Goal: Task Accomplishment & Management: Manage account settings

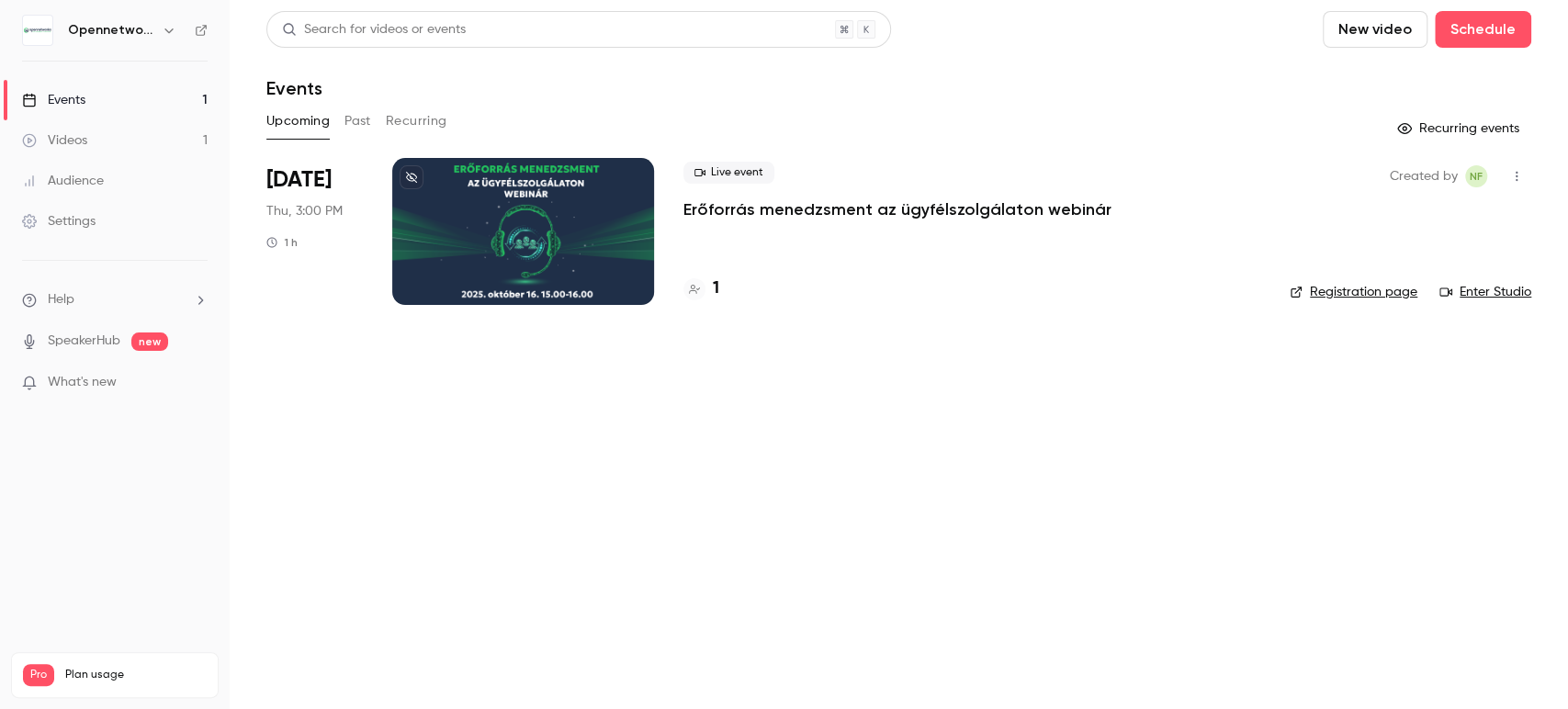
click at [728, 206] on p "Erőforrás menedzsment az ügyfélszolgálaton webinár" at bounding box center [898, 208] width 428 height 22
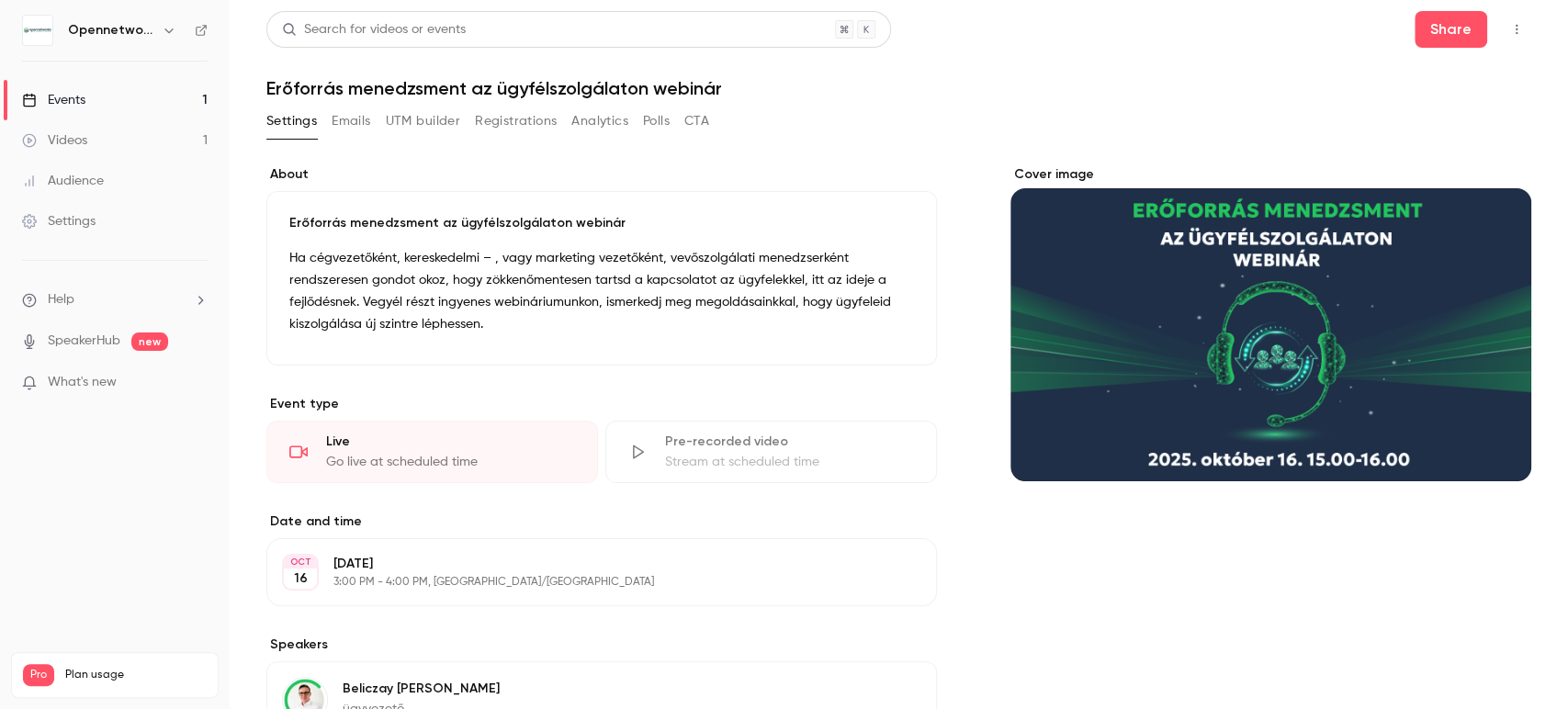
click at [355, 112] on button "Emails" at bounding box center [350, 120] width 39 height 29
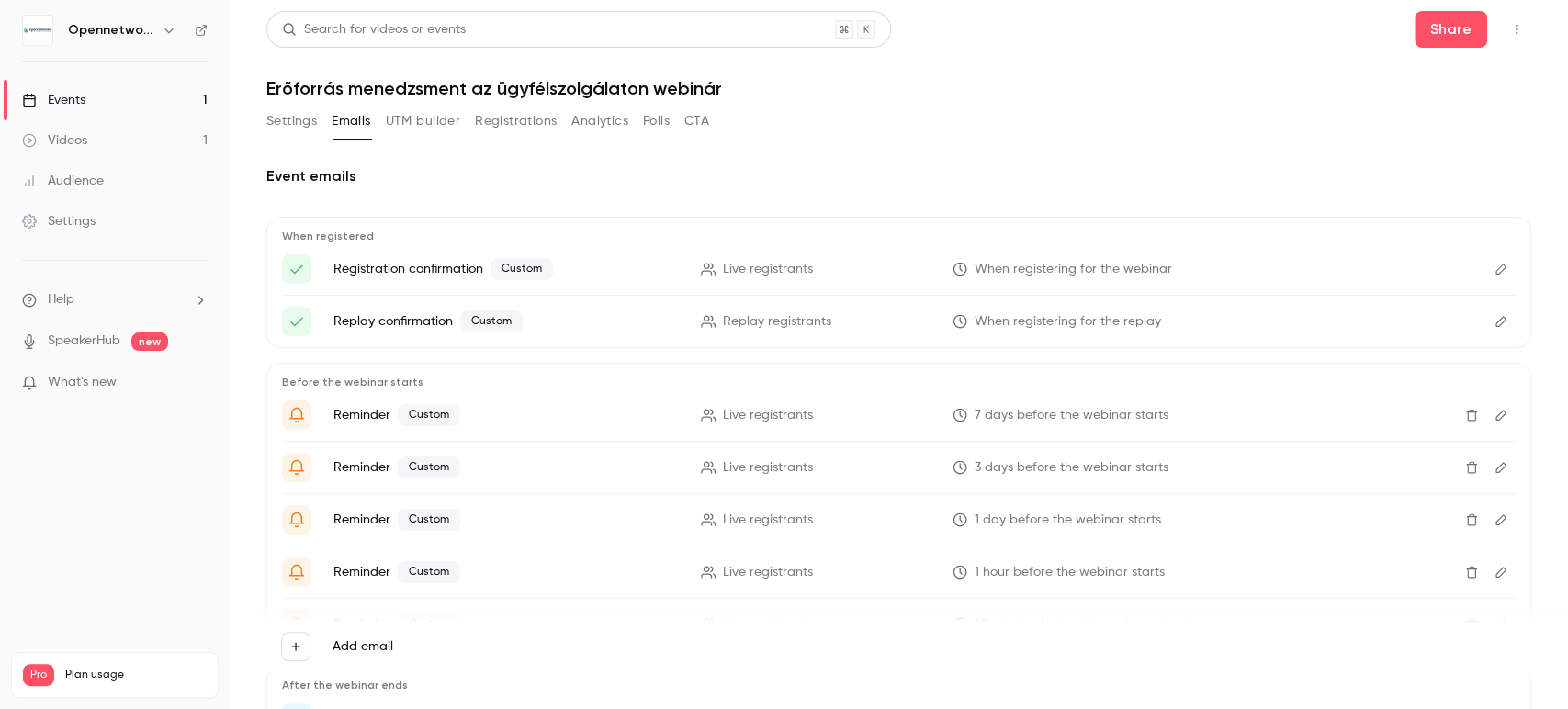
click at [516, 121] on button "Registrations" at bounding box center [516, 120] width 82 height 29
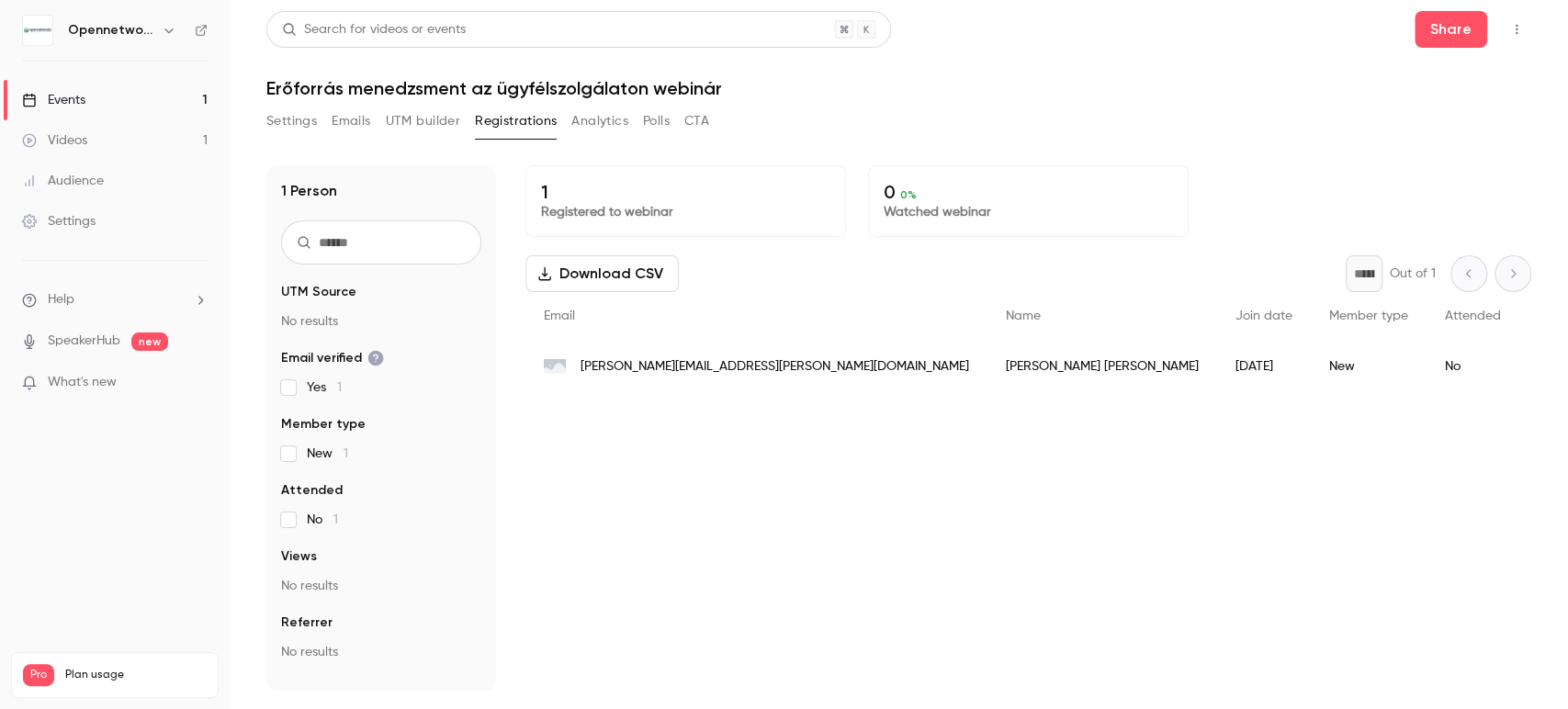
click at [598, 123] on button "Analytics" at bounding box center [599, 120] width 57 height 29
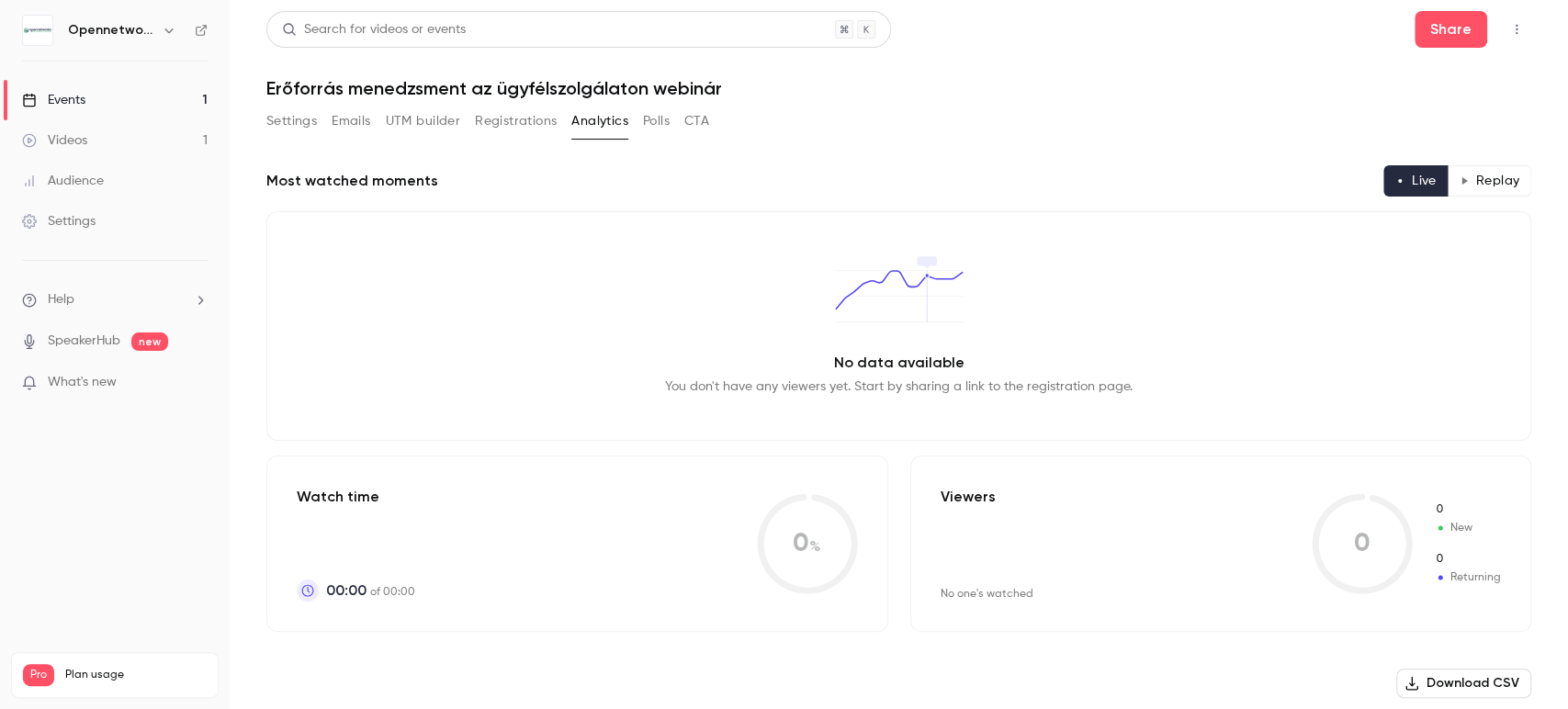
click at [662, 131] on button "Polls" at bounding box center [657, 120] width 26 height 29
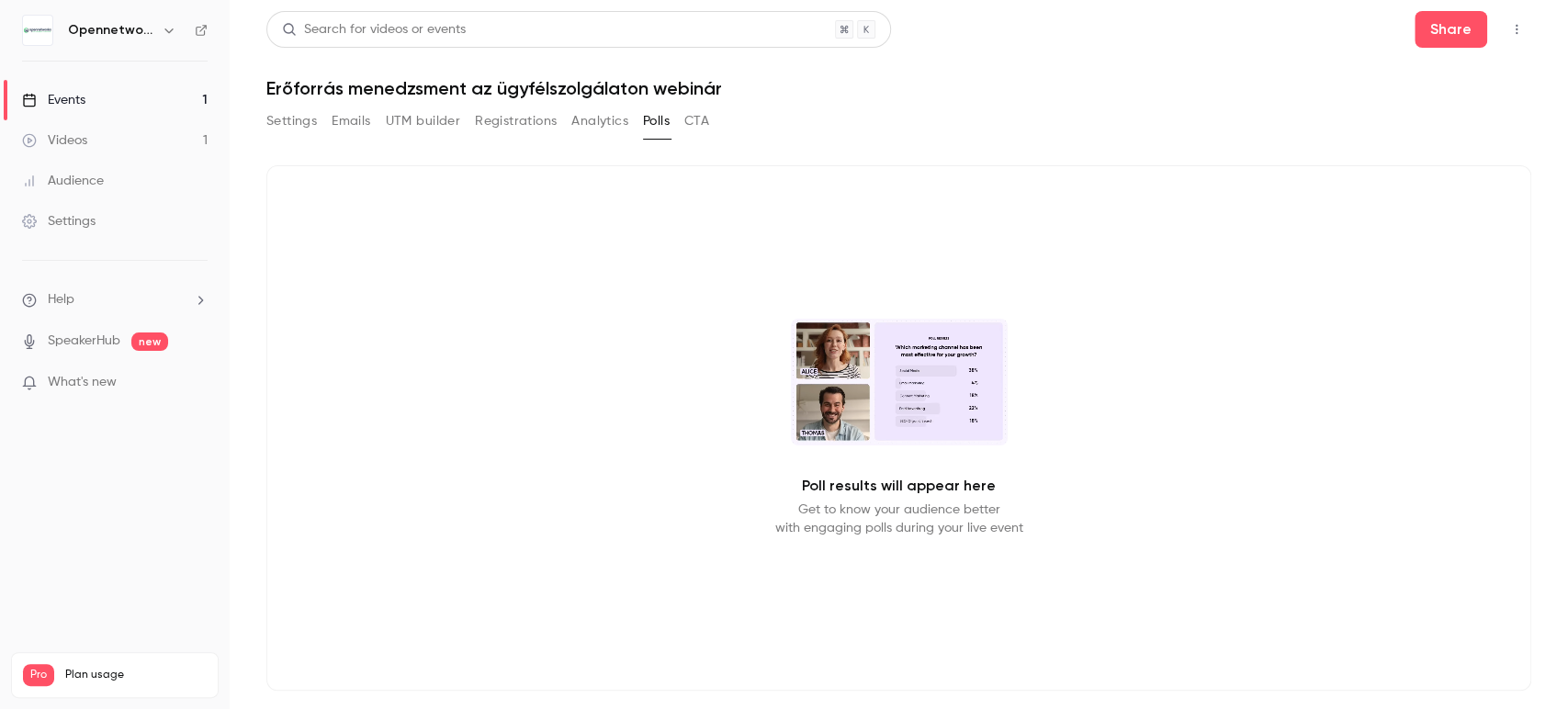
click at [287, 116] on button "Settings" at bounding box center [292, 120] width 51 height 29
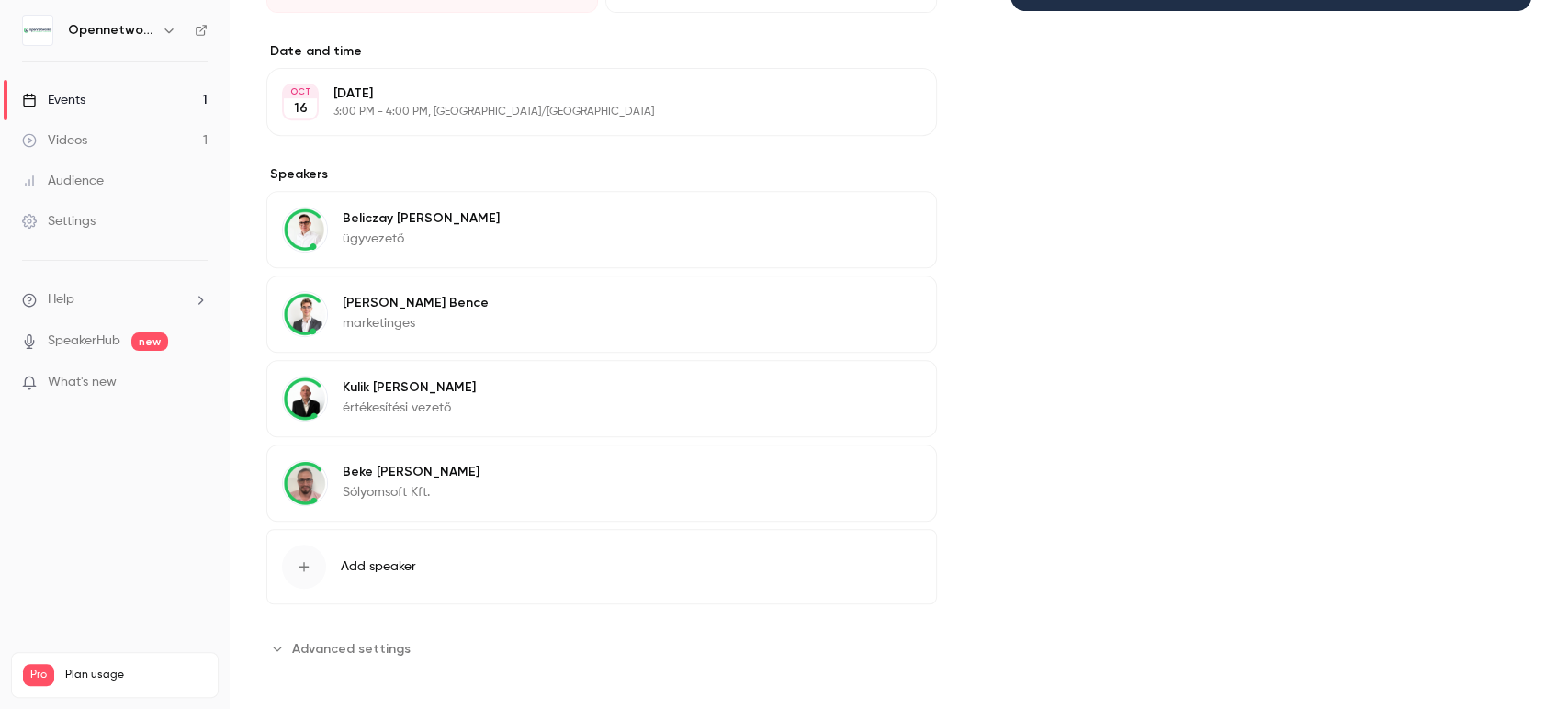
scroll to position [478, 0]
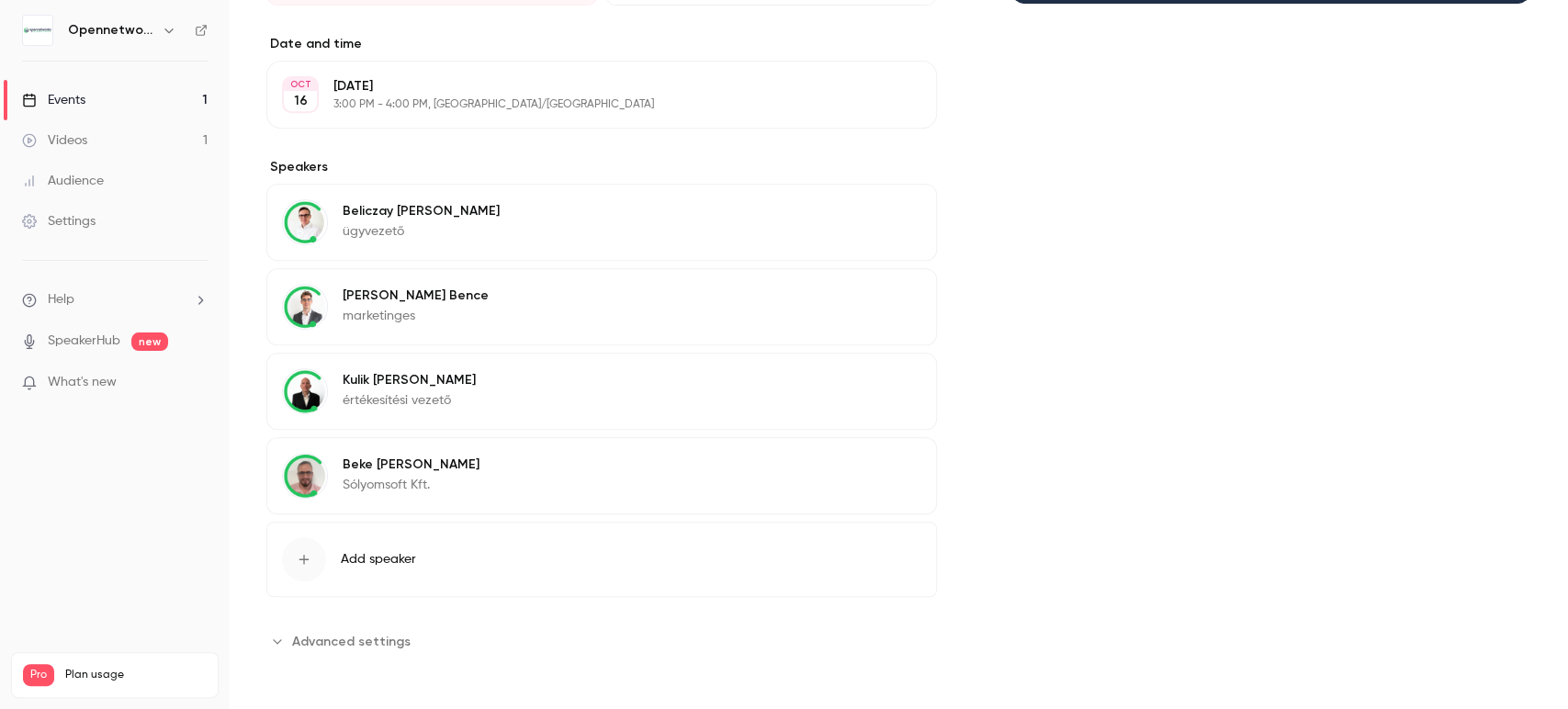
click at [342, 633] on span "Advanced settings" at bounding box center [351, 641] width 118 height 20
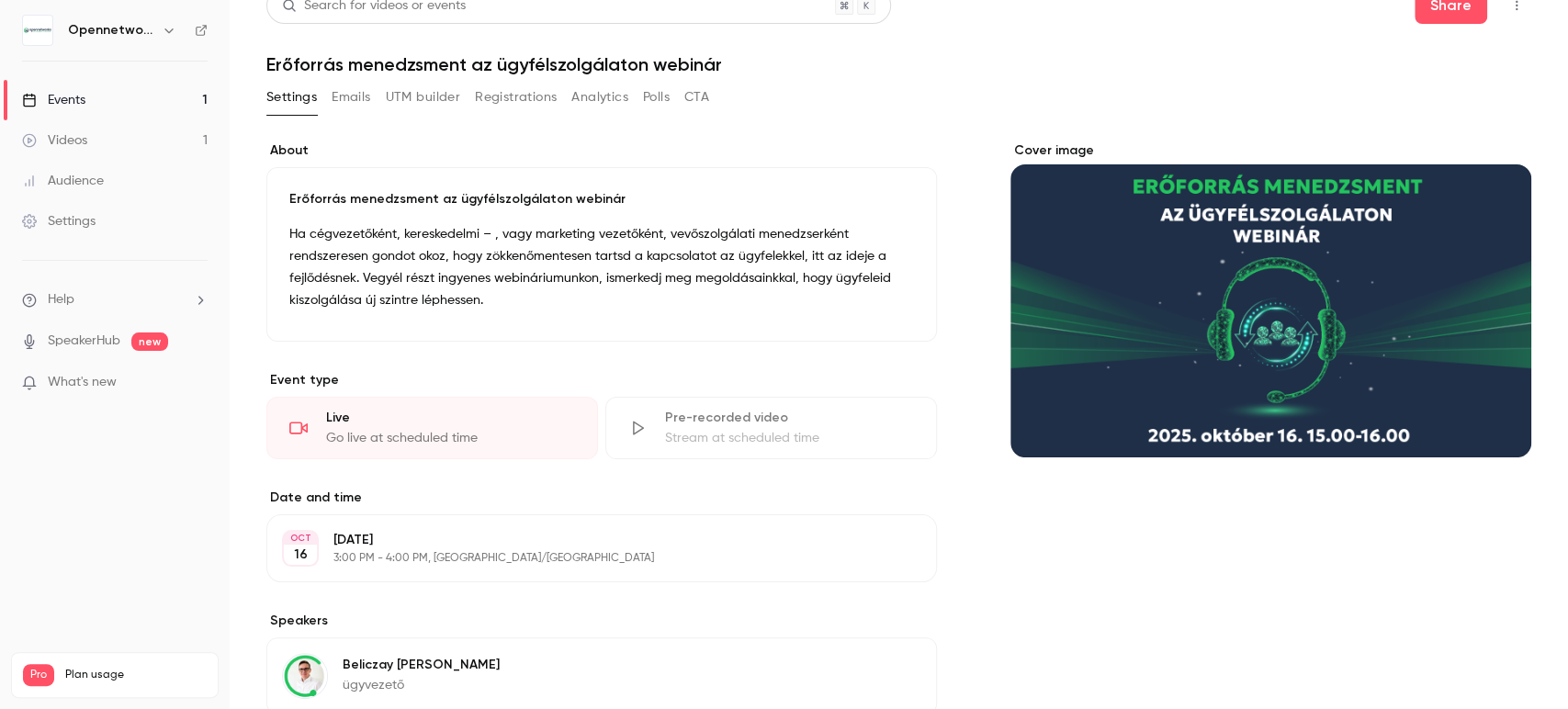
scroll to position [0, 0]
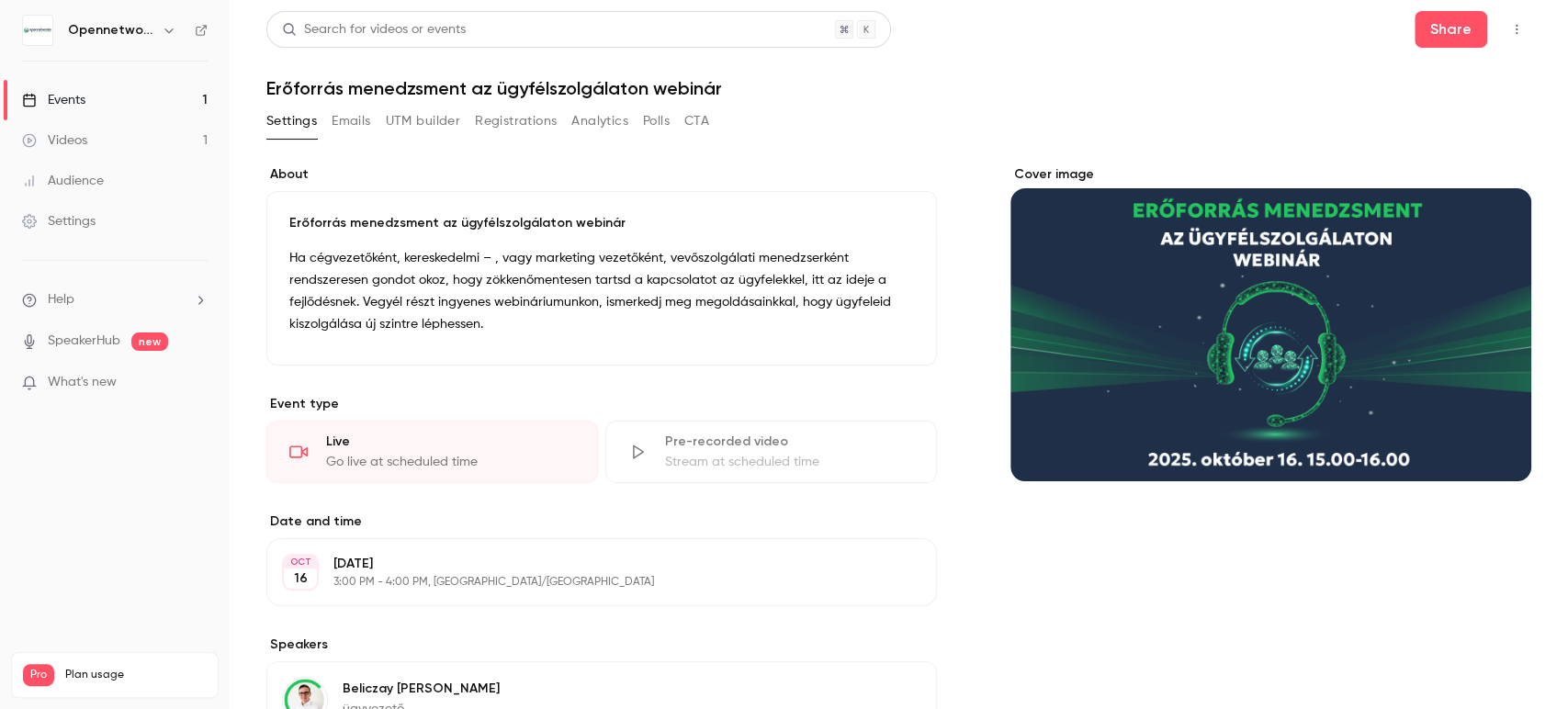
click at [87, 102] on link "Events 1" at bounding box center [115, 100] width 229 height 40
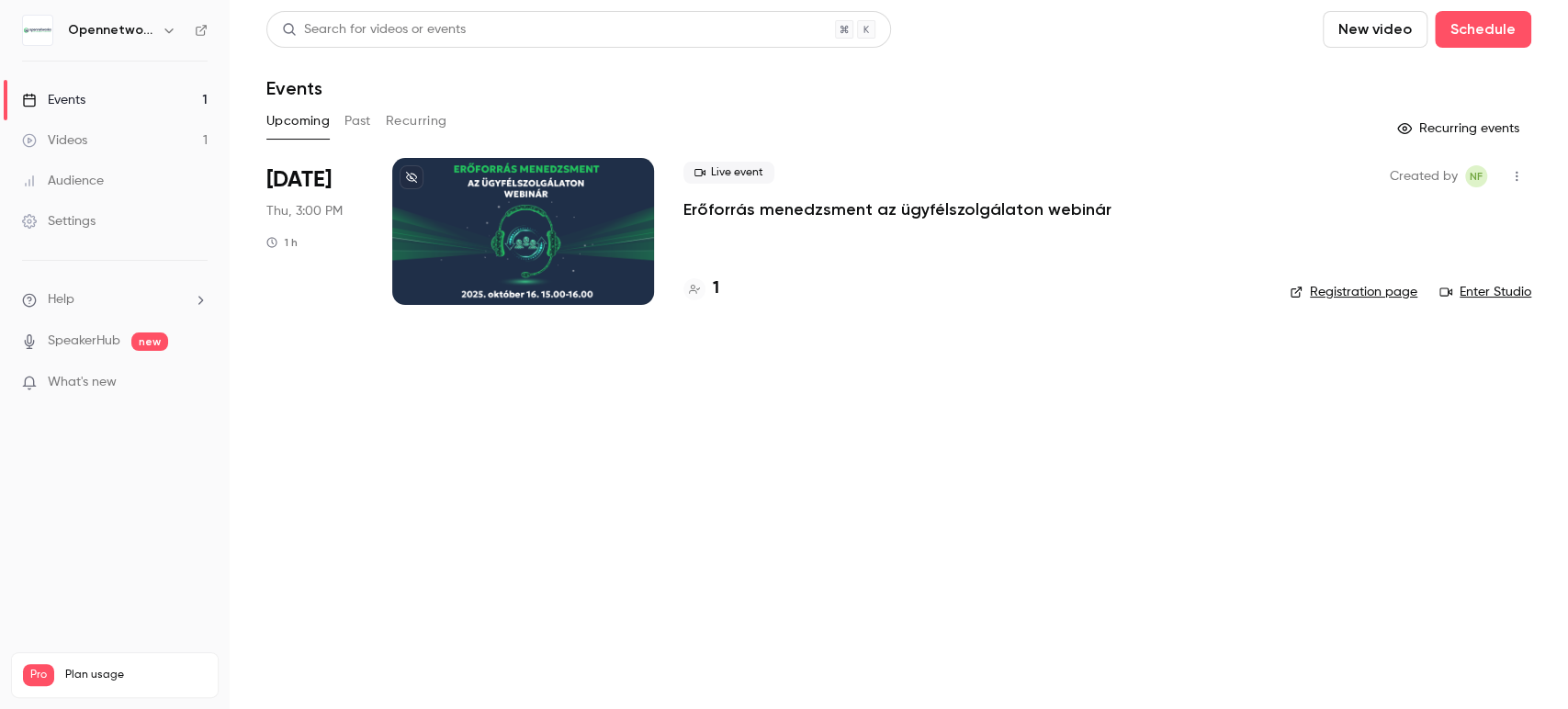
click at [706, 209] on p "Erőforrás menedzsment az ügyfélszolgálaton webinár" at bounding box center [898, 208] width 428 height 22
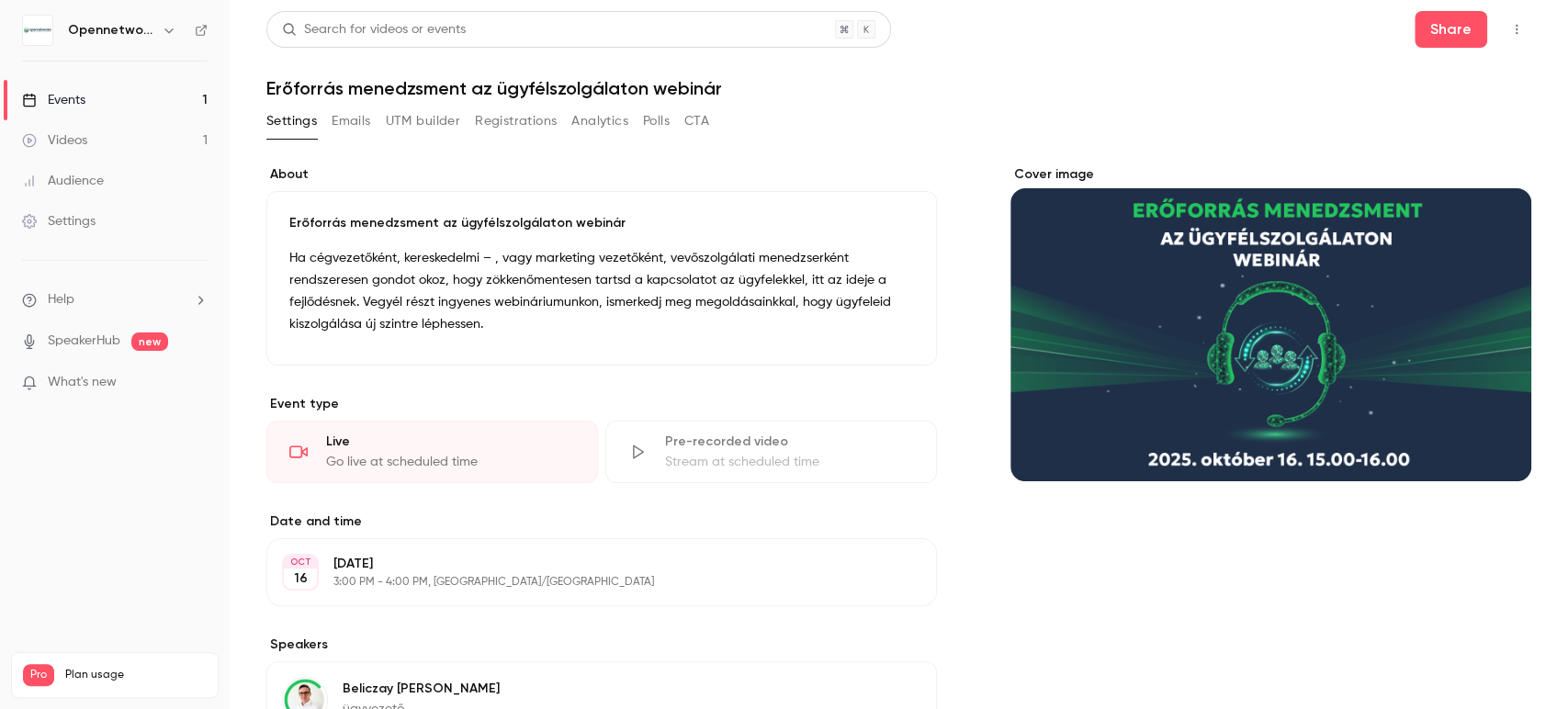
click at [364, 123] on button "Emails" at bounding box center [350, 120] width 39 height 29
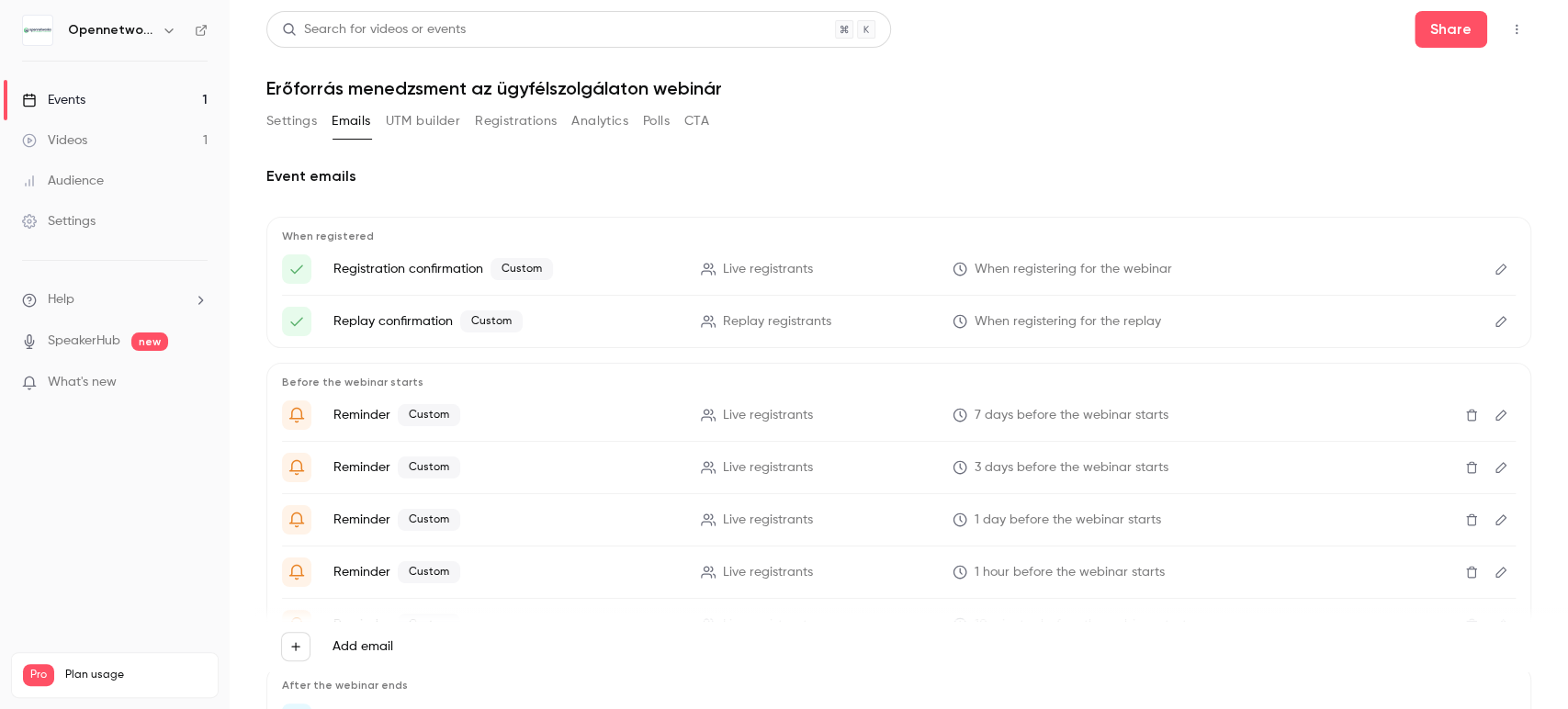
click at [870, 472] on p "Live registrants" at bounding box center [815, 468] width 229 height 20
click at [1494, 323] on icon "Edit" at bounding box center [1501, 321] width 15 height 13
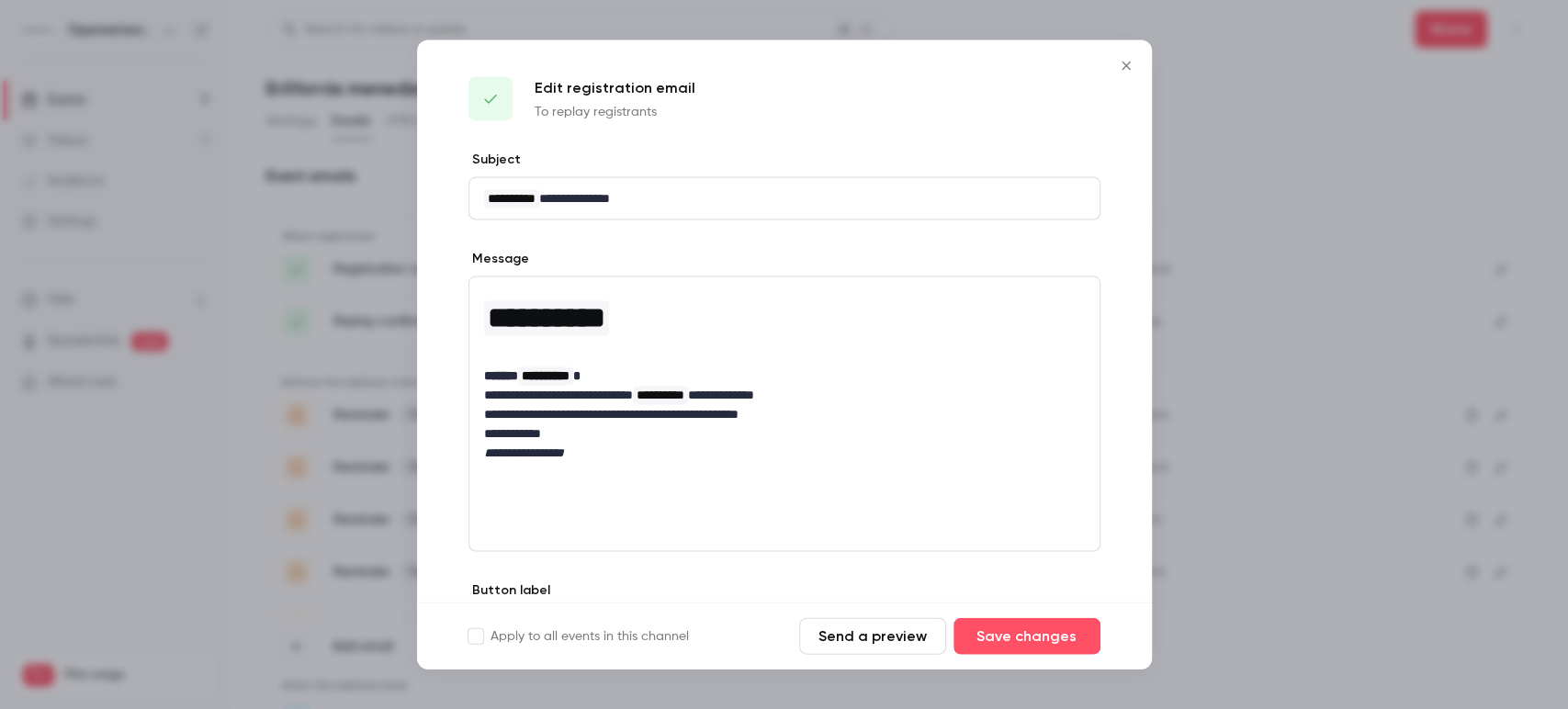
click at [1112, 68] on button "Close" at bounding box center [1126, 66] width 37 height 37
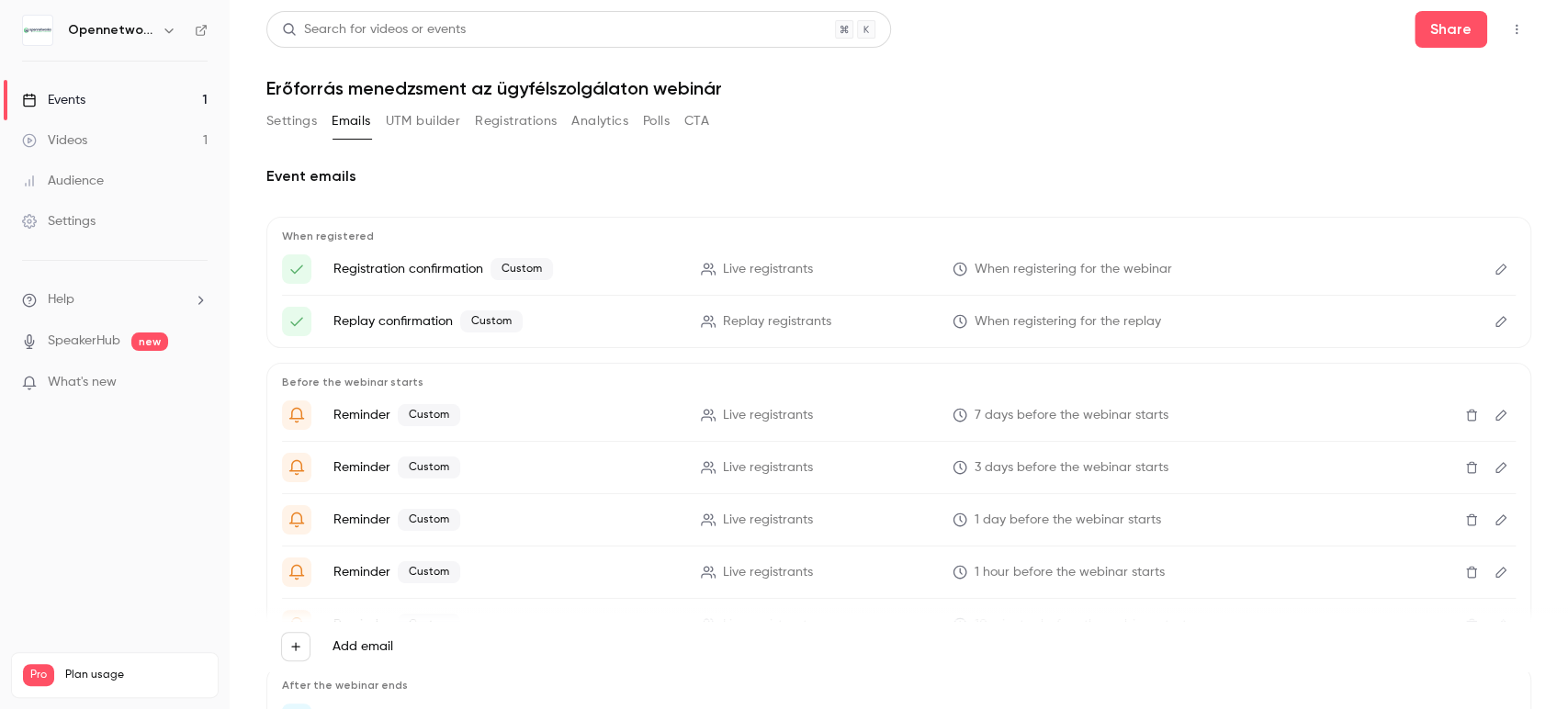
click at [1494, 320] on icon "Edit" at bounding box center [1501, 321] width 15 height 13
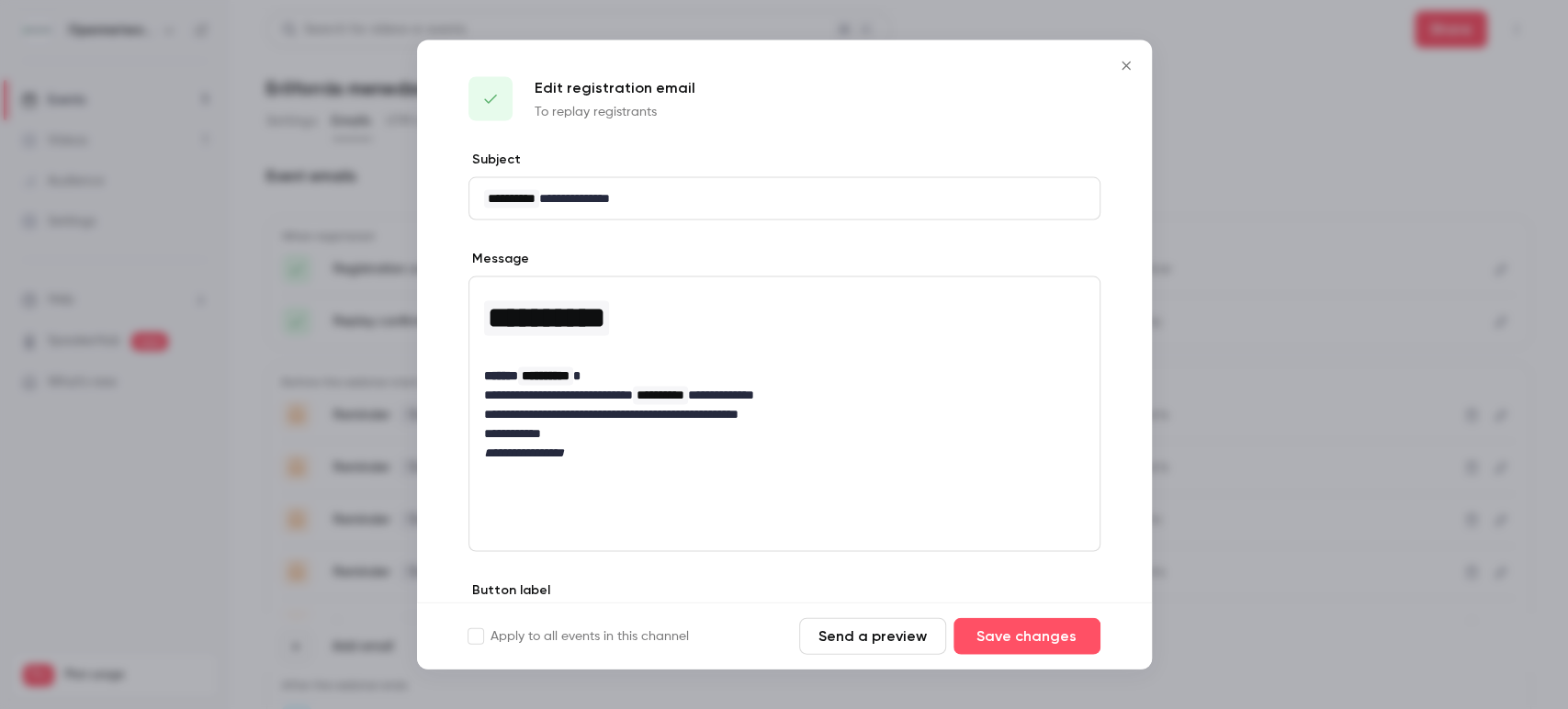
click at [1125, 69] on icon "Close" at bounding box center [1126, 67] width 22 height 15
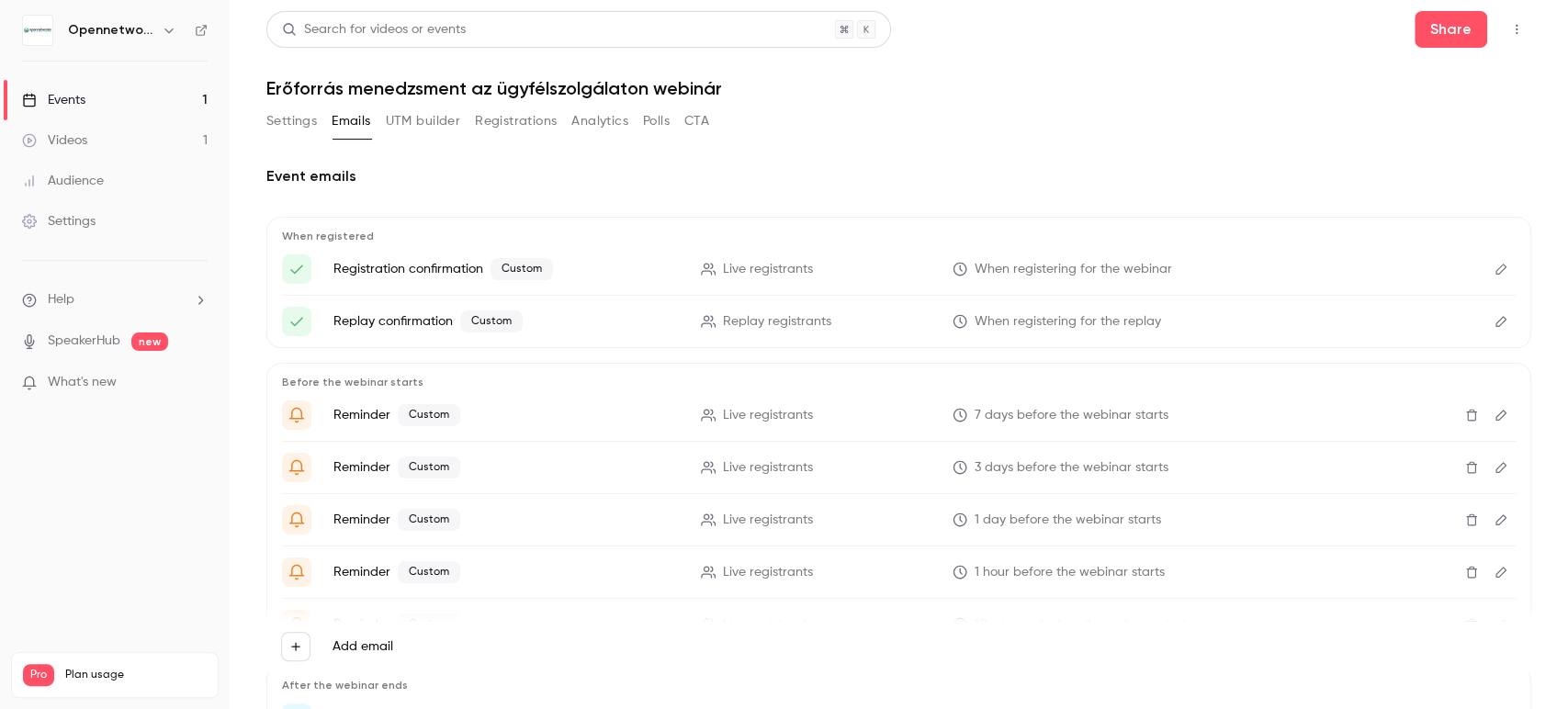
click at [1496, 411] on icon "Edit" at bounding box center [1501, 415] width 11 height 11
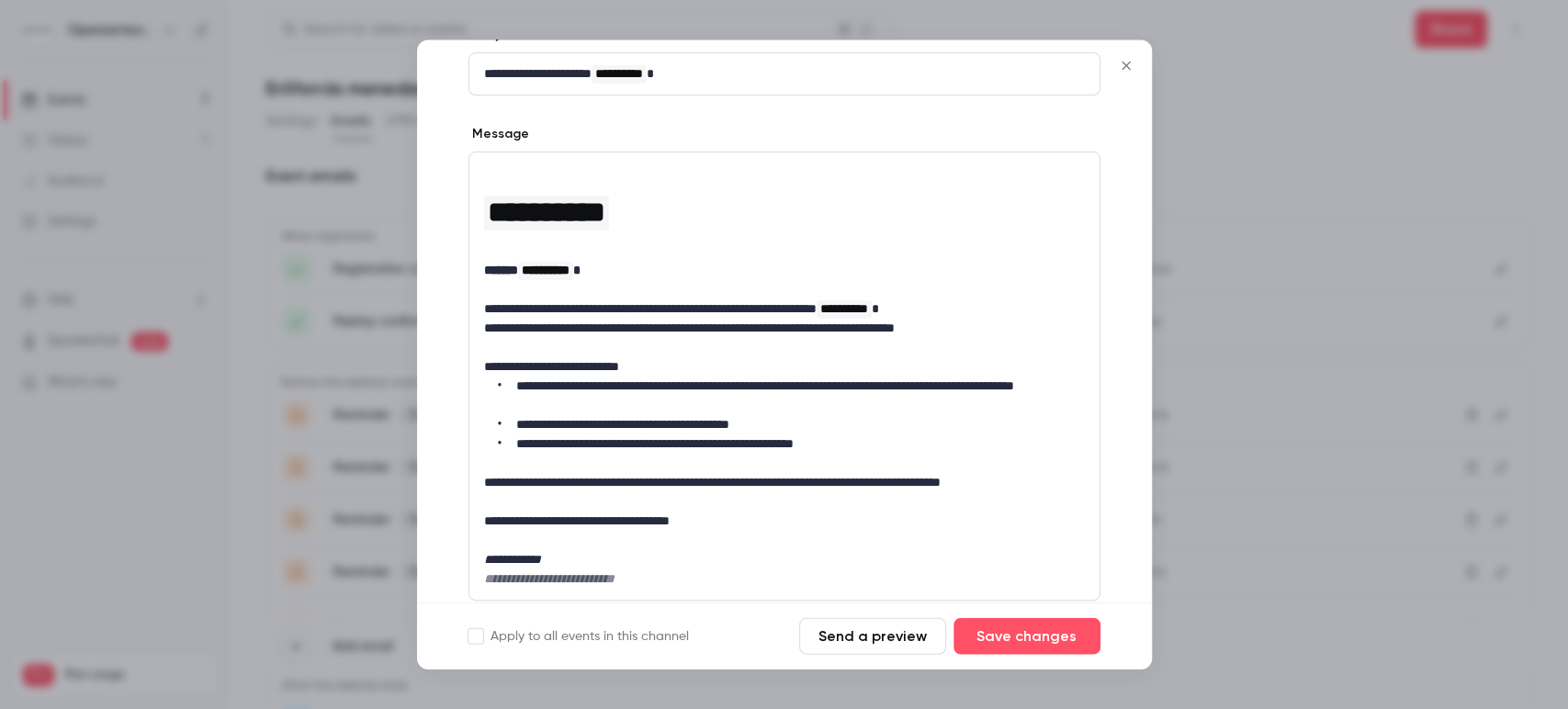
scroll to position [223, 0]
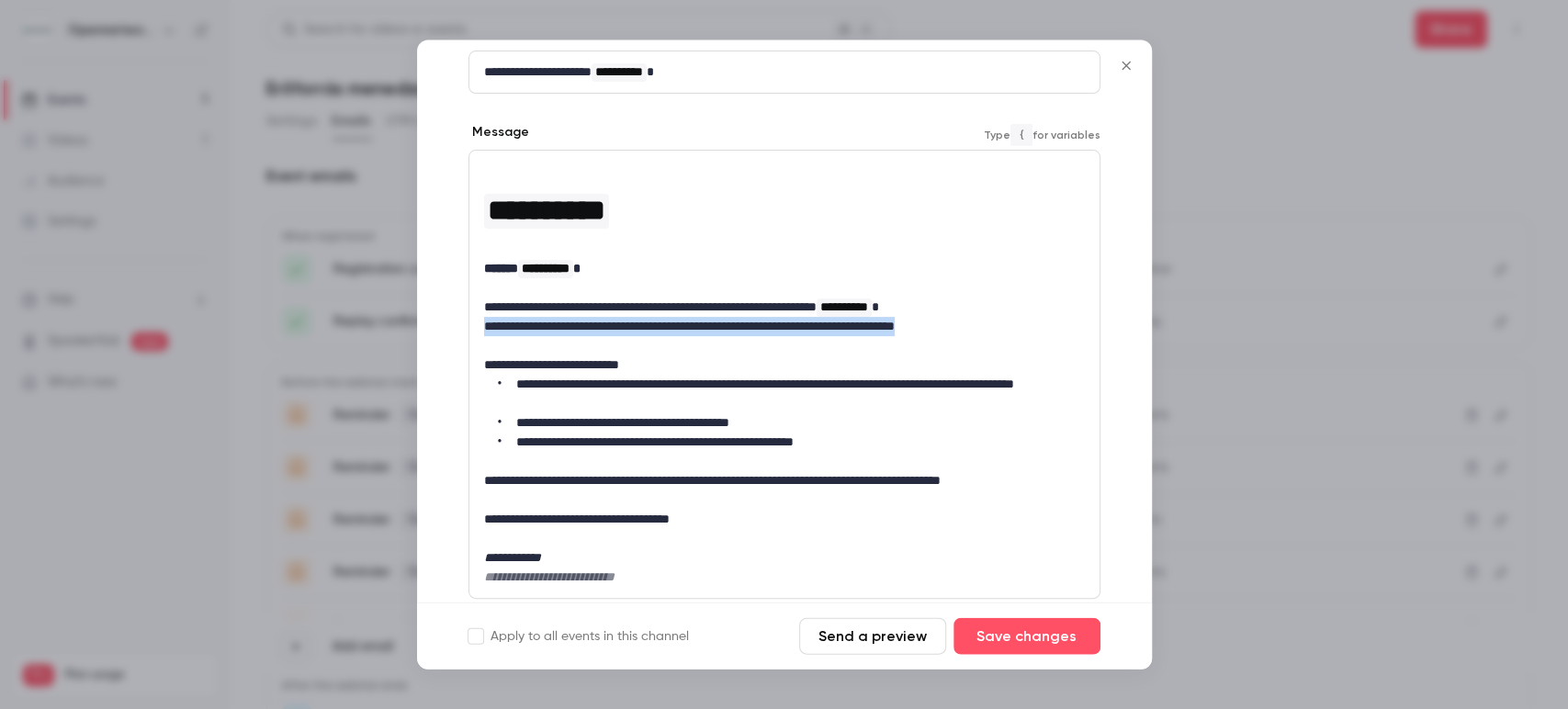
drag, startPoint x: 486, startPoint y: 332, endPoint x: 1115, endPoint y: 320, distance: 629.1
click at [1115, 320] on div "**********" at bounding box center [784, 347] width 735 height 837
click at [682, 354] on icon "bold" at bounding box center [676, 361] width 15 height 13
click at [617, 372] on p "**********" at bounding box center [776, 365] width 585 height 20
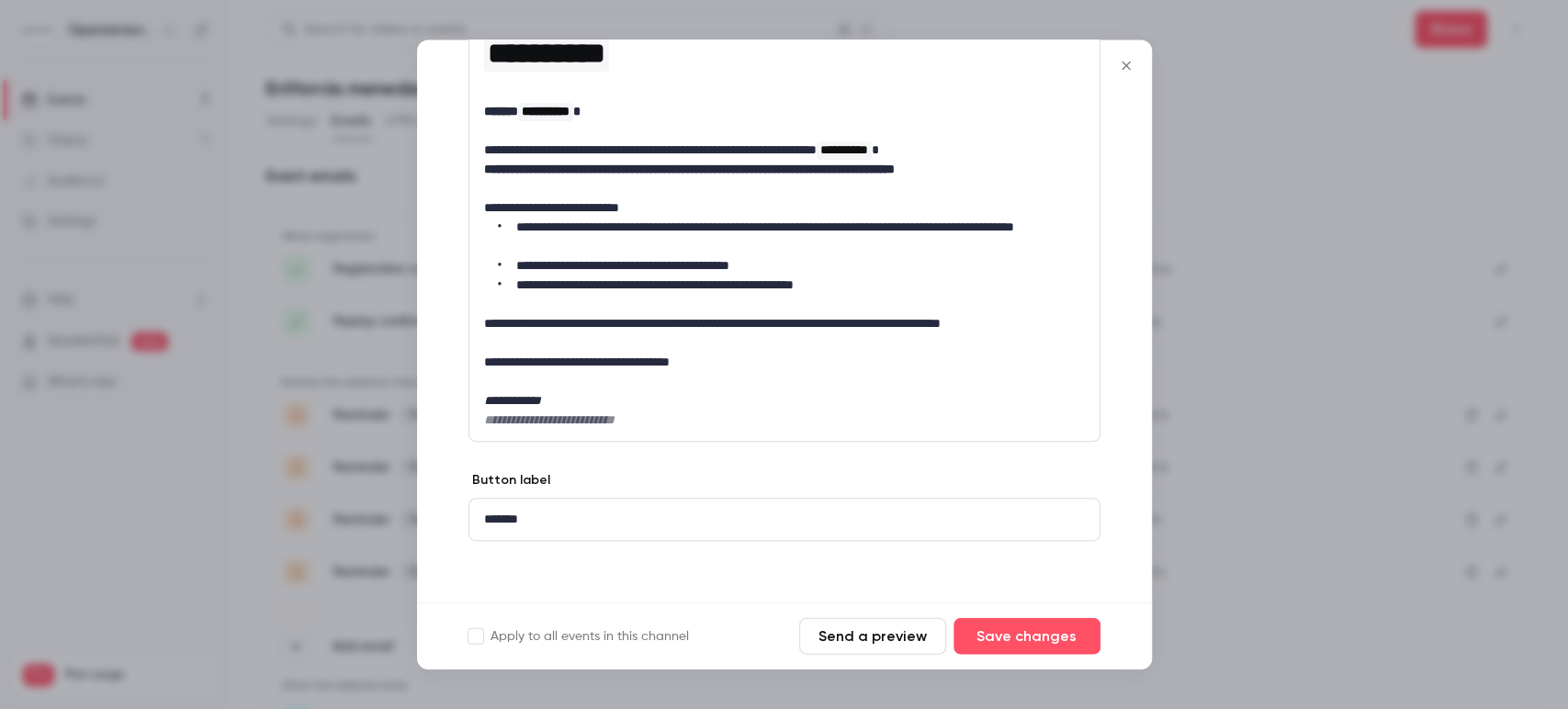
scroll to position [383, 0]
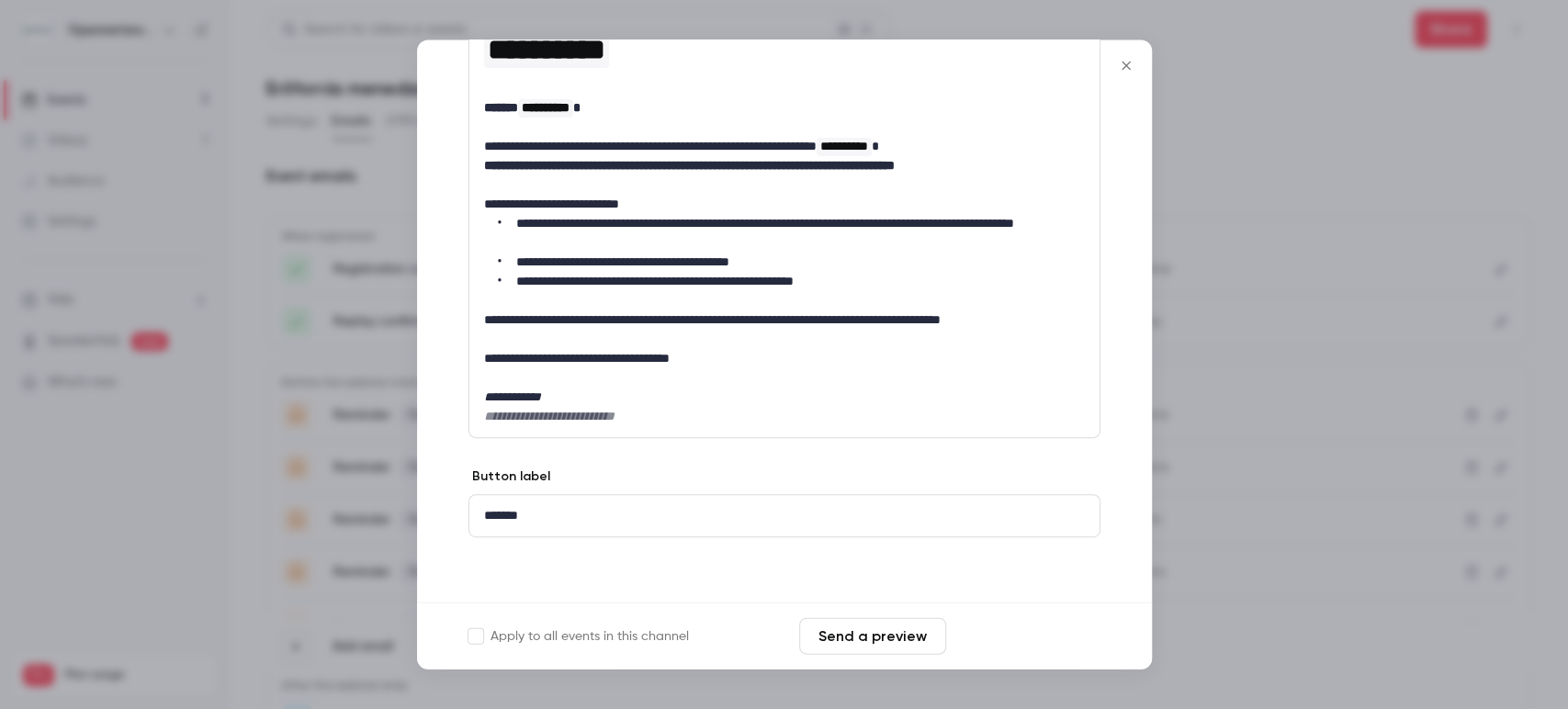
click at [1061, 647] on button "Save changes" at bounding box center [1027, 636] width 147 height 37
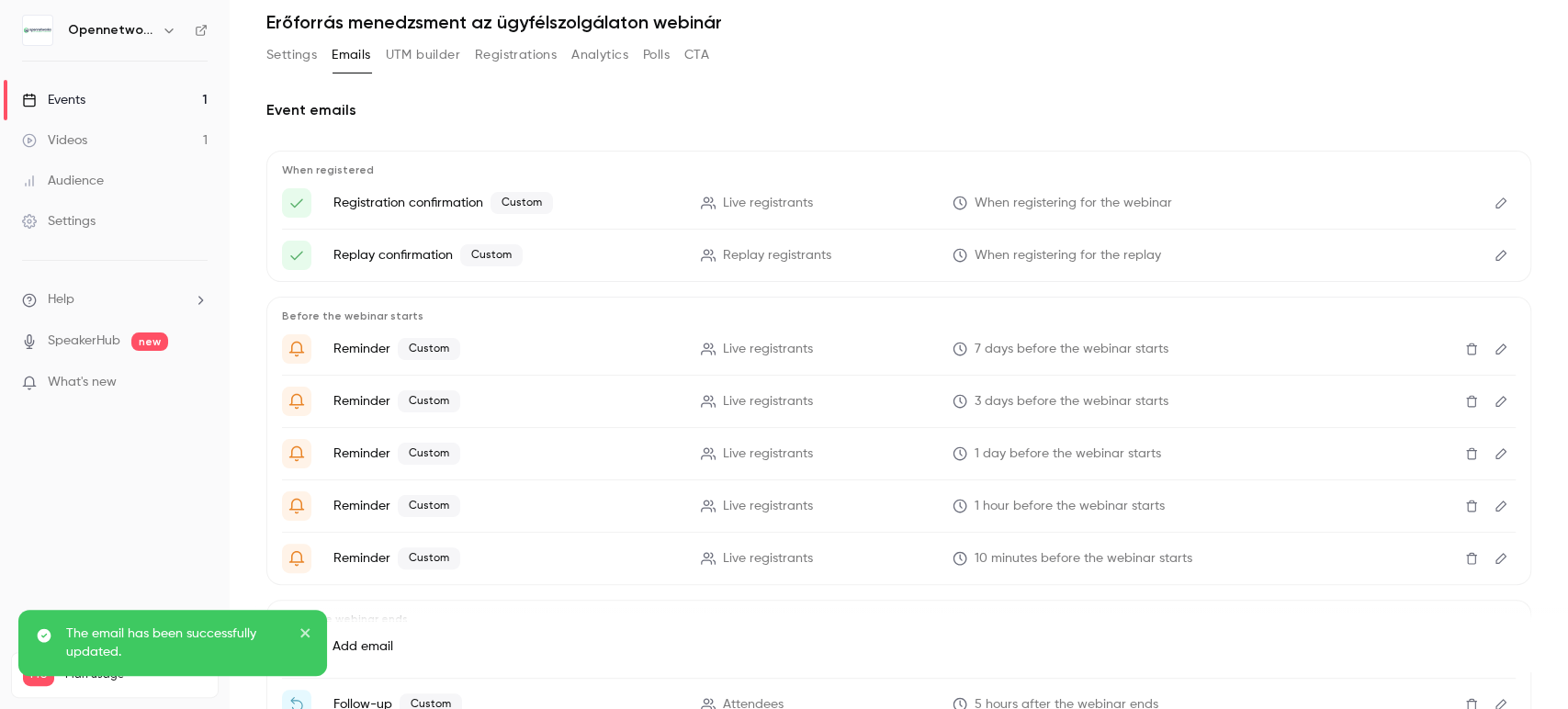
scroll to position [102, 0]
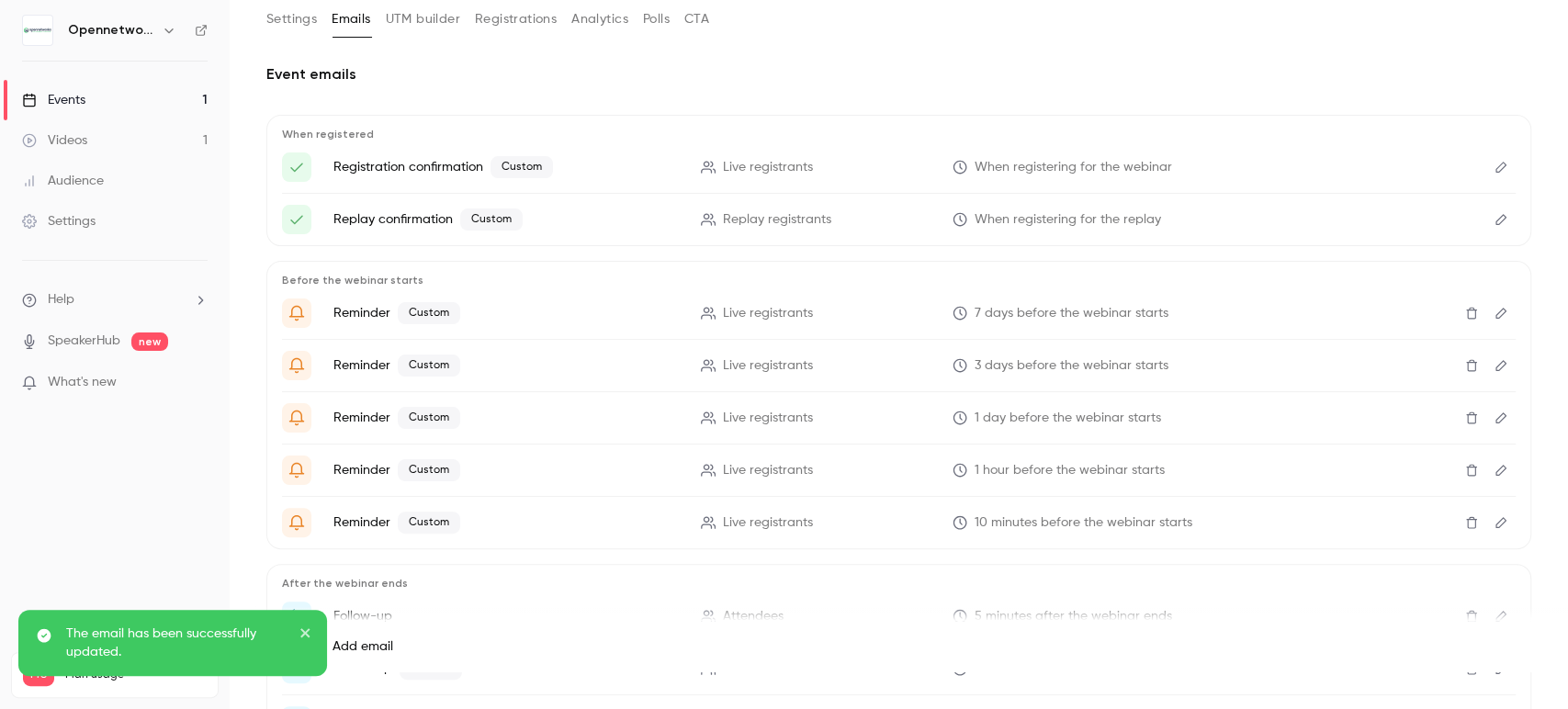
click at [1494, 361] on icon "Edit" at bounding box center [1501, 365] width 15 height 13
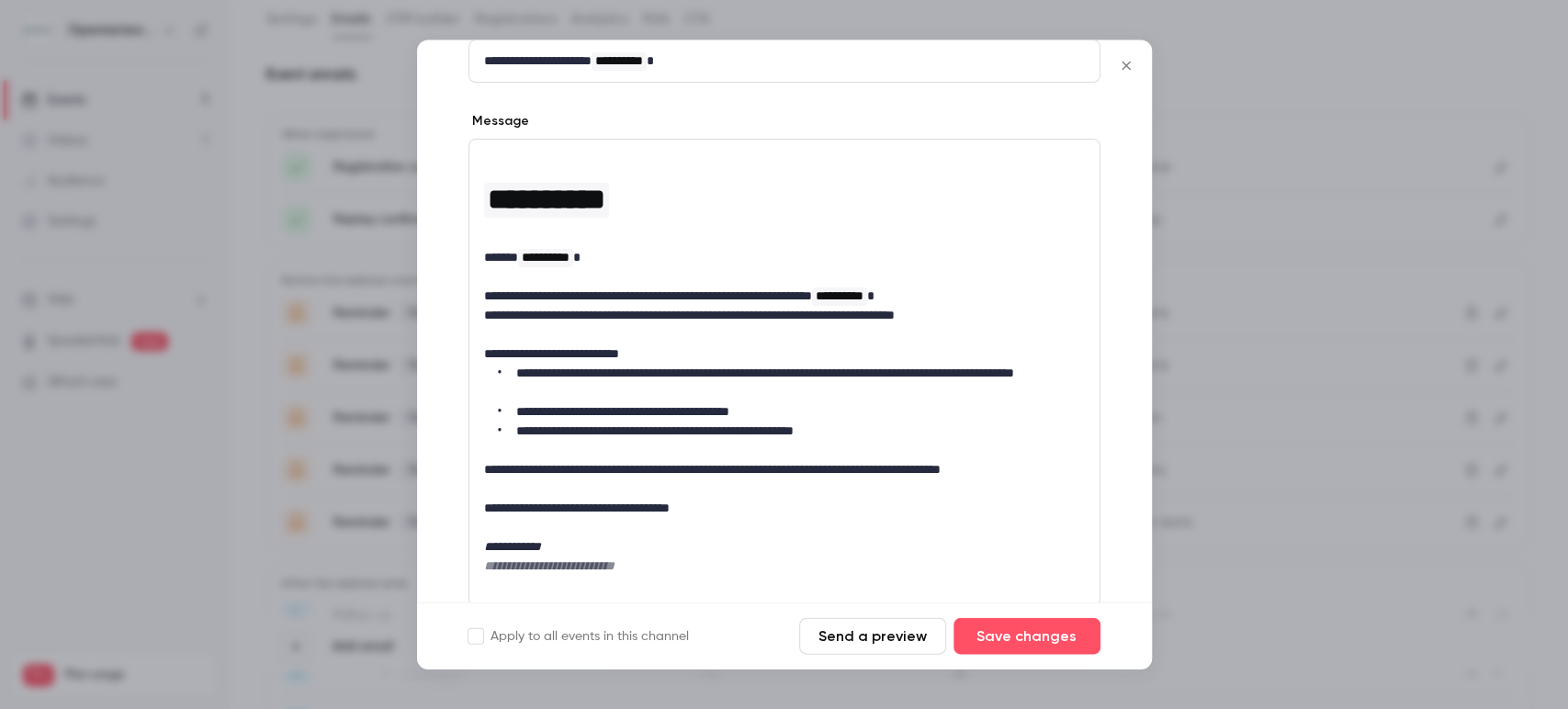
scroll to position [264, 0]
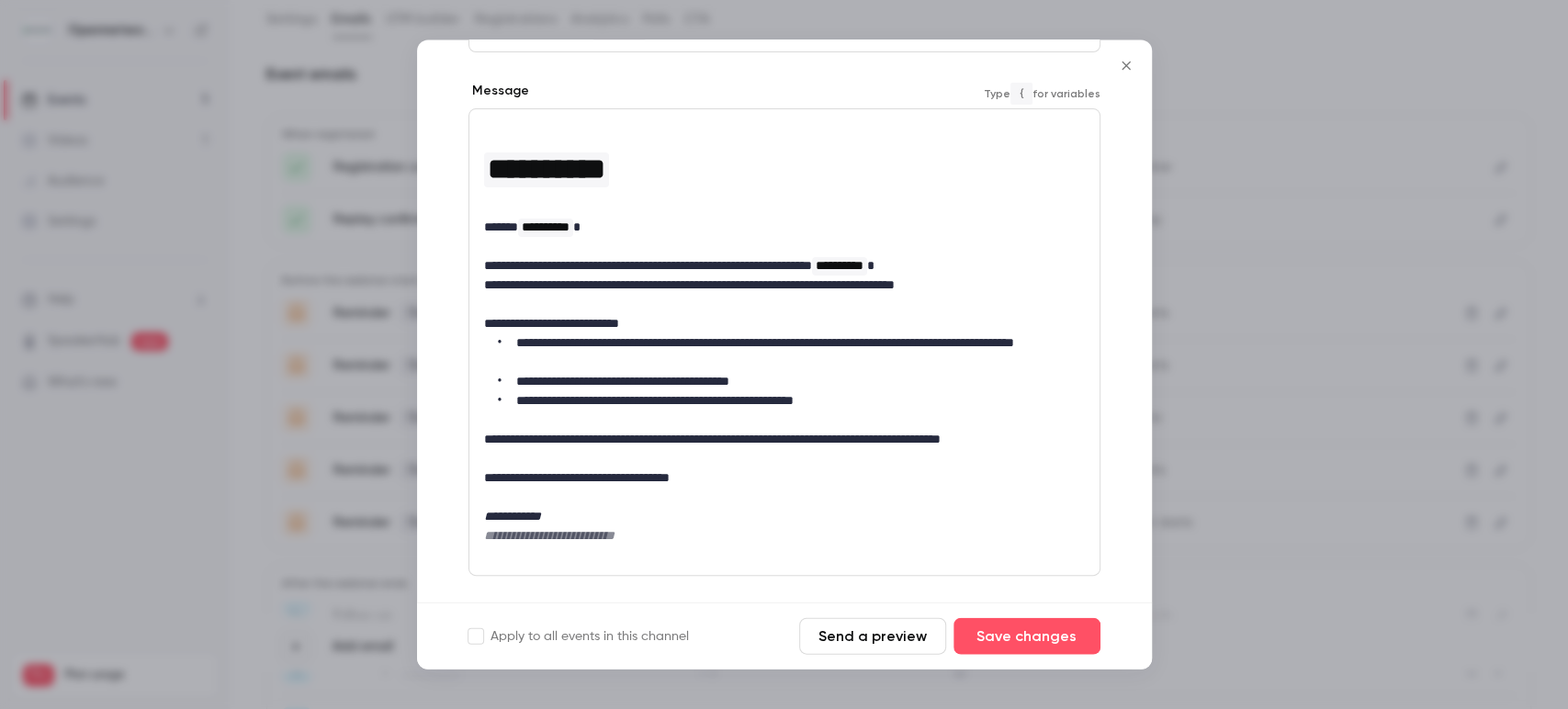
click at [717, 276] on p "**********" at bounding box center [776, 285] width 585 height 20
click at [739, 258] on p "**********" at bounding box center [776, 267] width 585 height 20
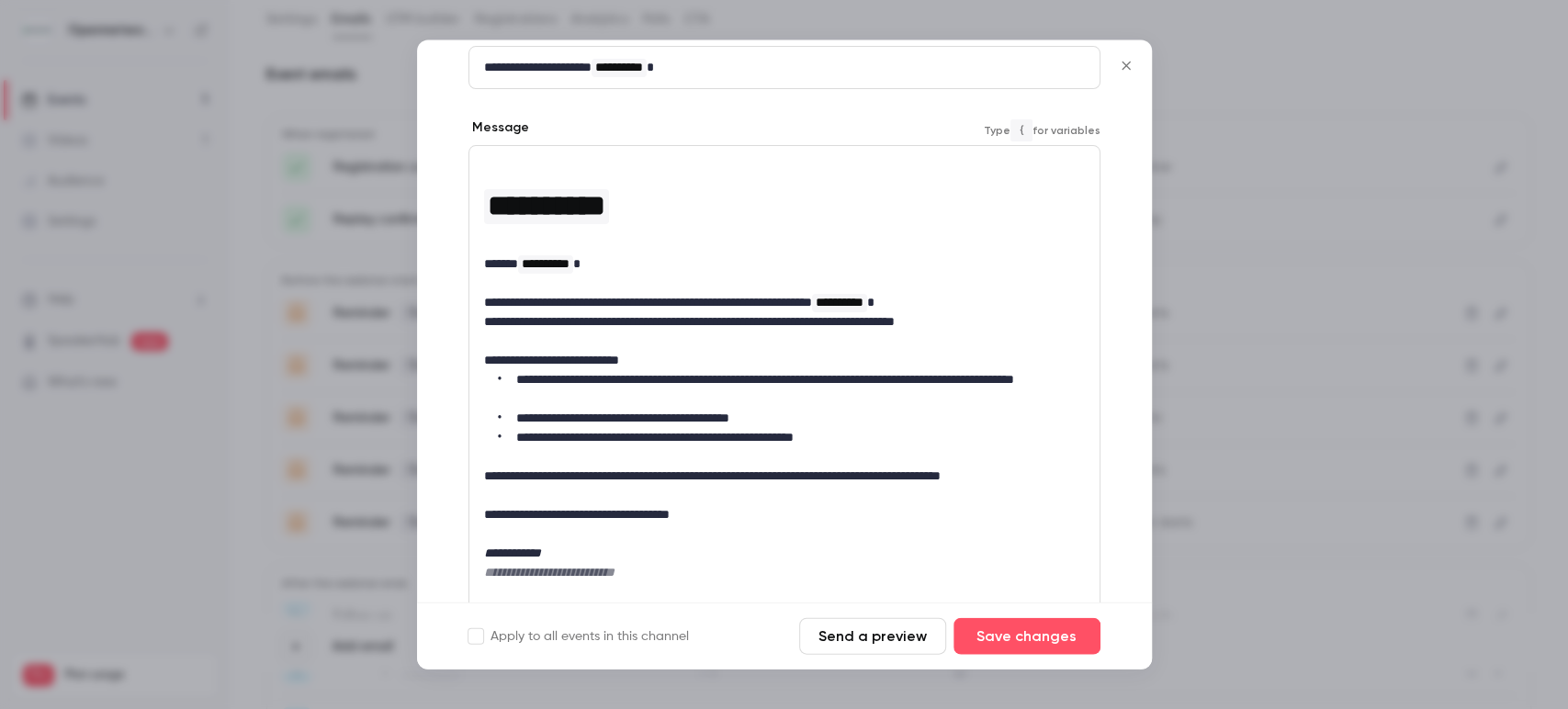
scroll to position [229, 0]
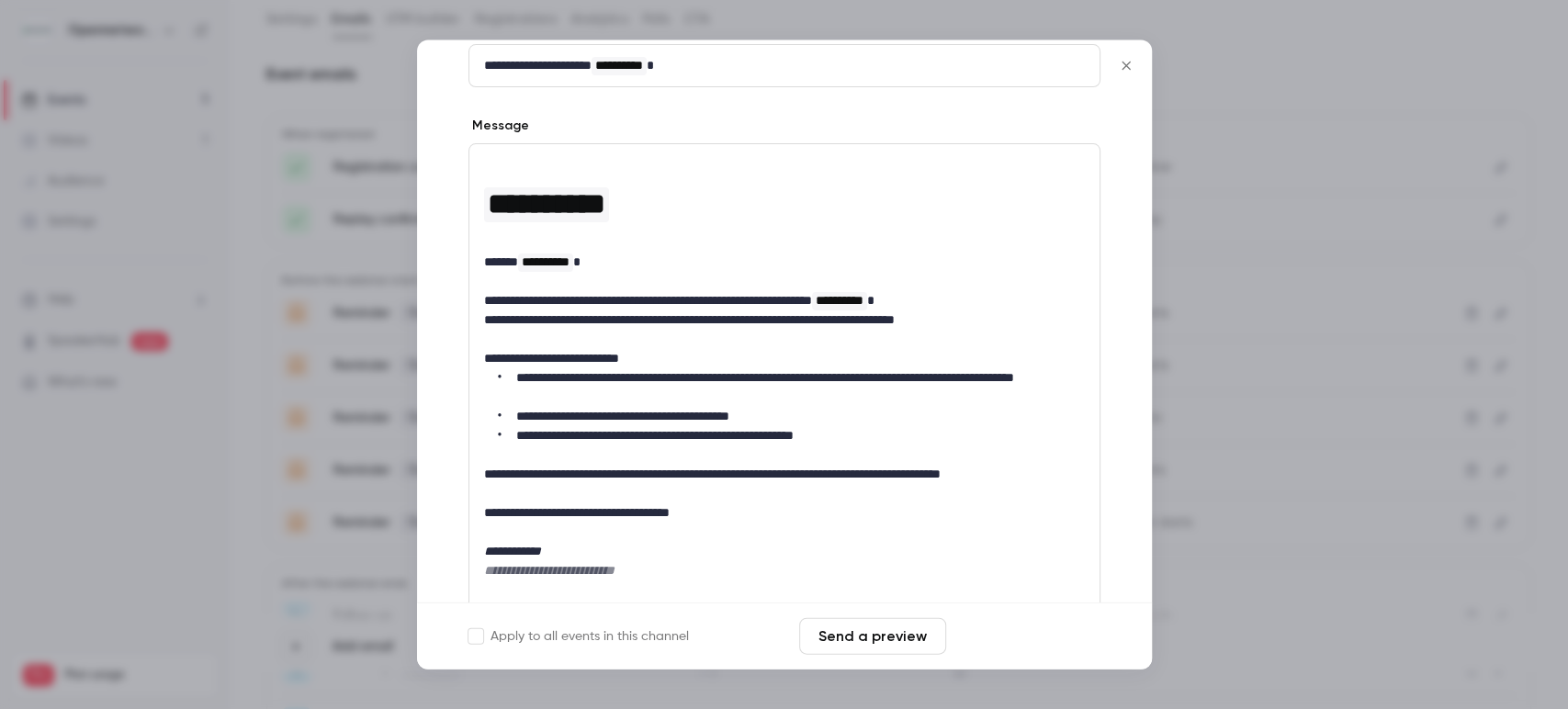
click at [1005, 640] on button "Save changes" at bounding box center [1027, 636] width 147 height 37
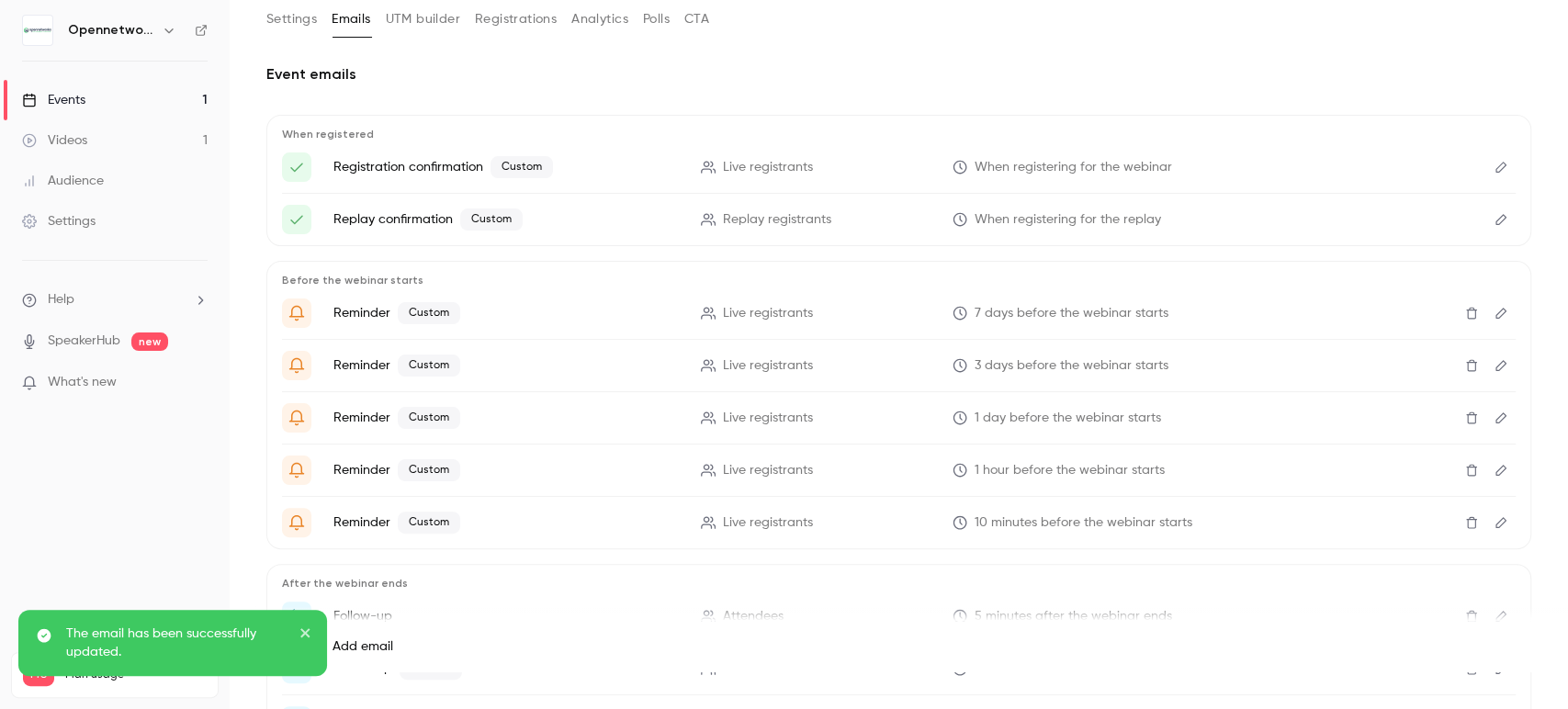
click at [1495, 423] on button "Edit" at bounding box center [1500, 417] width 29 height 29
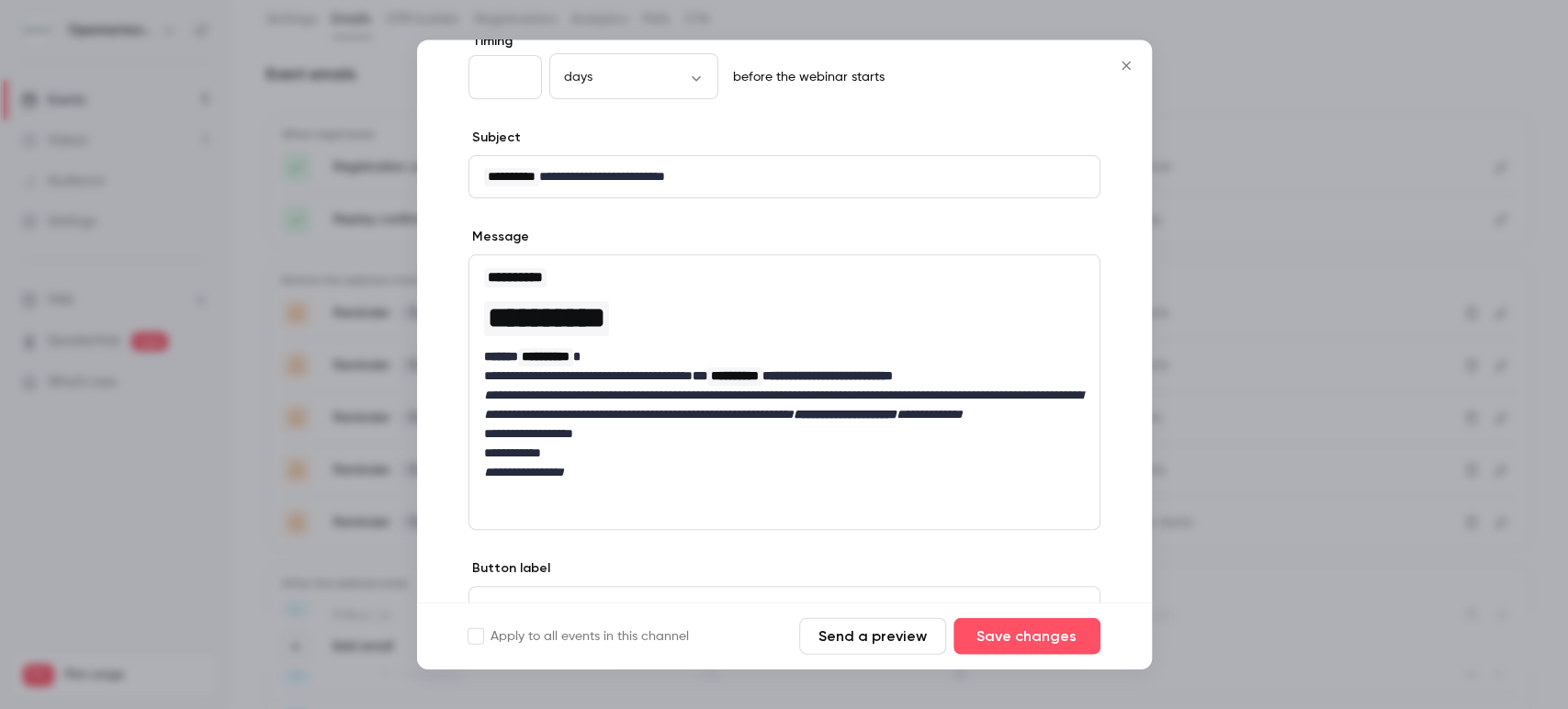
scroll to position [131, 0]
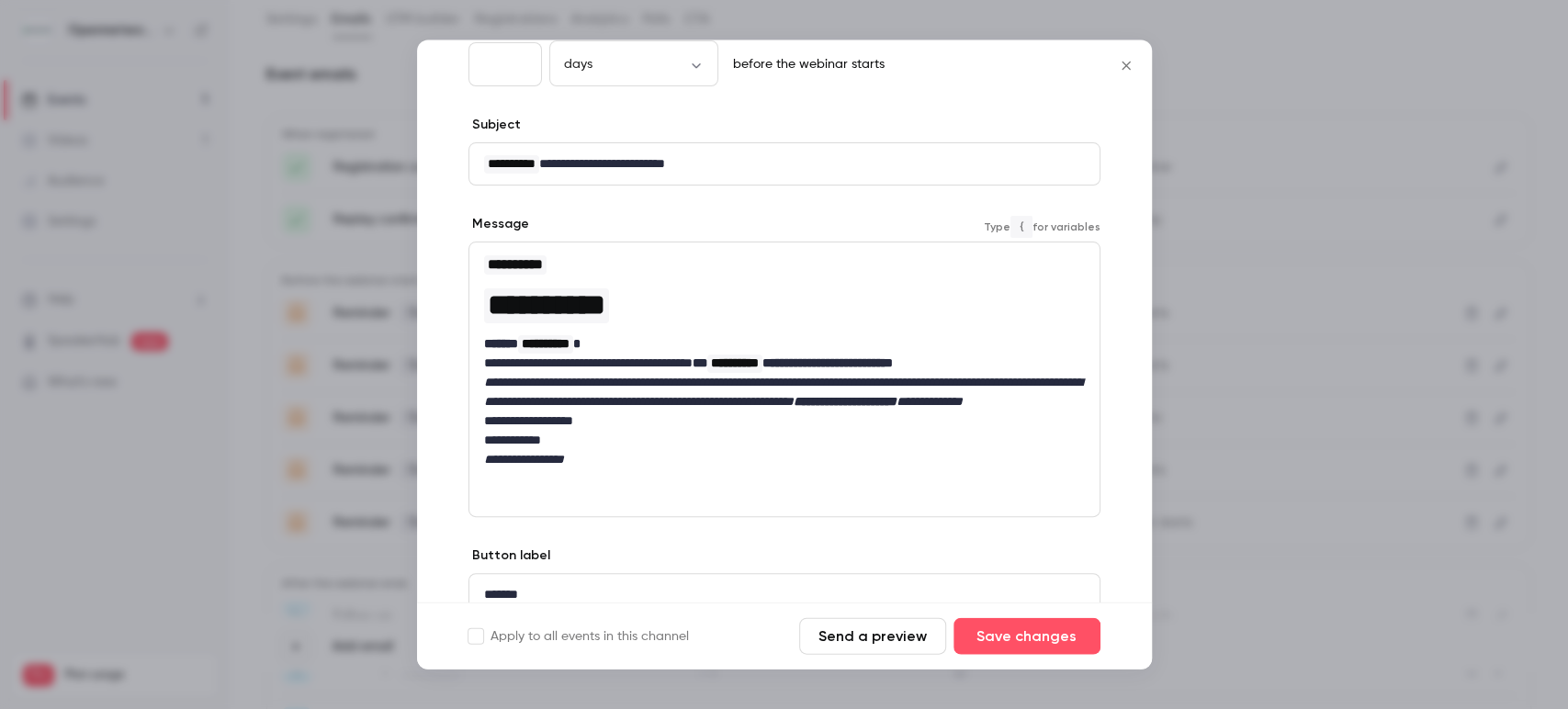
click at [676, 403] on em "**********" at bounding box center [783, 393] width 598 height 32
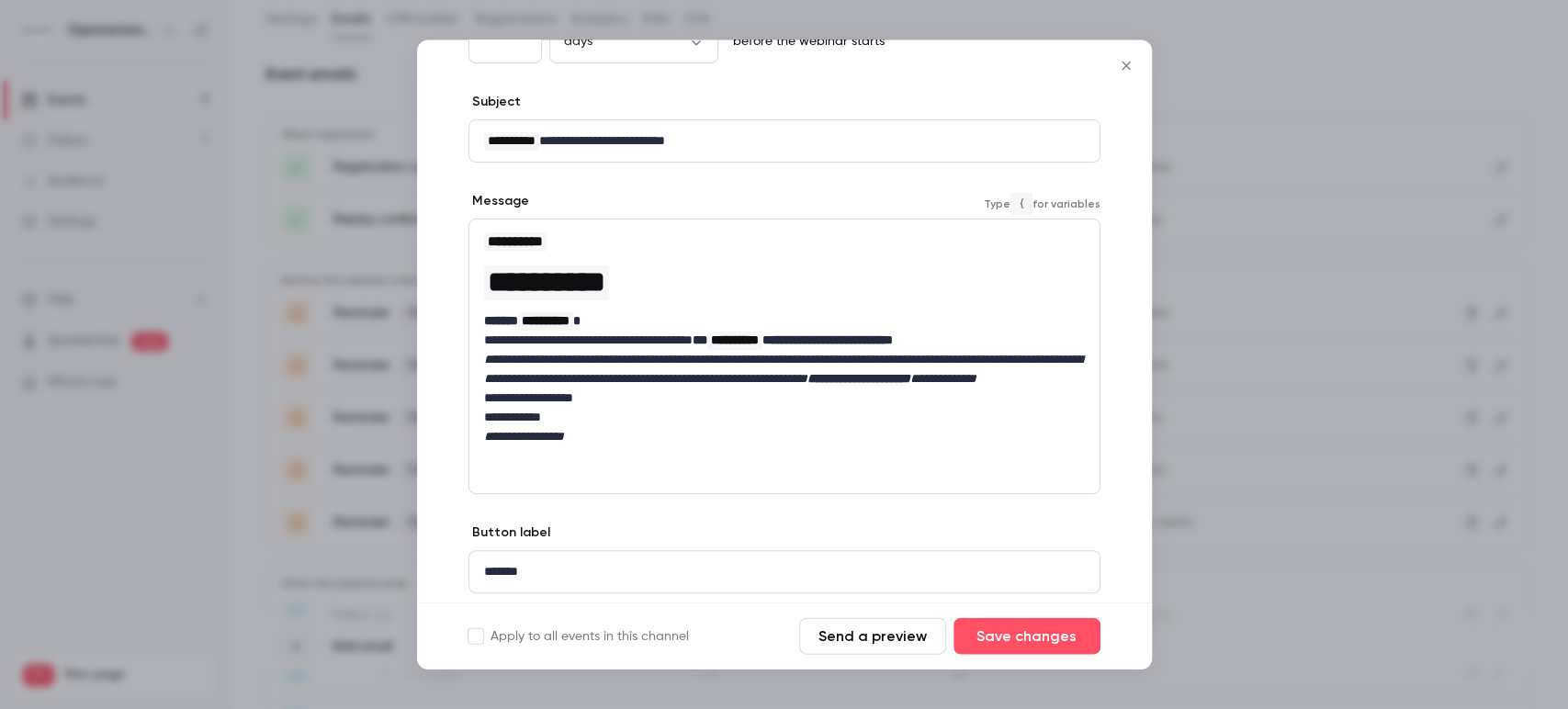
scroll to position [209, 0]
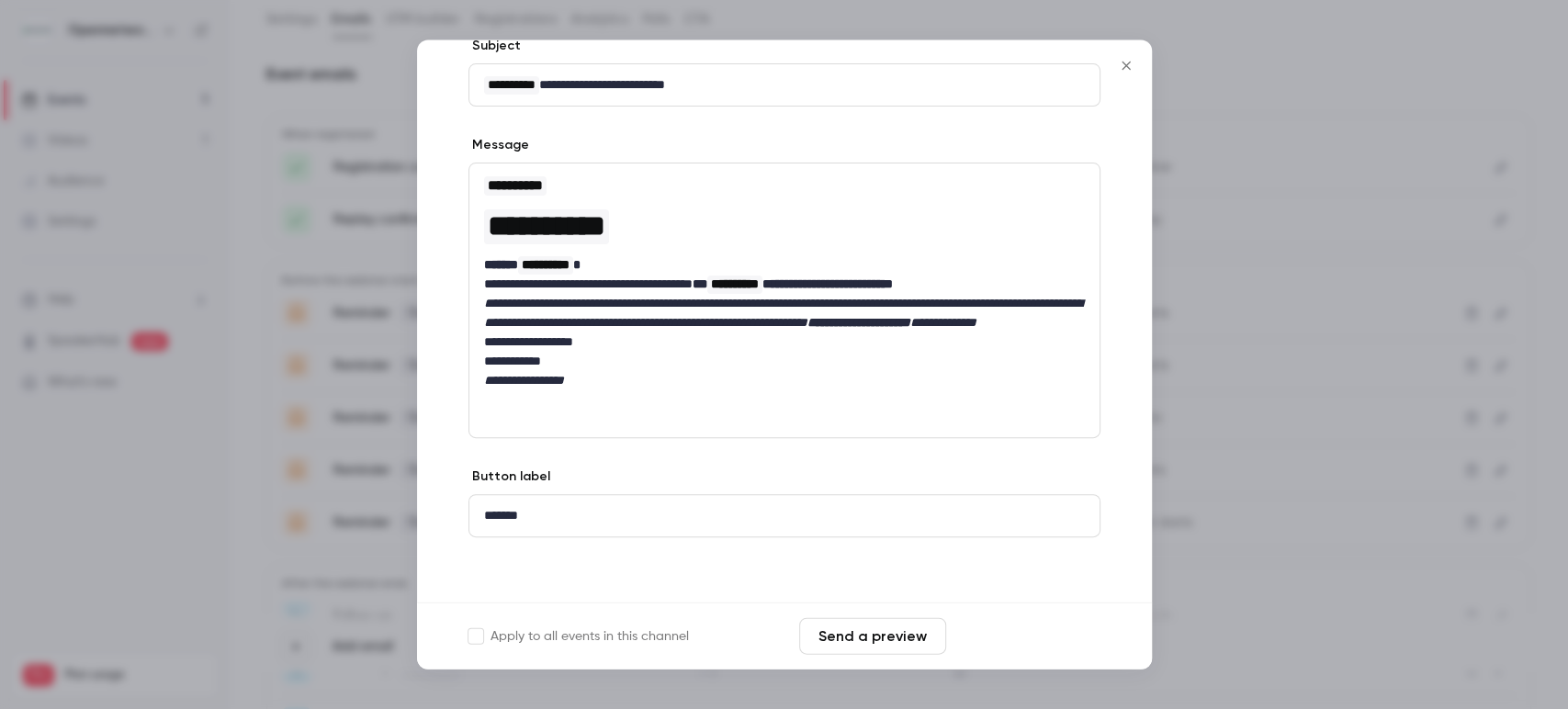
click at [1023, 641] on button "Save changes" at bounding box center [1027, 636] width 147 height 37
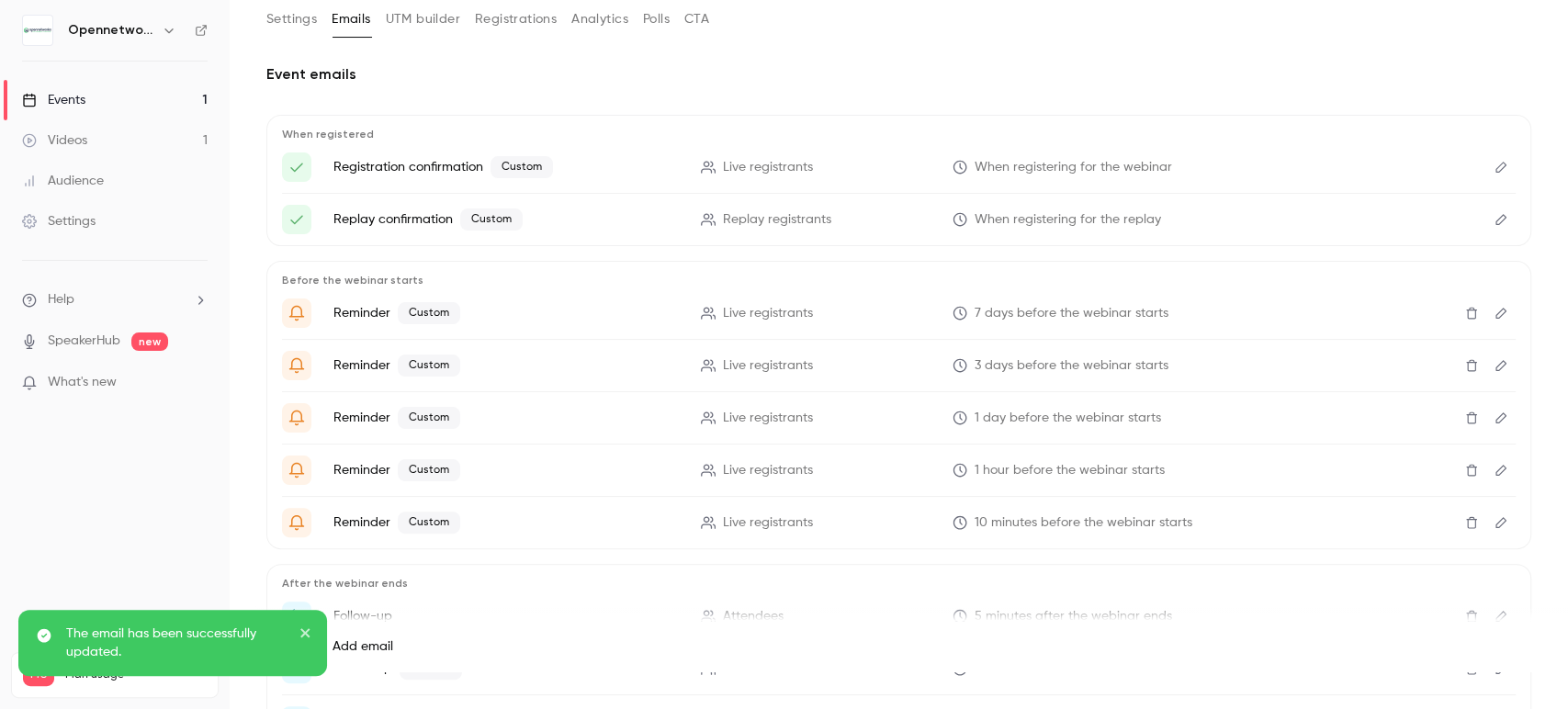
click at [1496, 473] on icon "Edit" at bounding box center [1501, 470] width 11 height 11
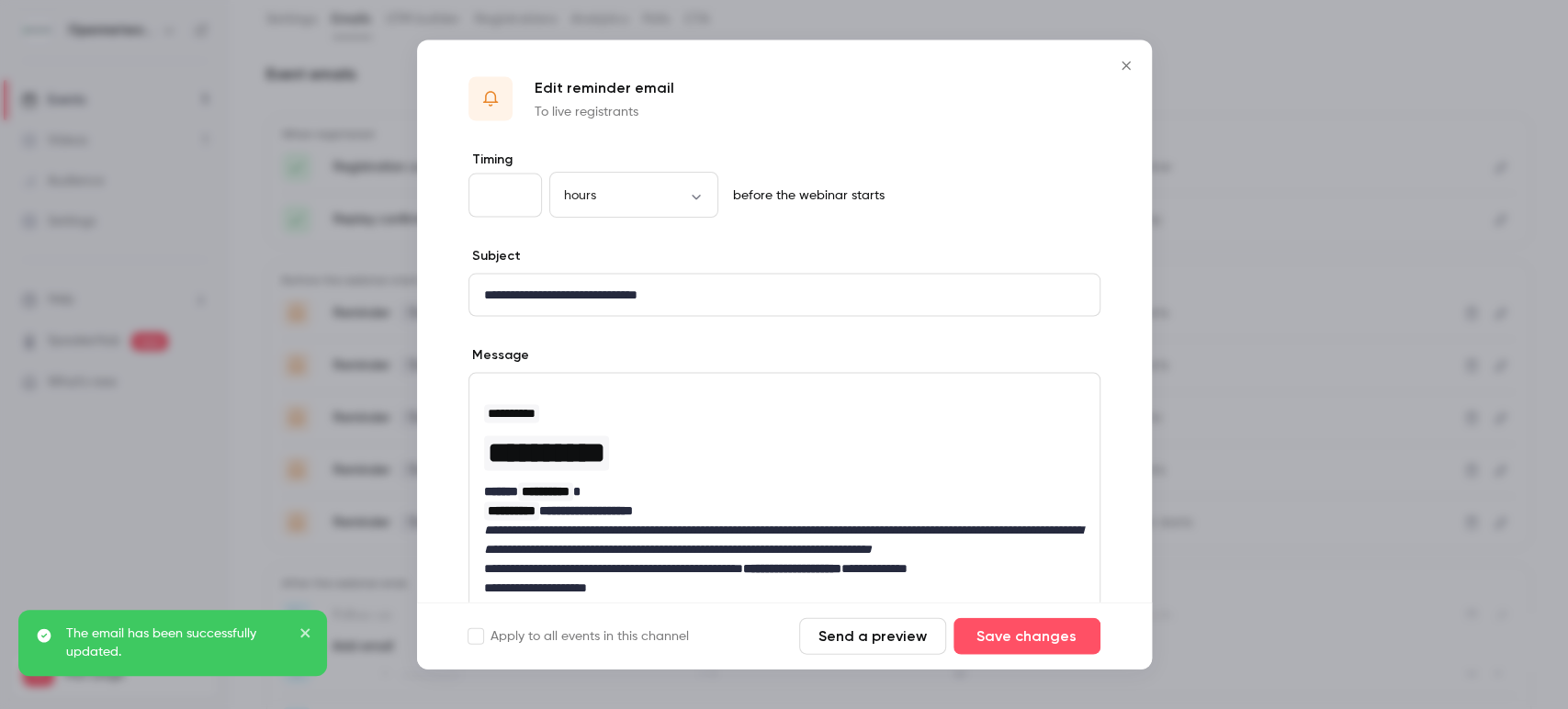
click at [813, 374] on div "**********" at bounding box center [784, 510] width 630 height 273
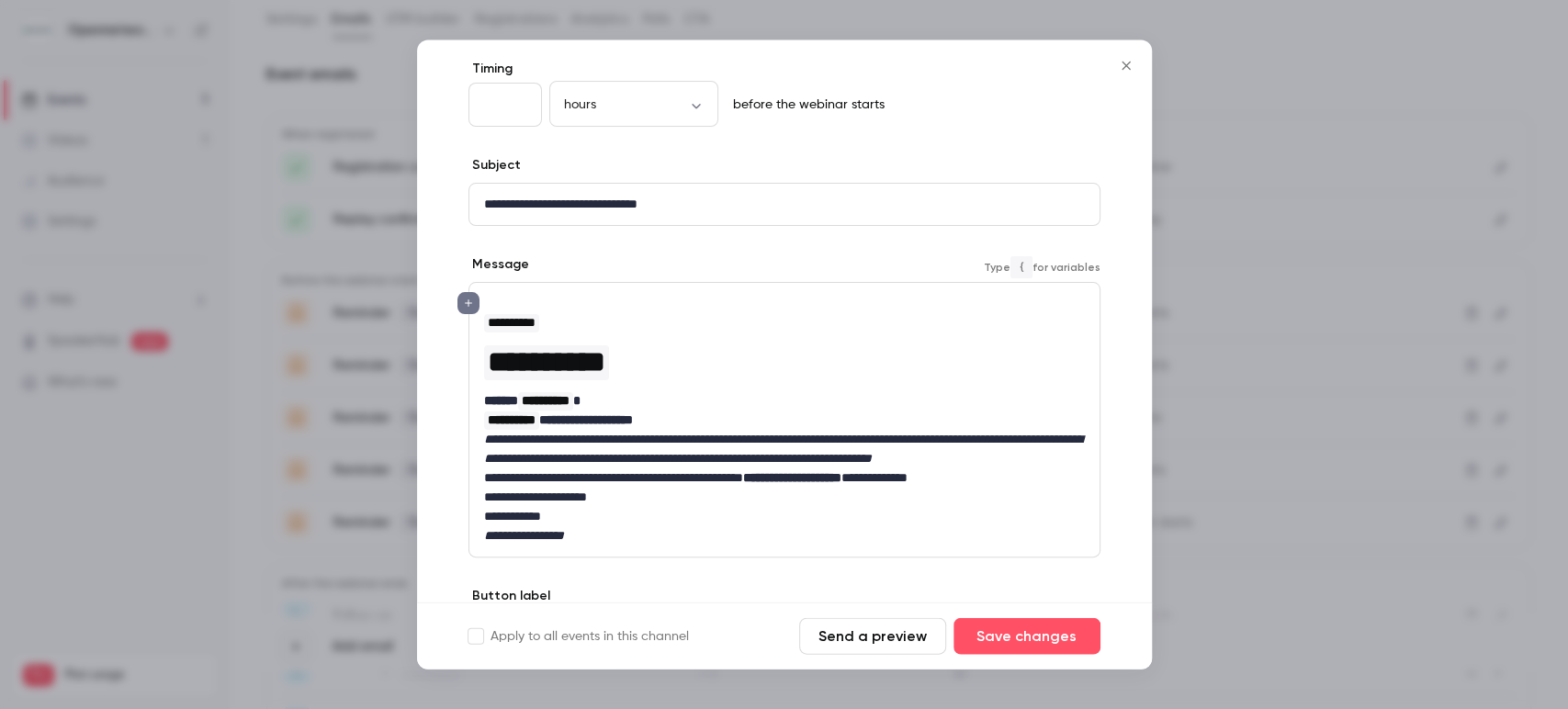
scroll to position [92, 0]
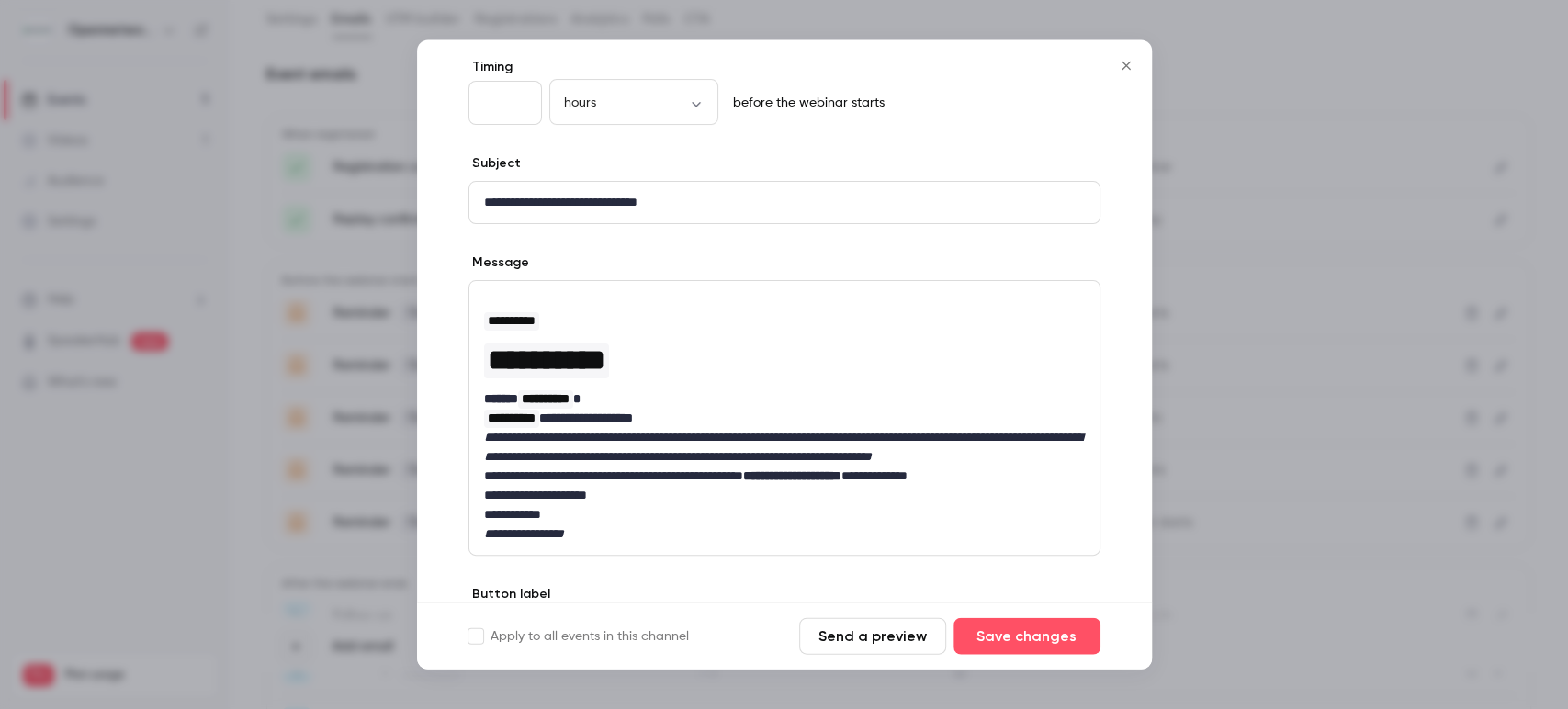
click at [1127, 49] on button "Close" at bounding box center [1126, 66] width 37 height 37
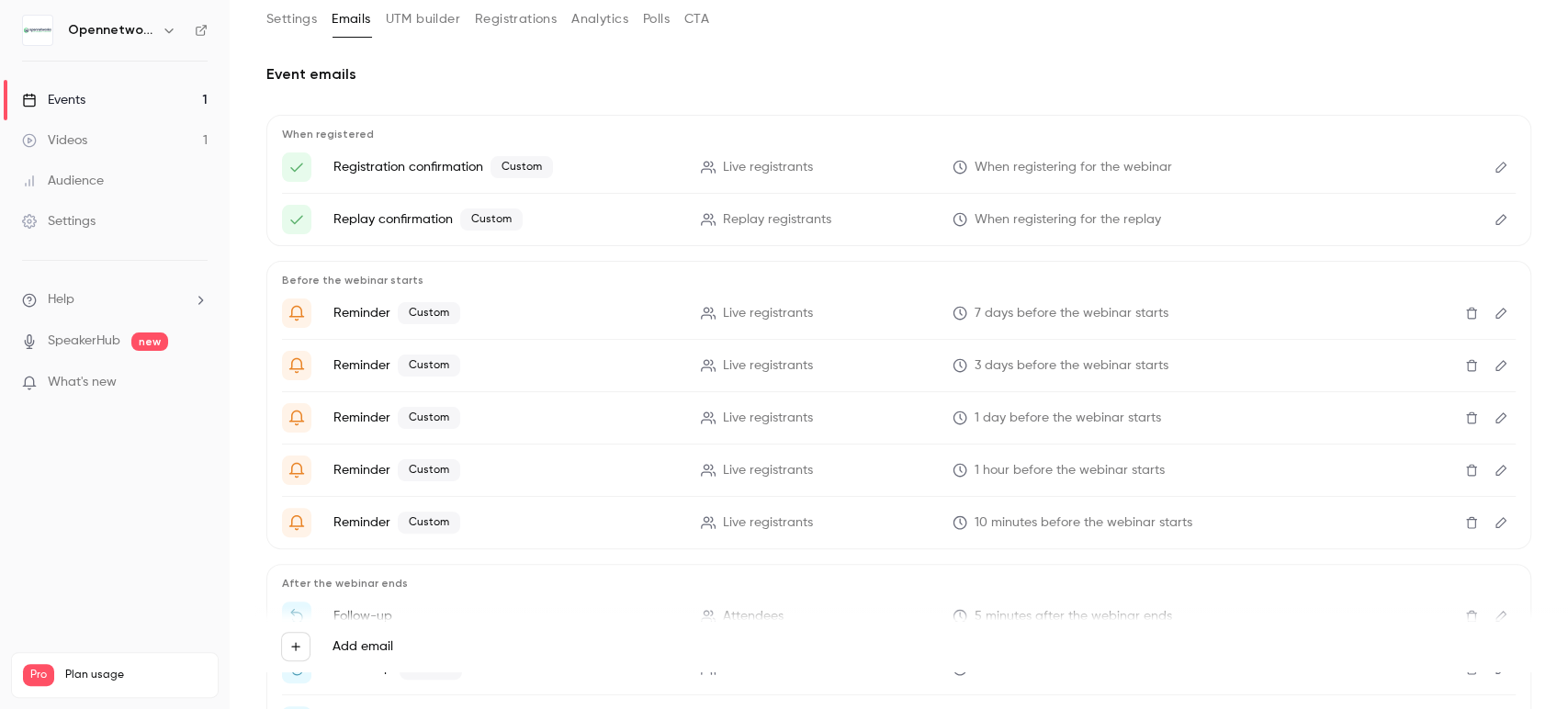
click at [1486, 409] on button "Edit" at bounding box center [1500, 417] width 29 height 29
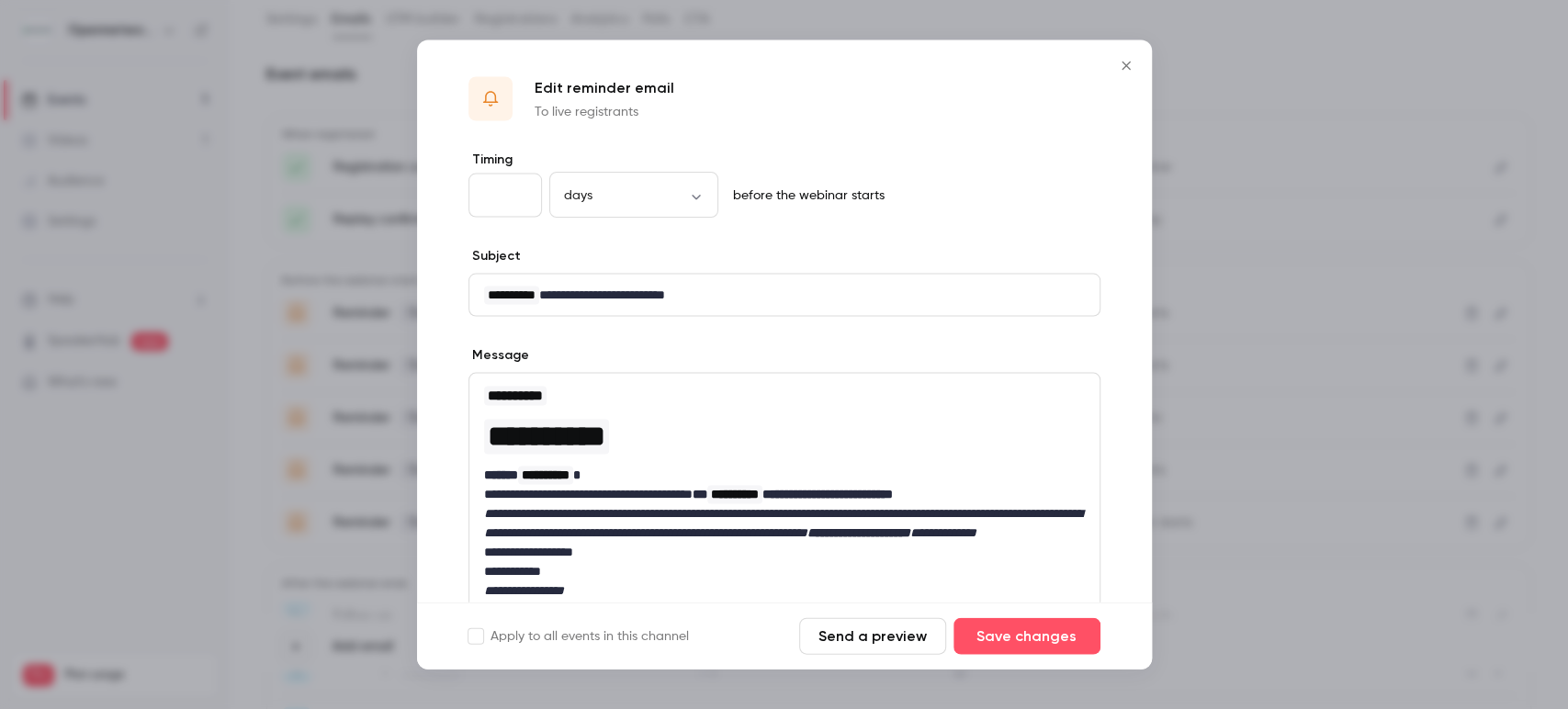
click at [1126, 57] on button "Close" at bounding box center [1126, 66] width 37 height 37
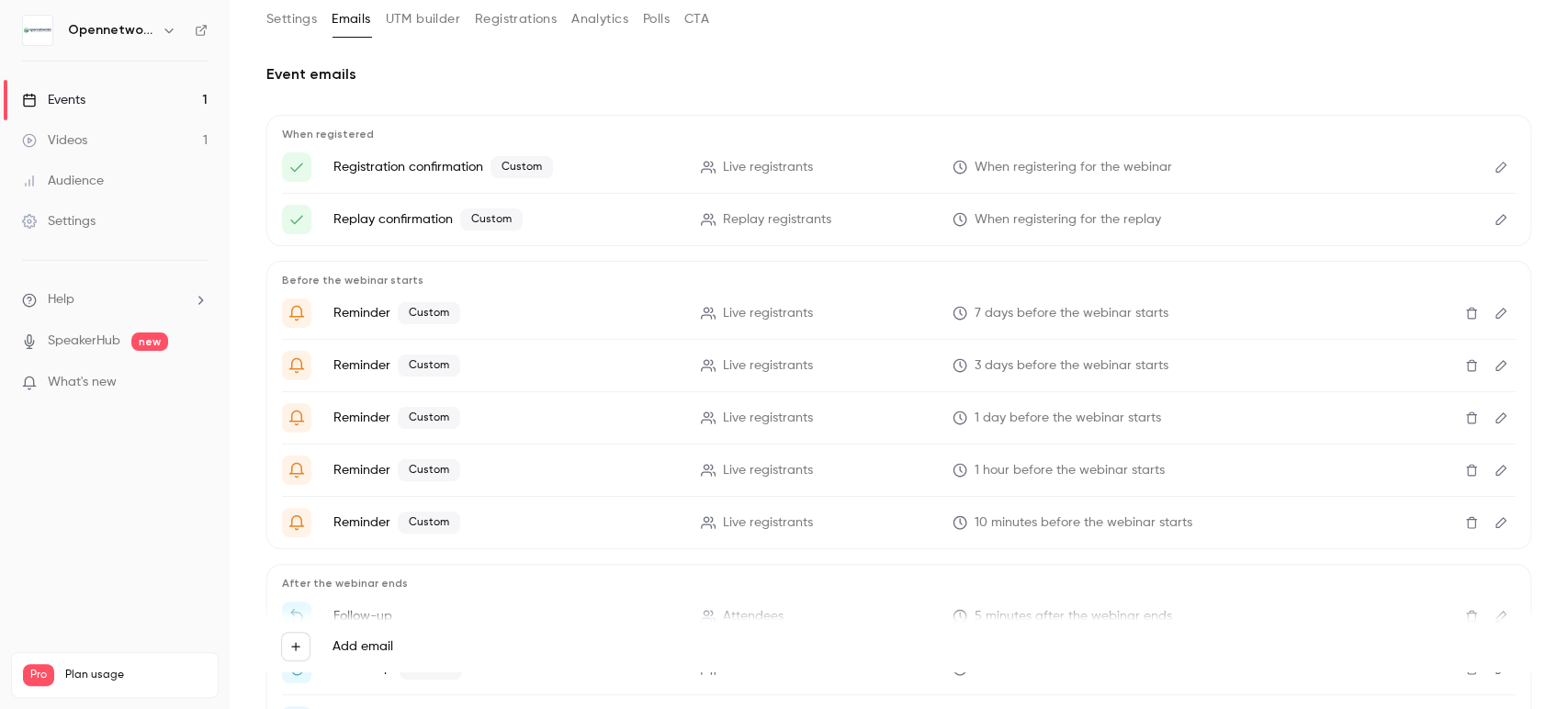
click at [1486, 480] on button "Edit" at bounding box center [1500, 470] width 29 height 29
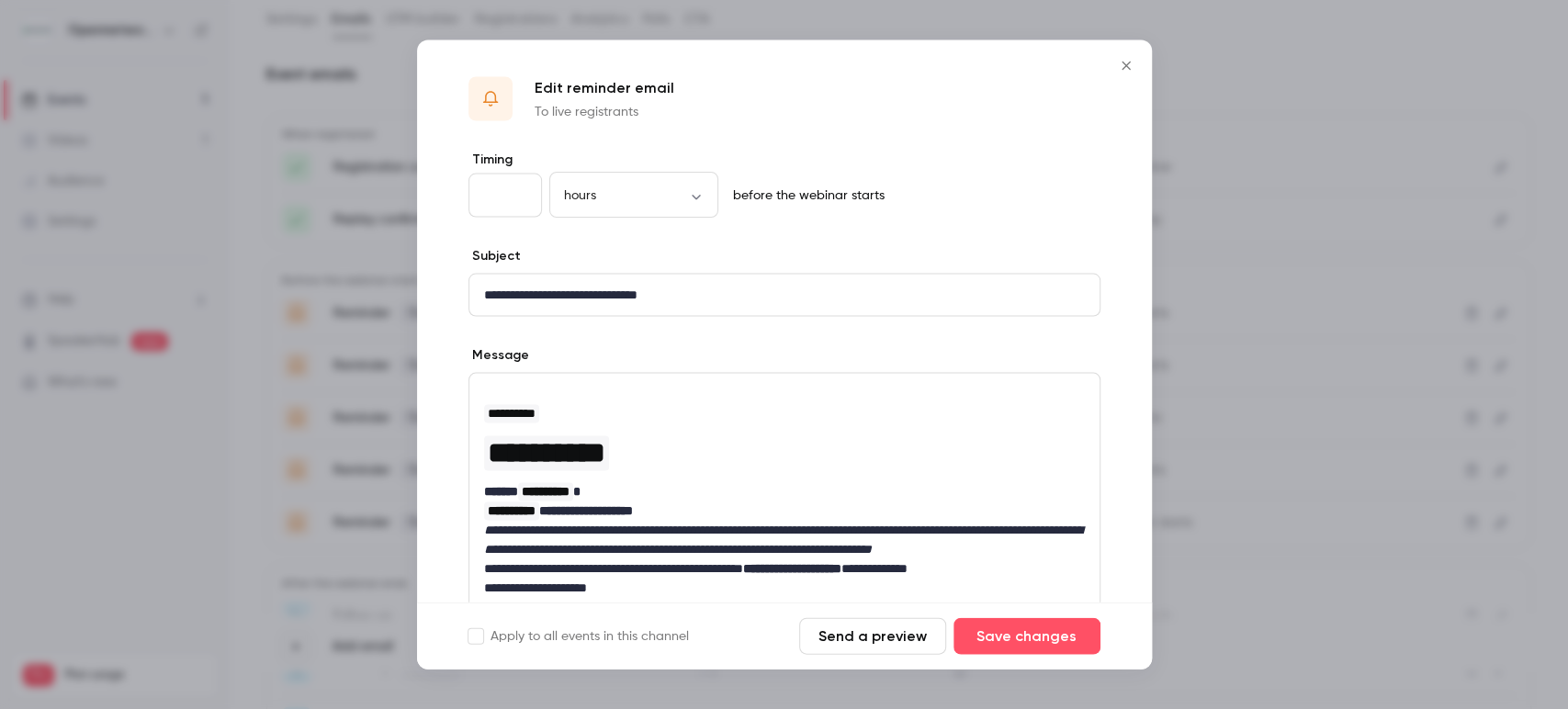
scroll to position [97, 0]
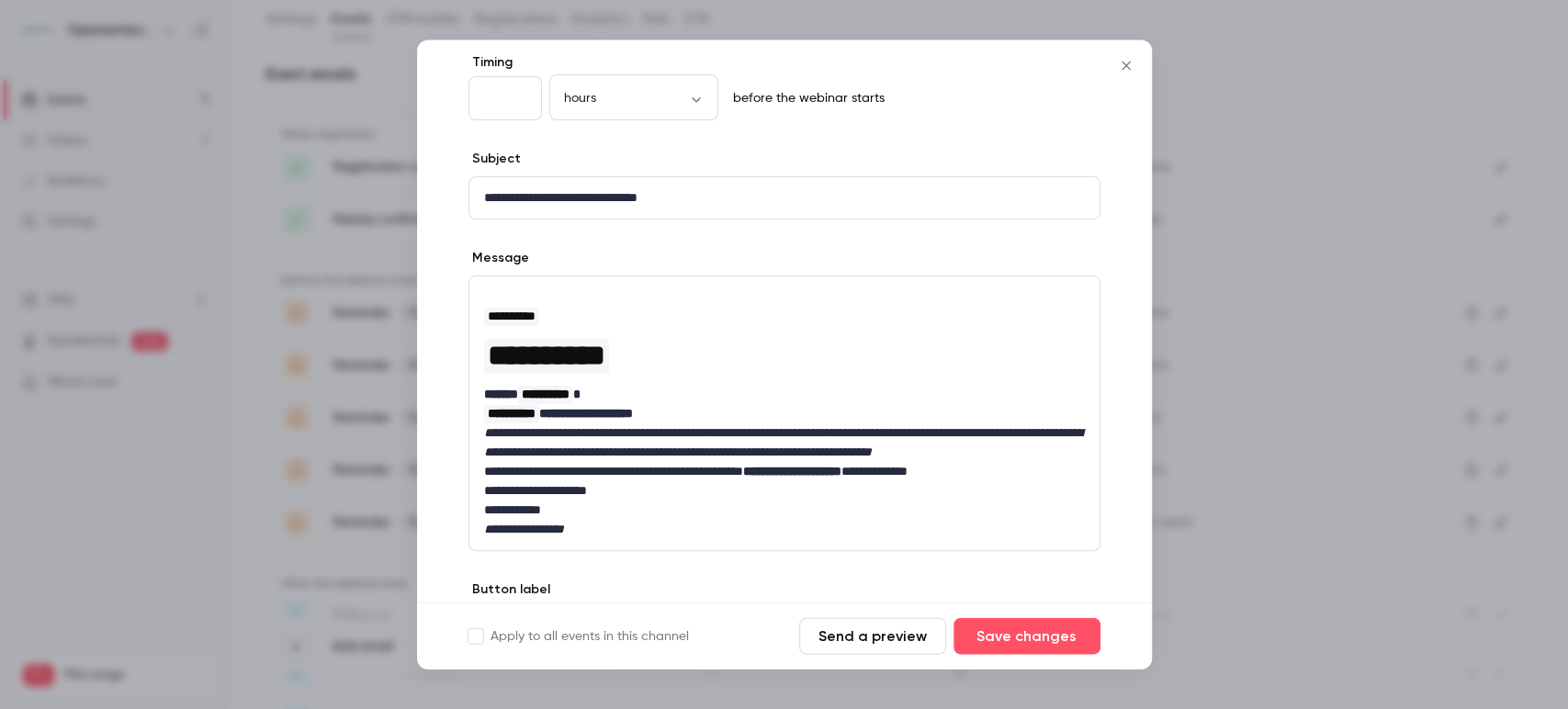
click at [1131, 62] on icon "Close" at bounding box center [1126, 67] width 22 height 15
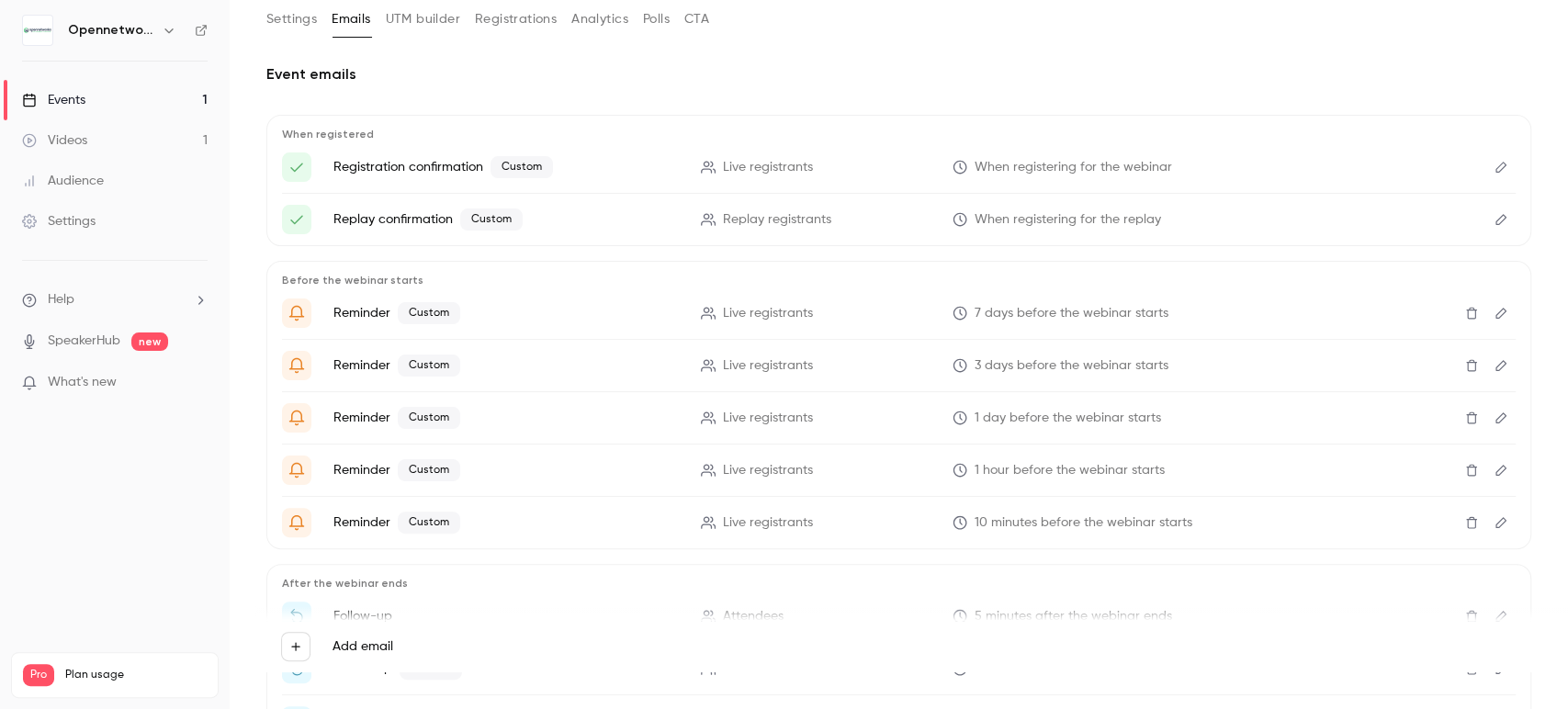
click at [1494, 521] on icon "Edit" at bounding box center [1501, 523] width 15 height 13
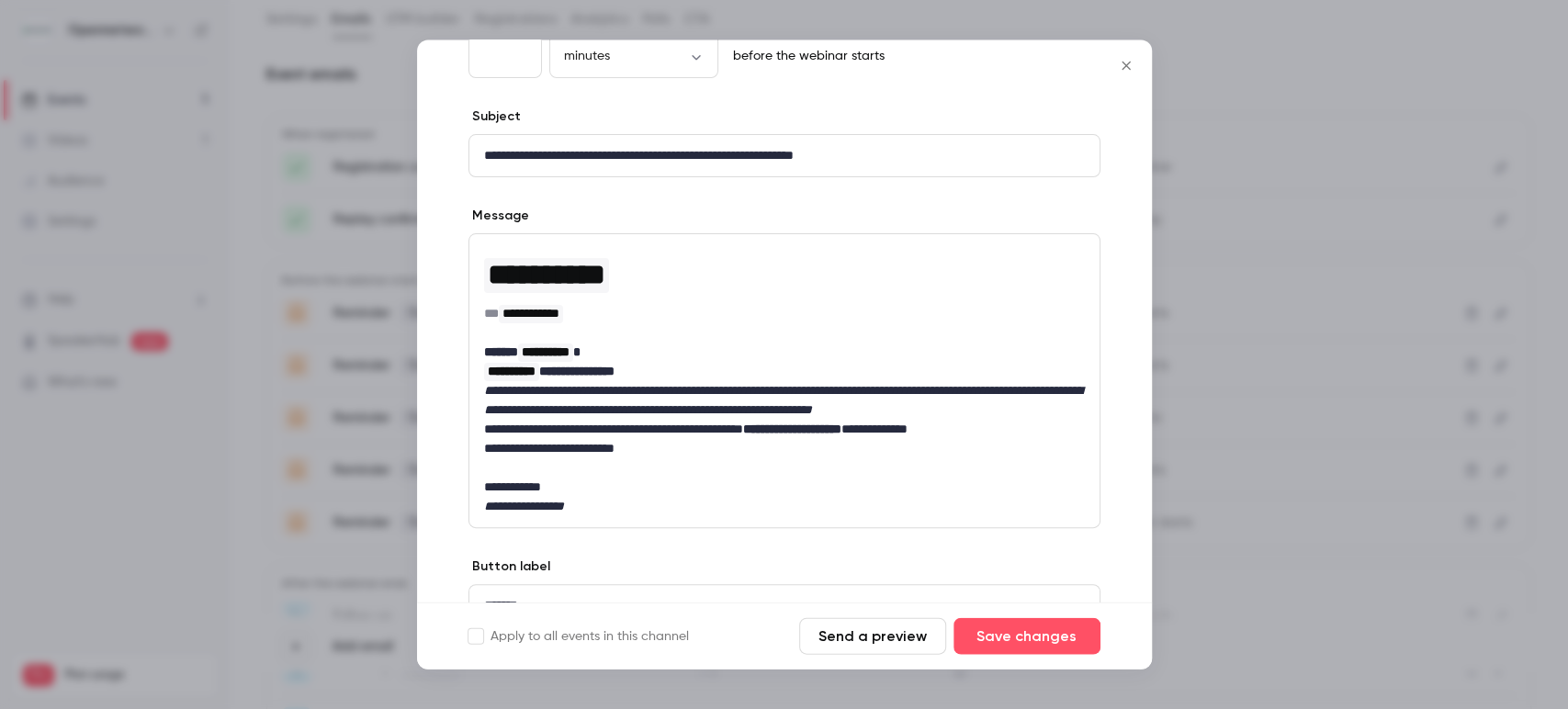
scroll to position [140, 0]
click at [1117, 49] on button "Close" at bounding box center [1126, 66] width 37 height 37
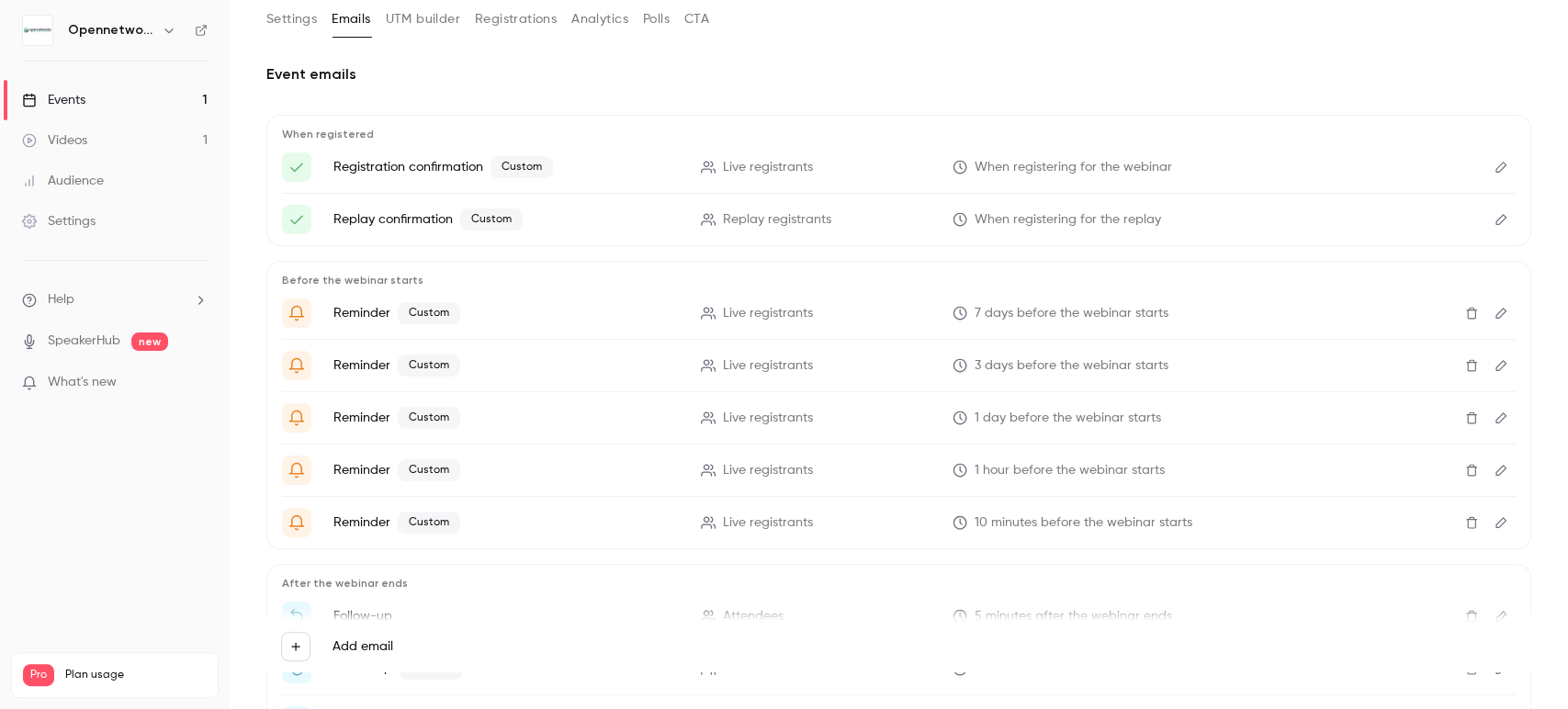
click at [1487, 485] on ul "Reminder Custom Live registrants 7 days before the webinar starts Reminder Cust…" at bounding box center [898, 418] width 1234 height 239
click at [1486, 476] on button "Edit" at bounding box center [1500, 470] width 29 height 29
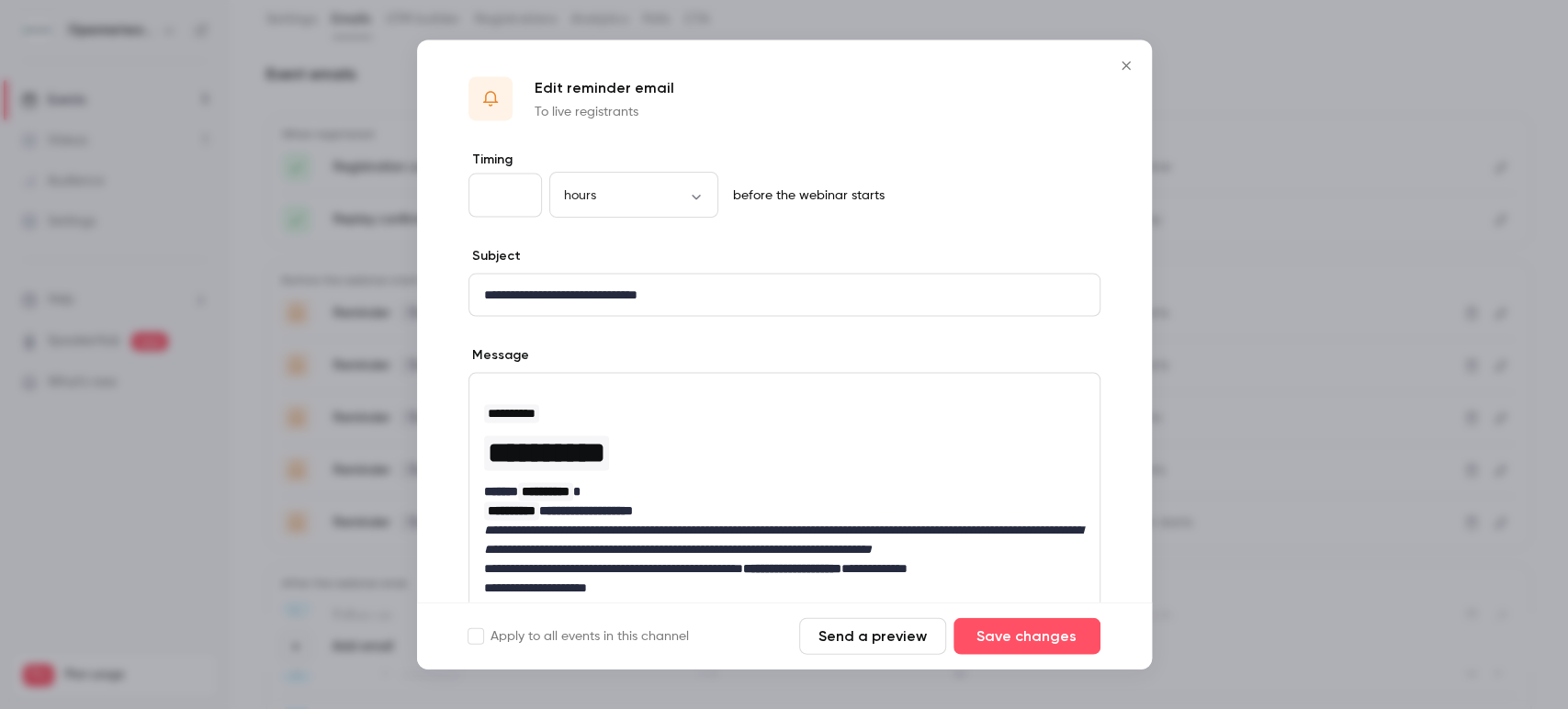
click at [1249, 22] on div at bounding box center [784, 354] width 1568 height 709
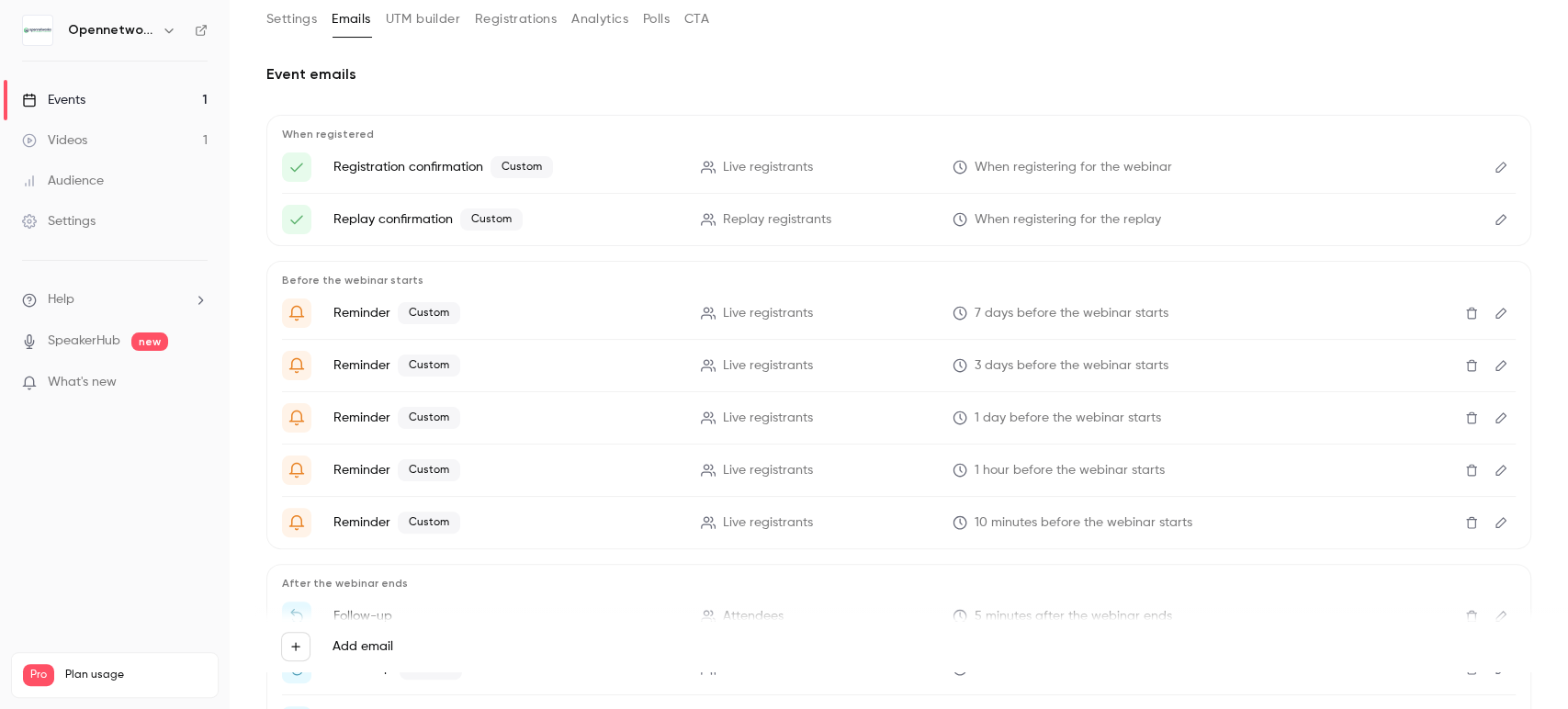
click at [1494, 516] on icon "Edit" at bounding box center [1501, 523] width 15 height 13
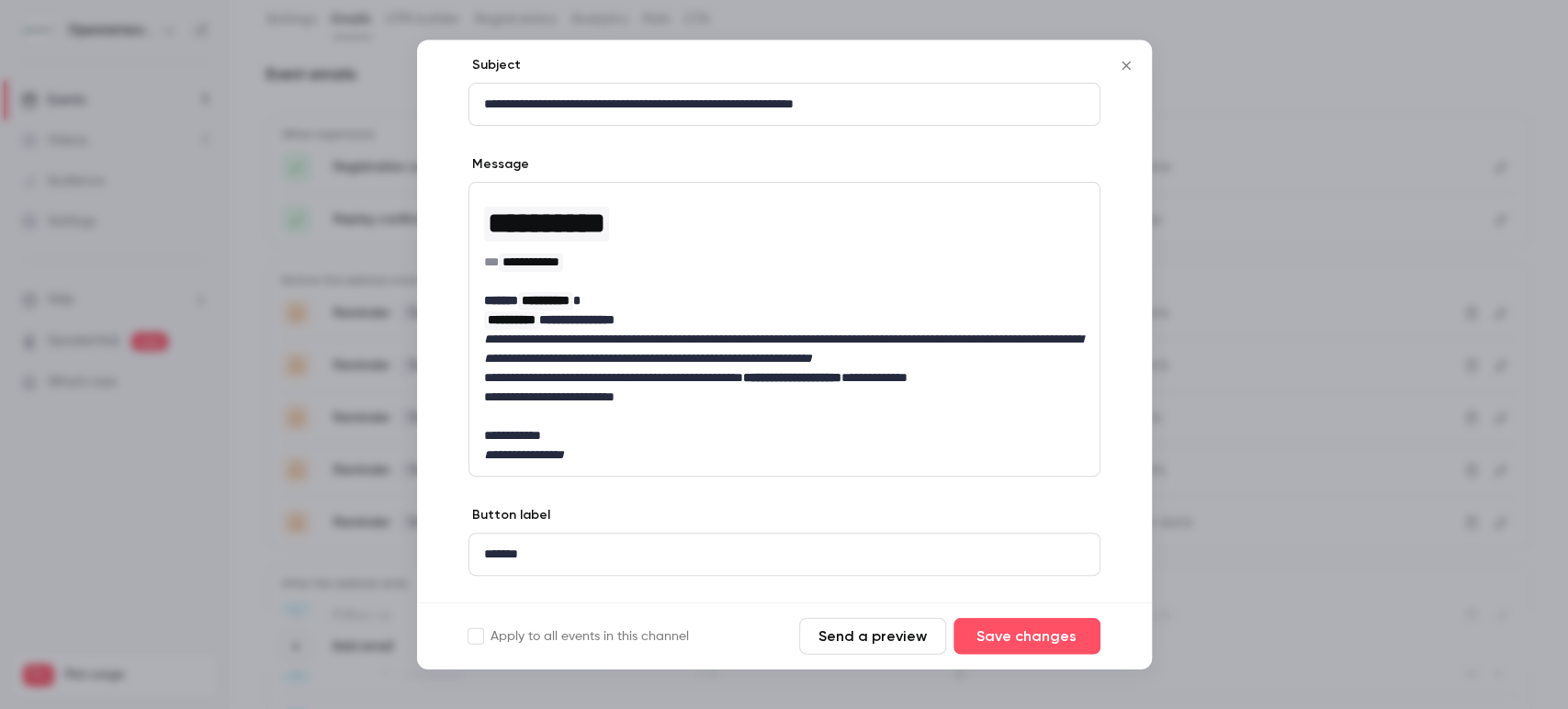
scroll to position [248, 0]
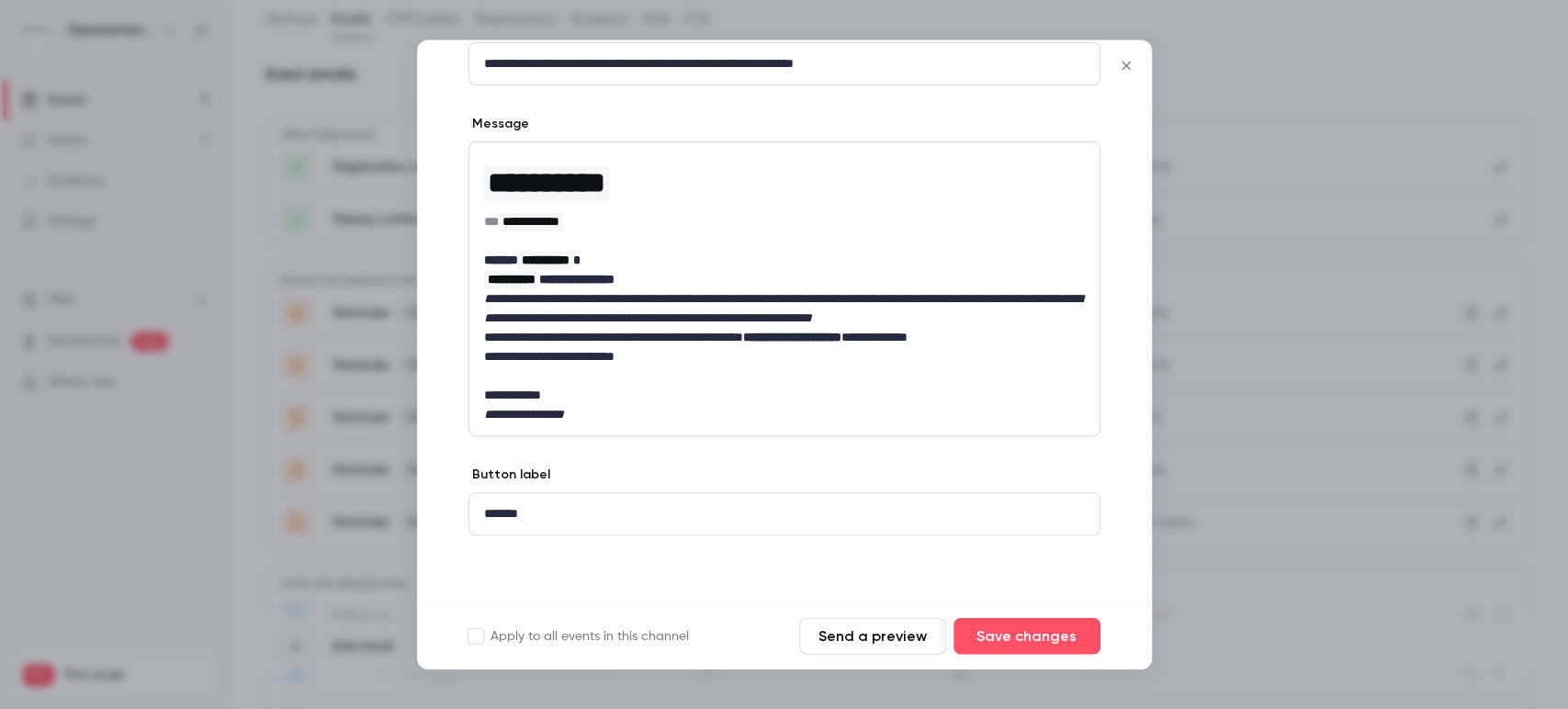
click at [1117, 60] on icon "Close" at bounding box center [1126, 67] width 22 height 15
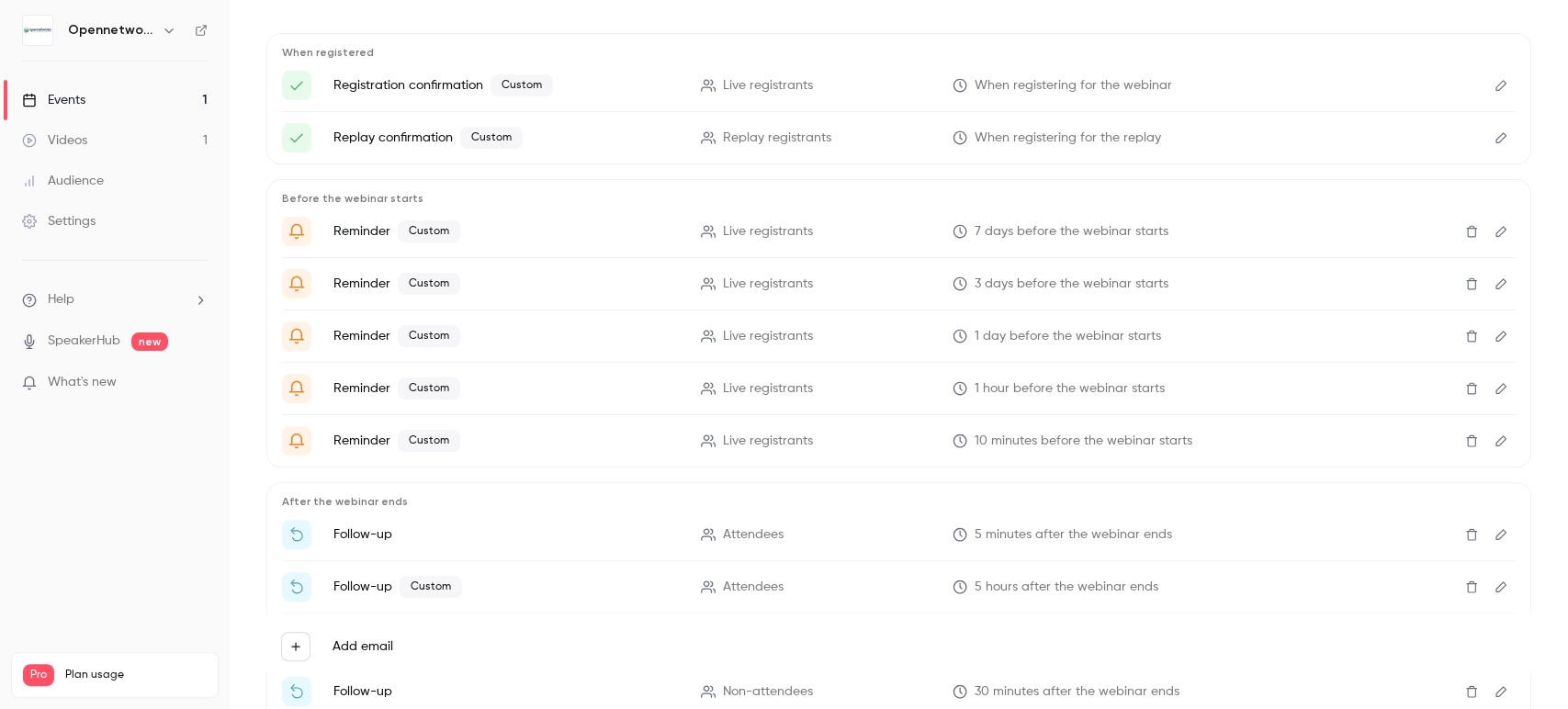
scroll to position [207, 0]
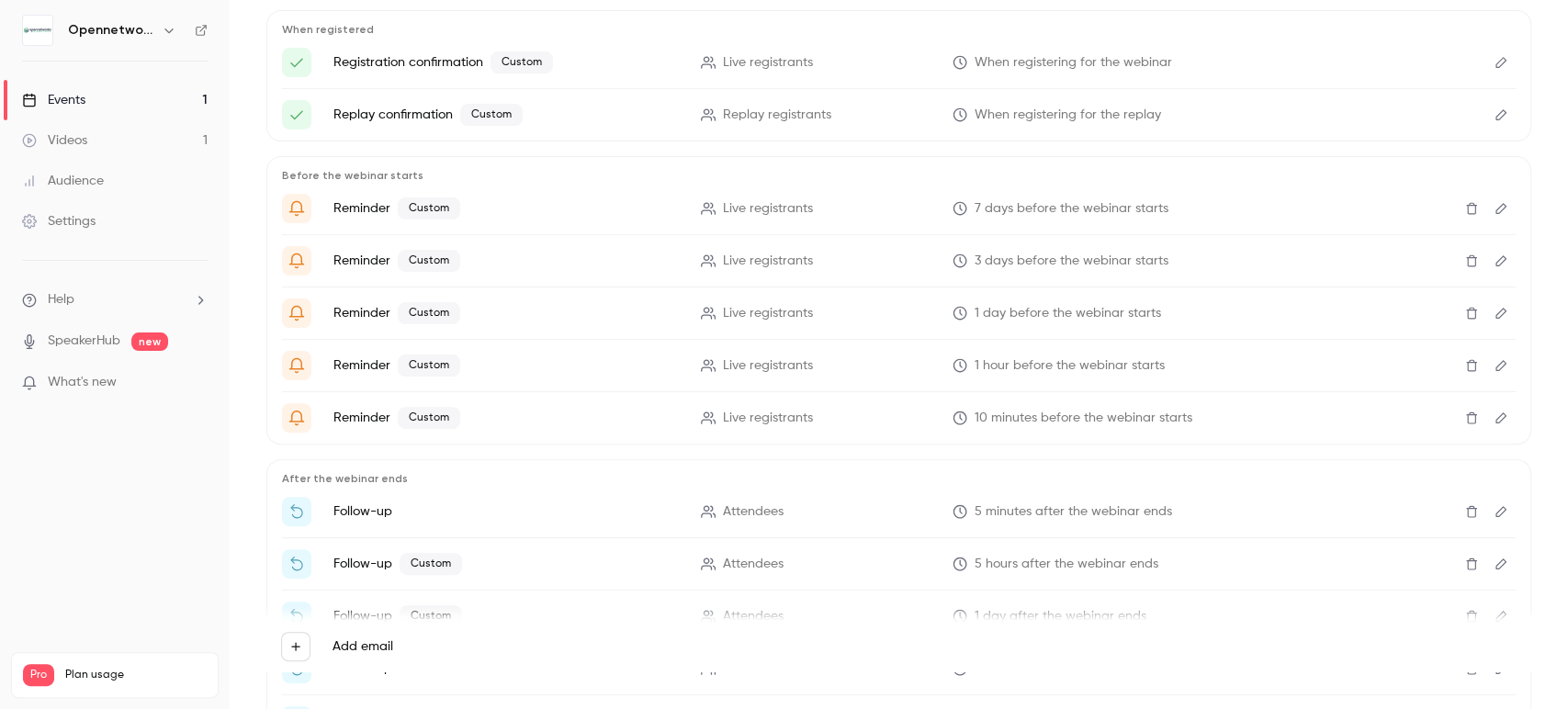
click at [92, 108] on link "Events 1" at bounding box center [115, 100] width 229 height 40
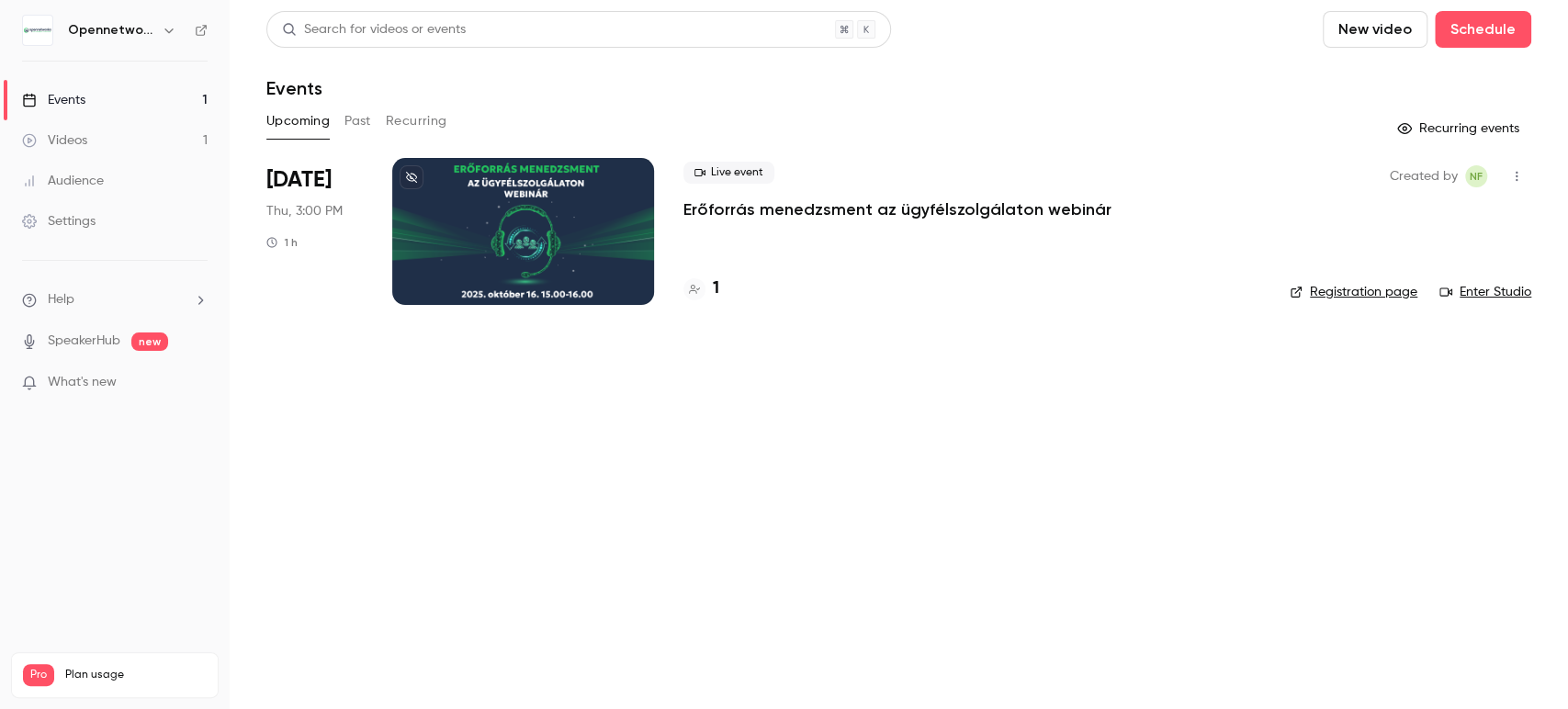
click at [795, 205] on p "Erőforrás menedzsment az ügyfélszolgálaton webinár" at bounding box center [898, 208] width 428 height 22
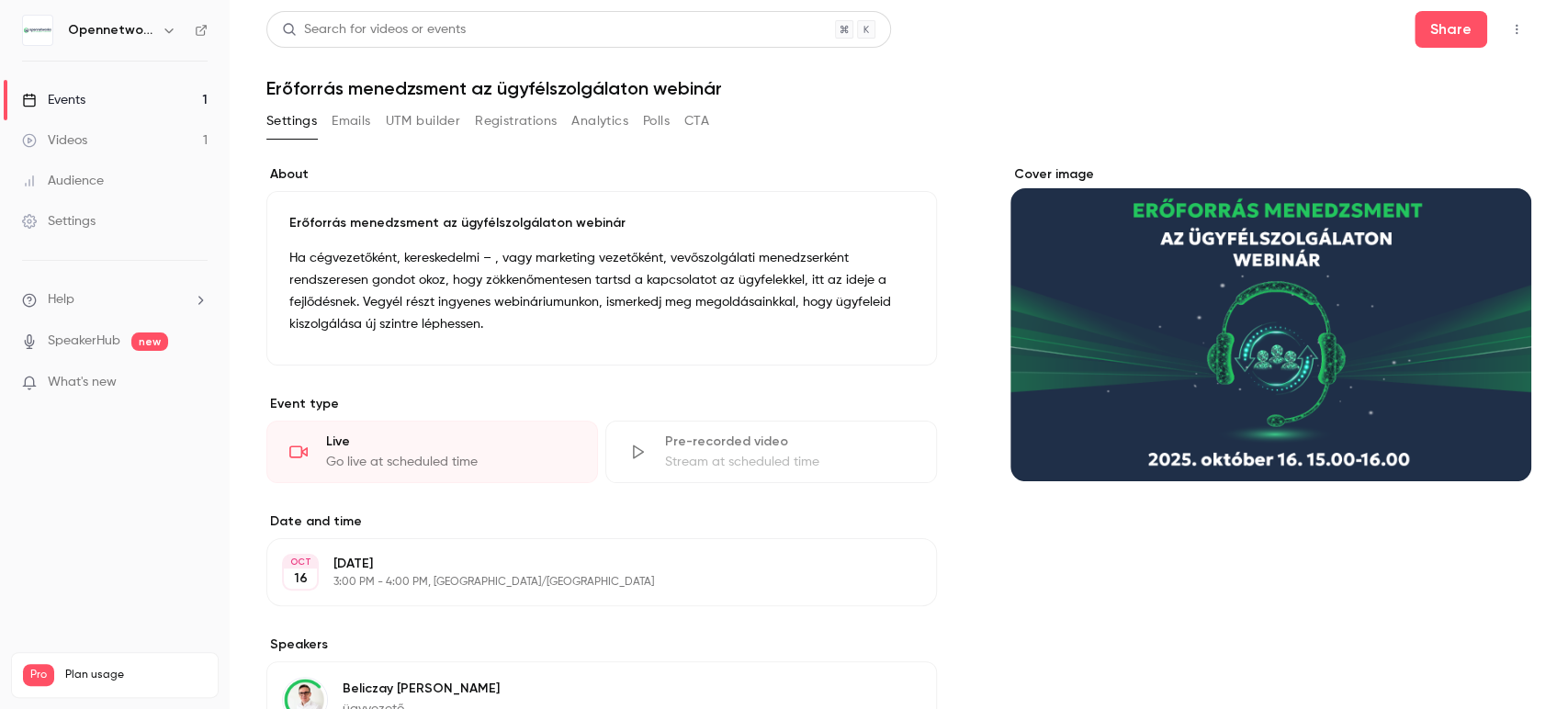
click at [441, 108] on button "UTM builder" at bounding box center [423, 120] width 74 height 29
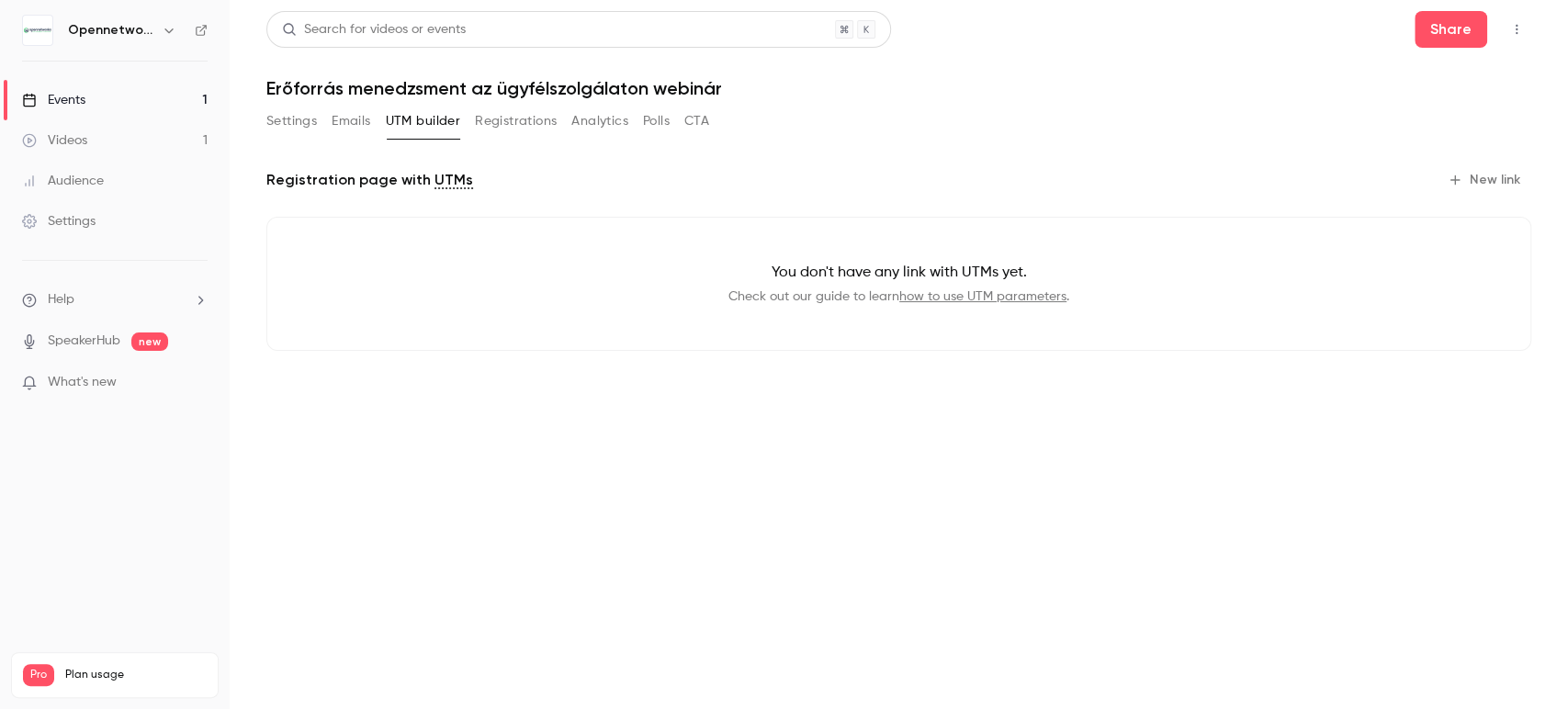
click at [334, 112] on button "Emails" at bounding box center [350, 120] width 39 height 29
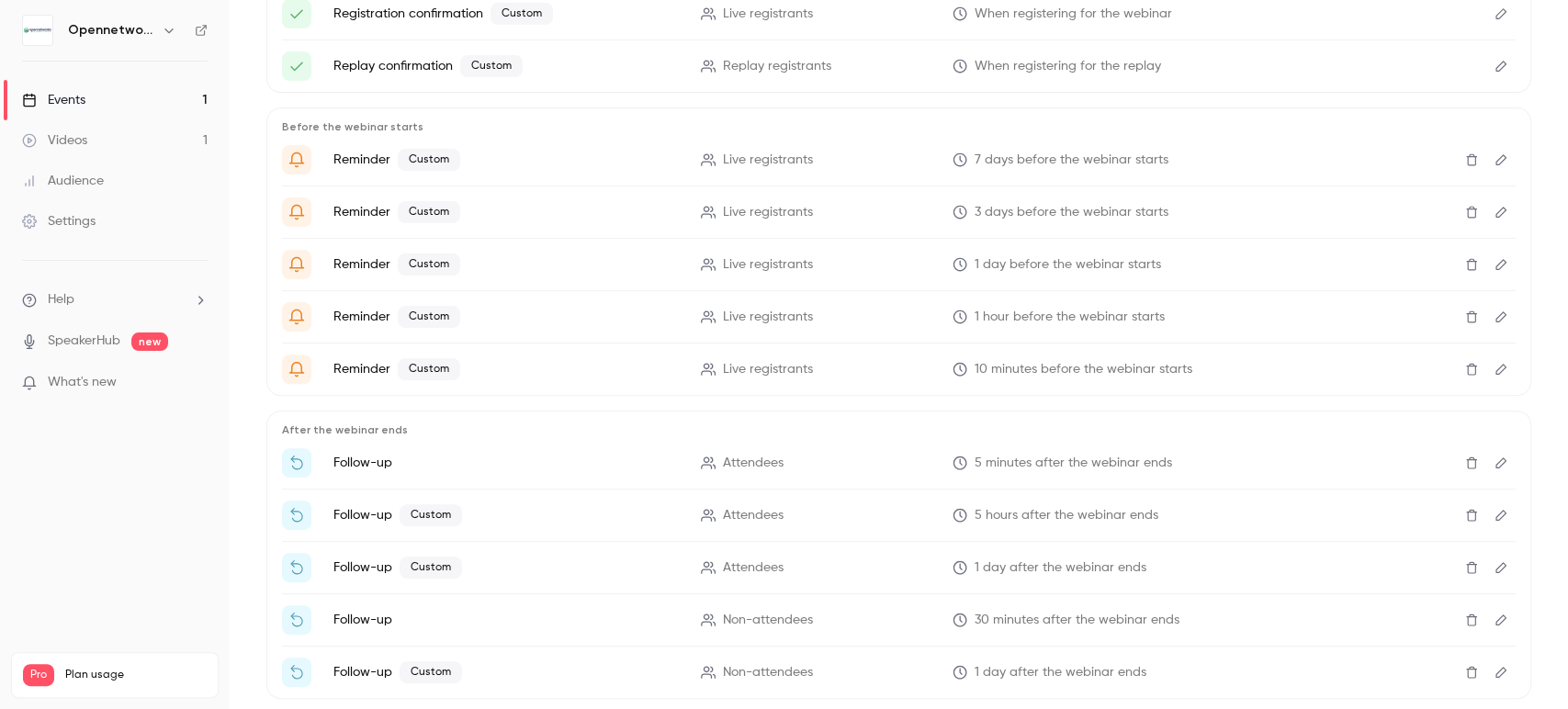
scroll to position [351, 0]
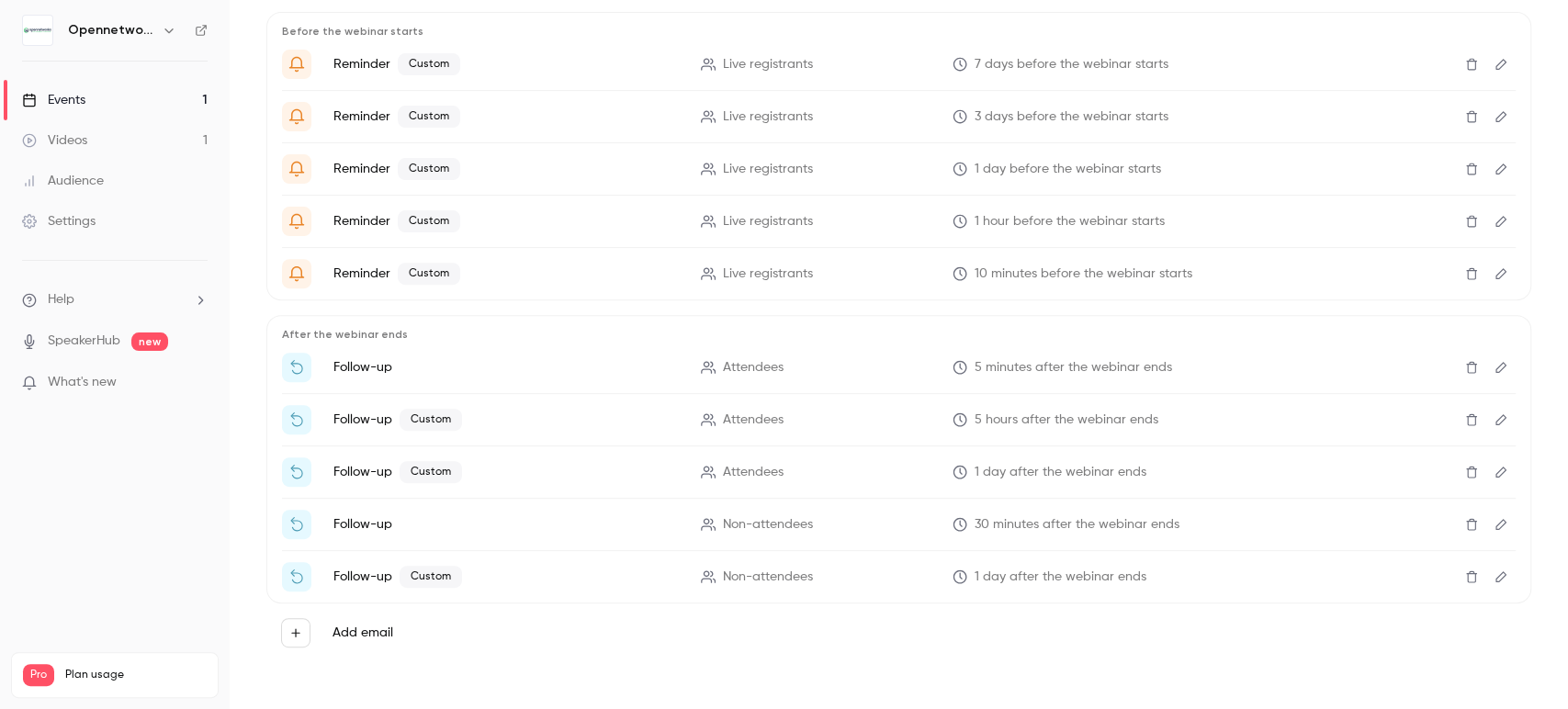
click at [1494, 361] on icon "Edit" at bounding box center [1501, 367] width 15 height 13
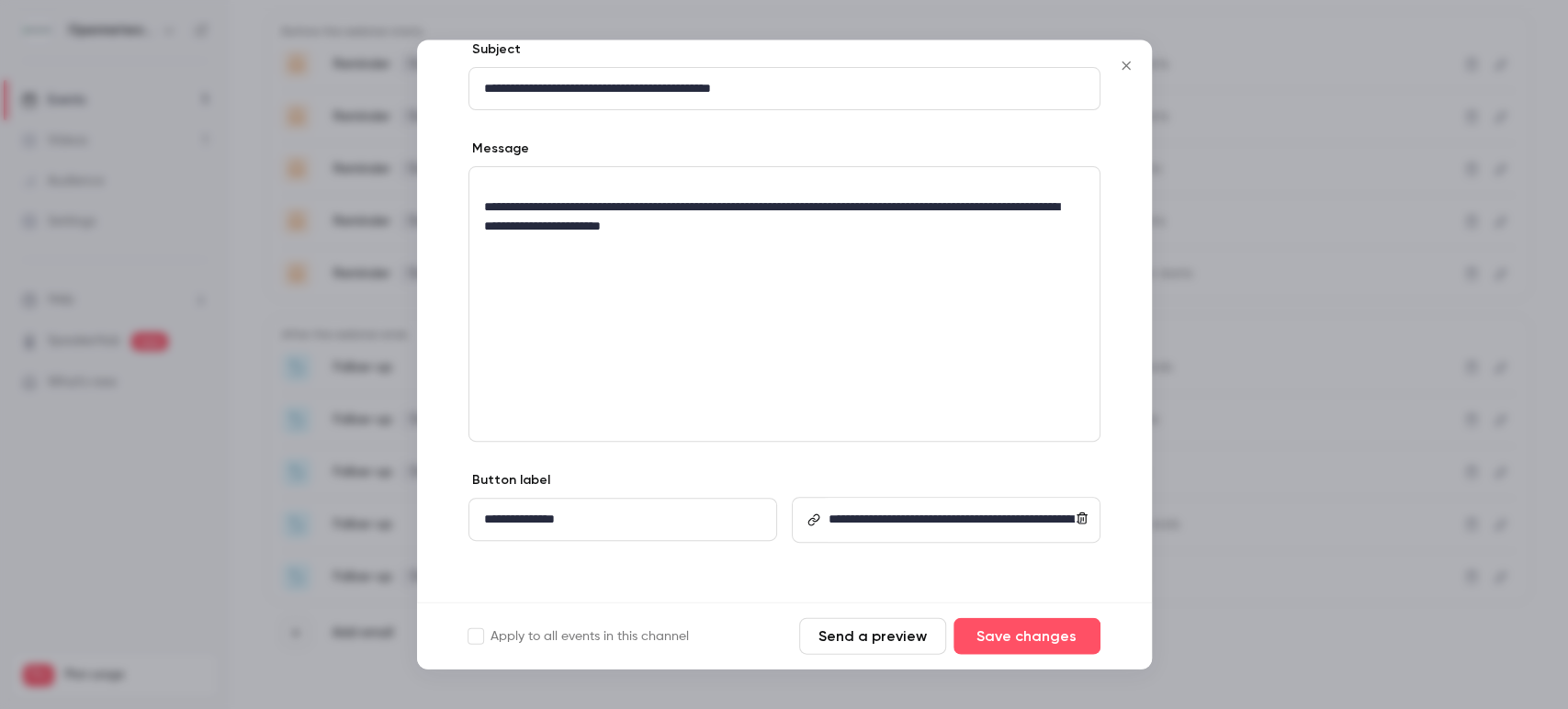
scroll to position [209, 0]
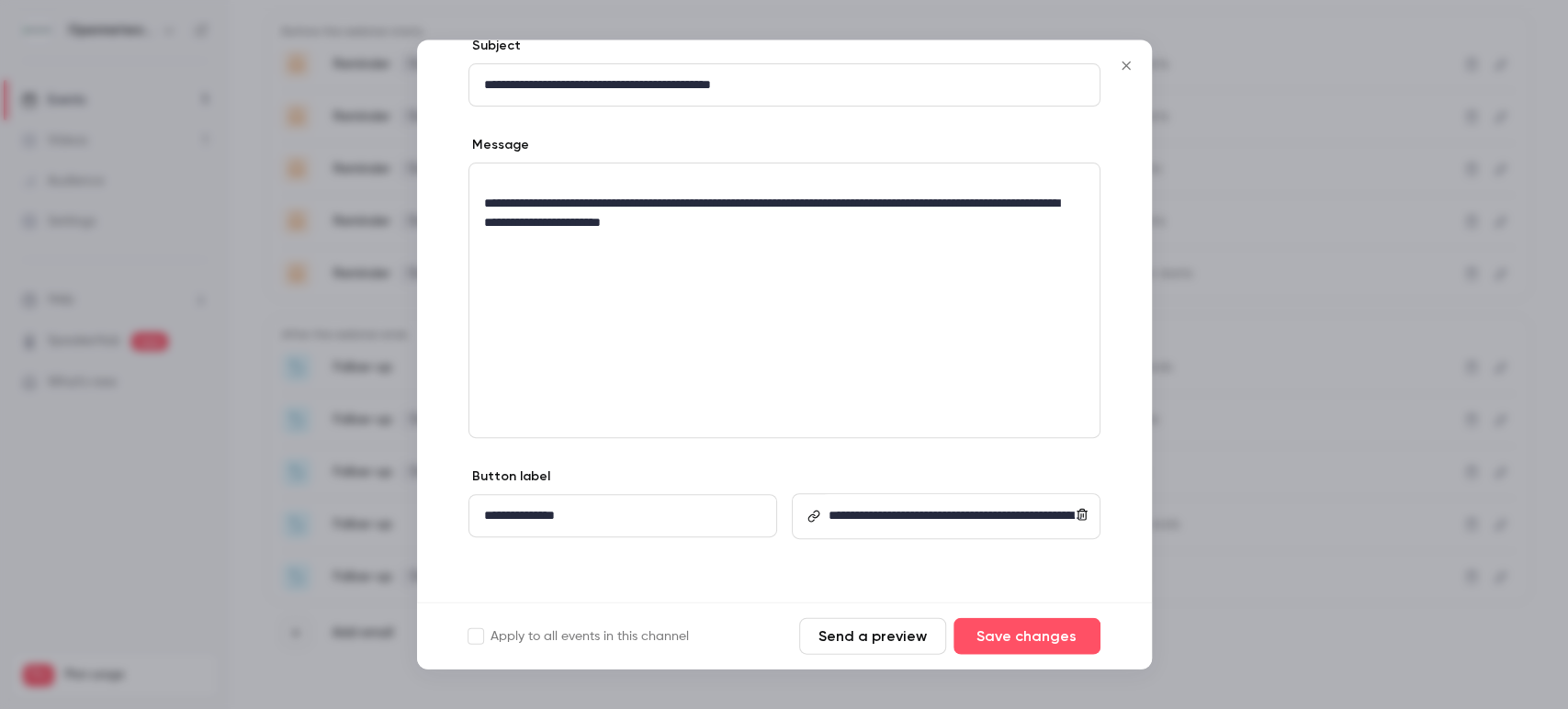
drag, startPoint x: 1126, startPoint y: 67, endPoint x: 1119, endPoint y: 90, distance: 24.0
click at [1125, 67] on icon "Close" at bounding box center [1126, 67] width 22 height 15
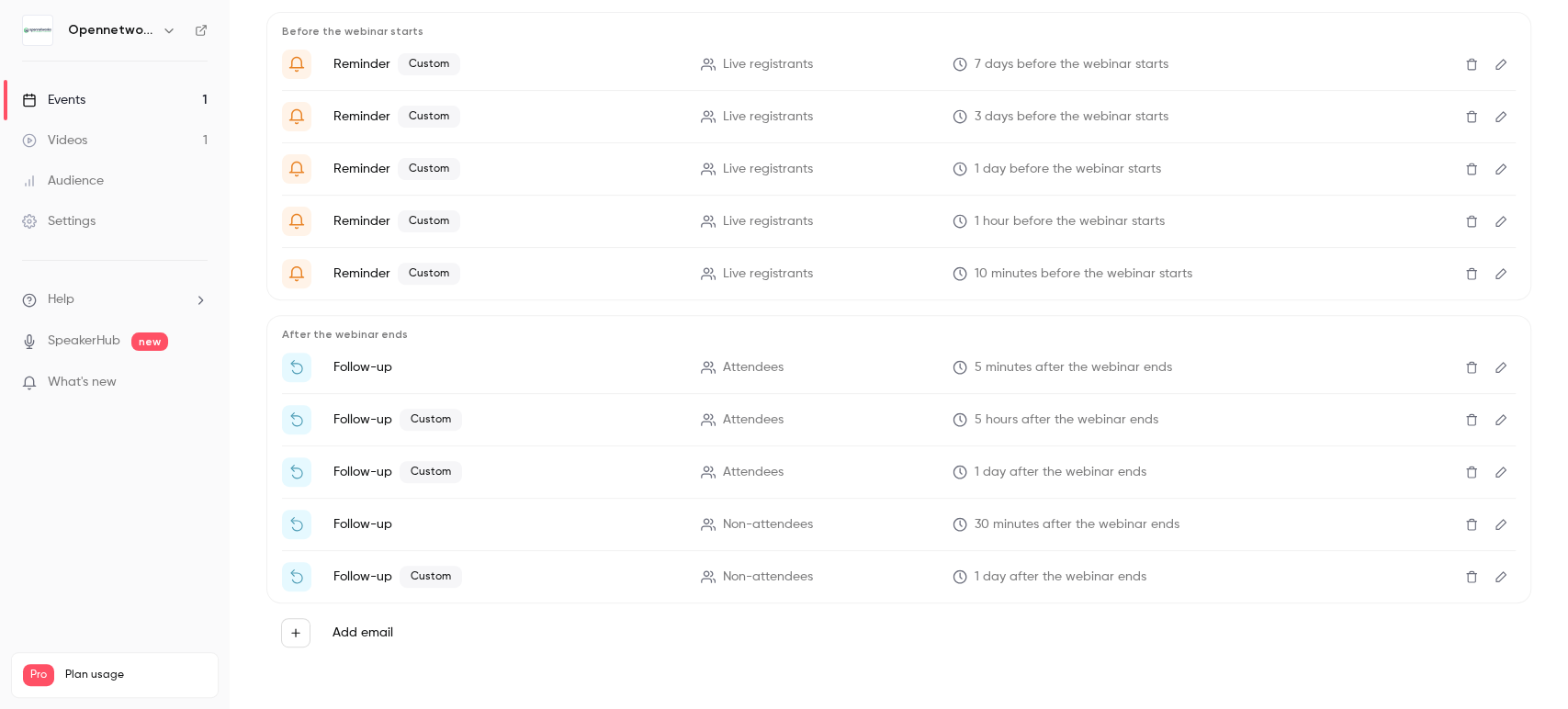
click at [1486, 405] on button "Edit" at bounding box center [1500, 419] width 29 height 29
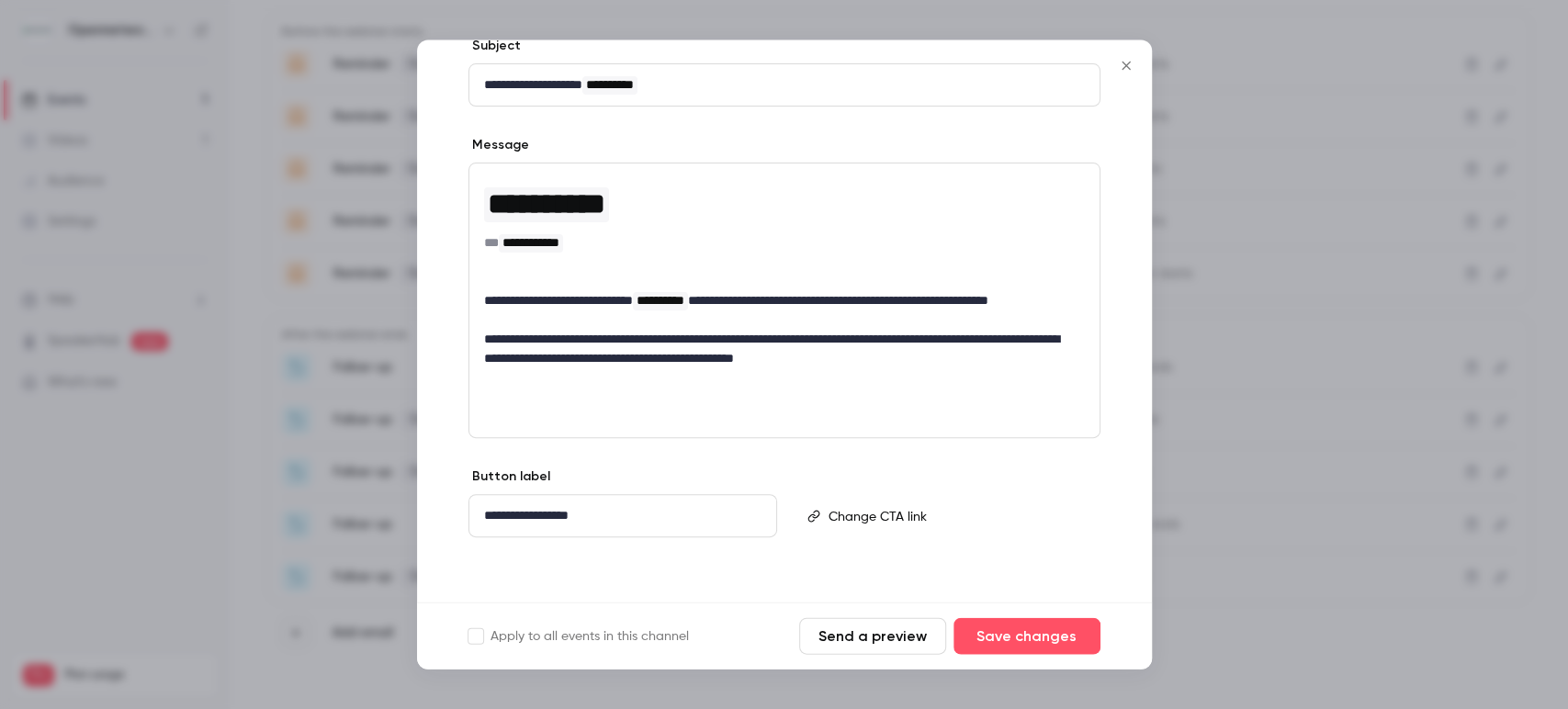
click at [1120, 54] on button "Close" at bounding box center [1126, 66] width 37 height 37
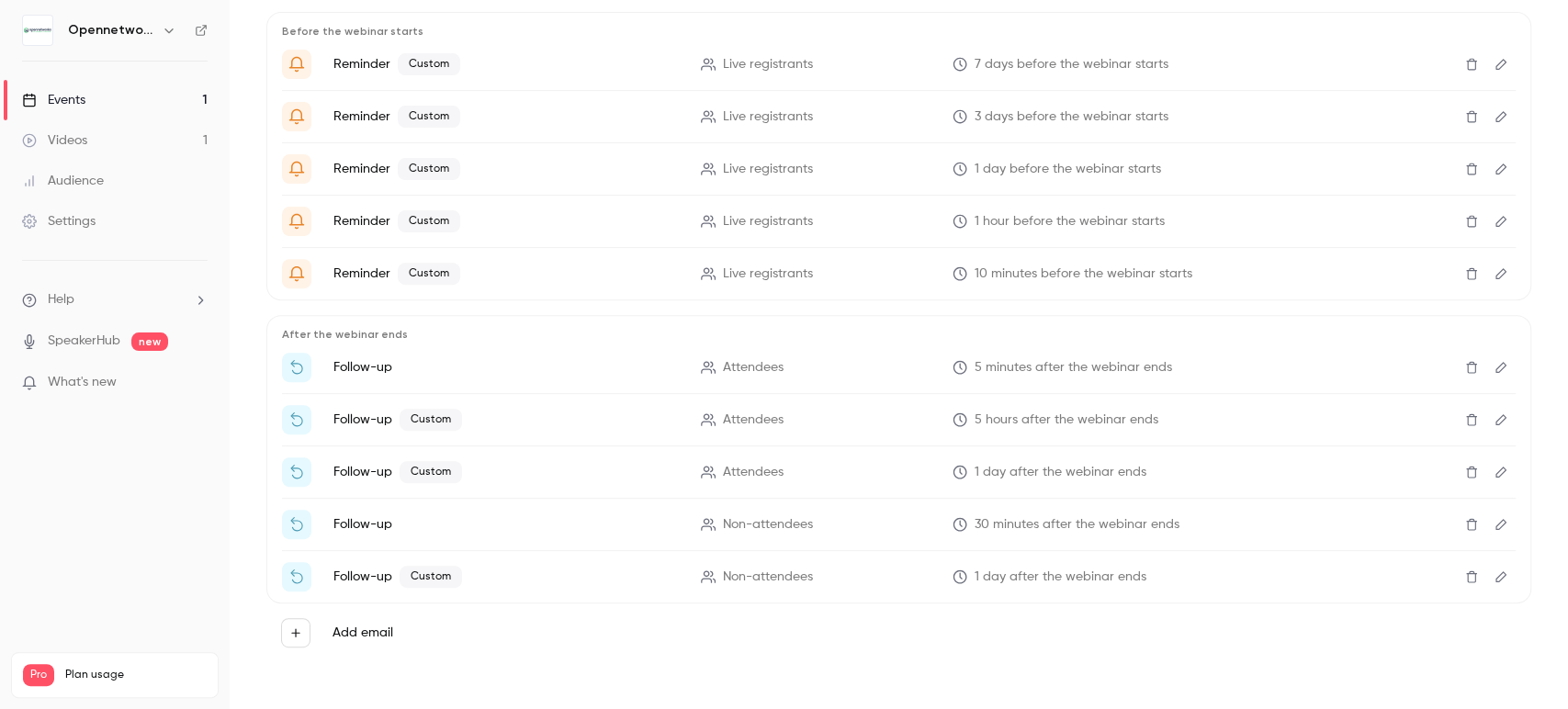
click at [1494, 471] on icon "Edit" at bounding box center [1501, 472] width 15 height 13
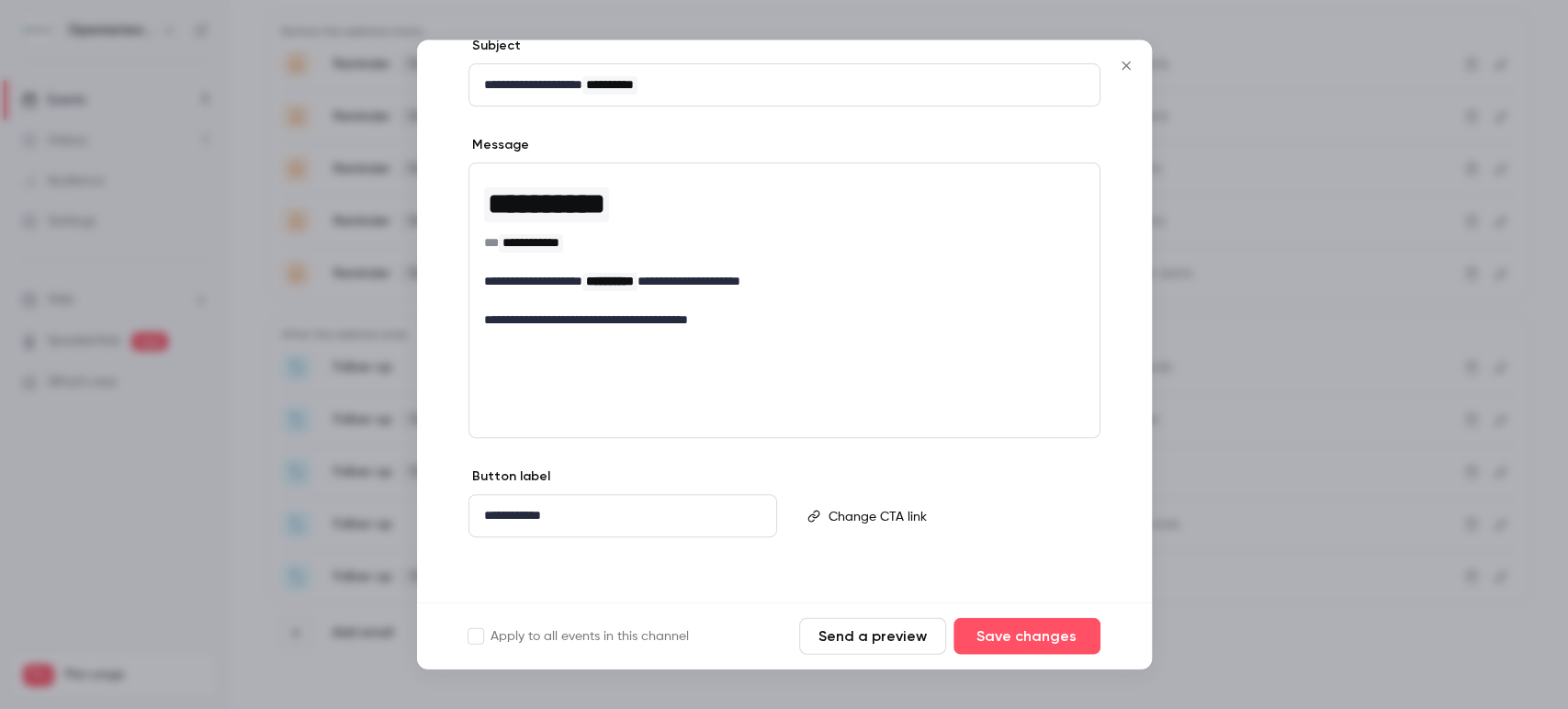
scroll to position [0, 0]
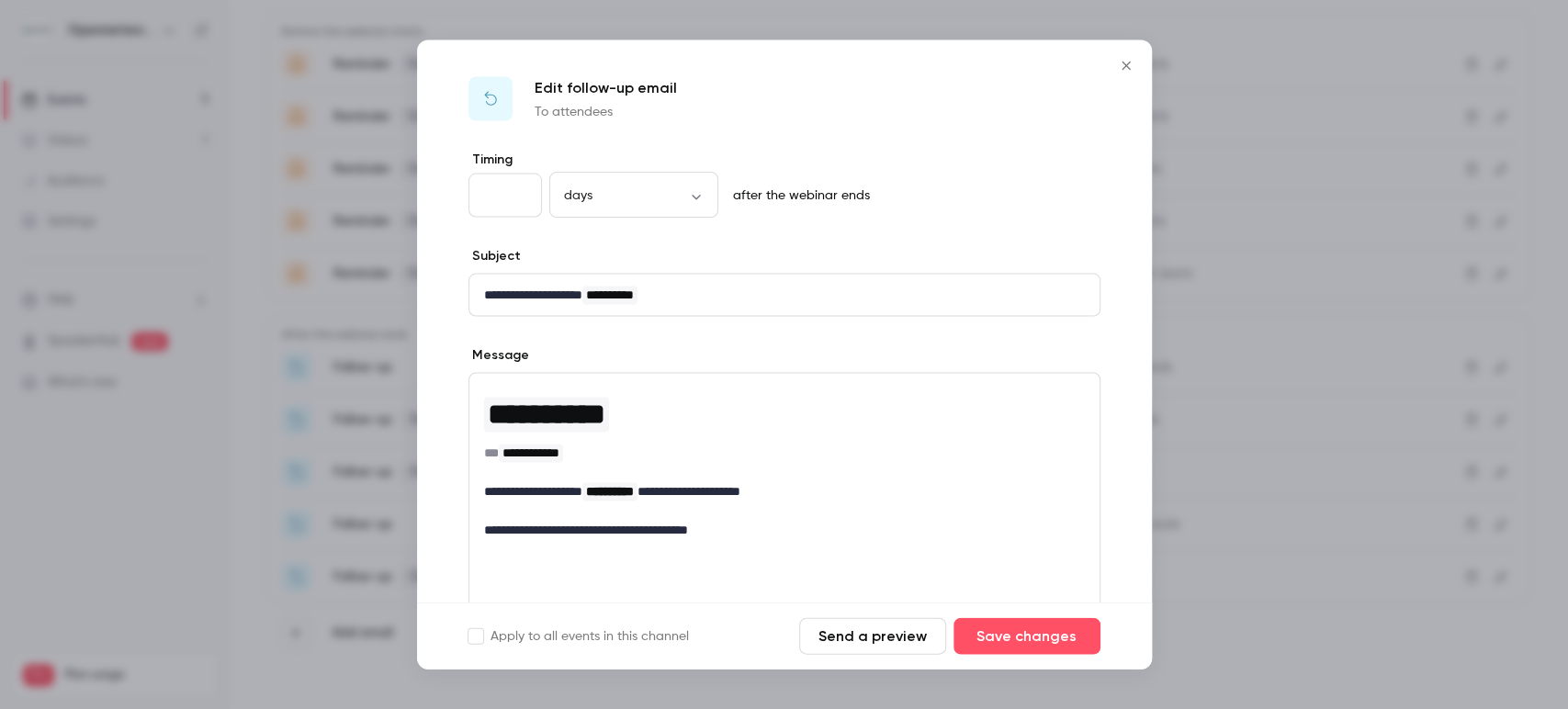
click at [1126, 73] on button "Close" at bounding box center [1126, 66] width 37 height 37
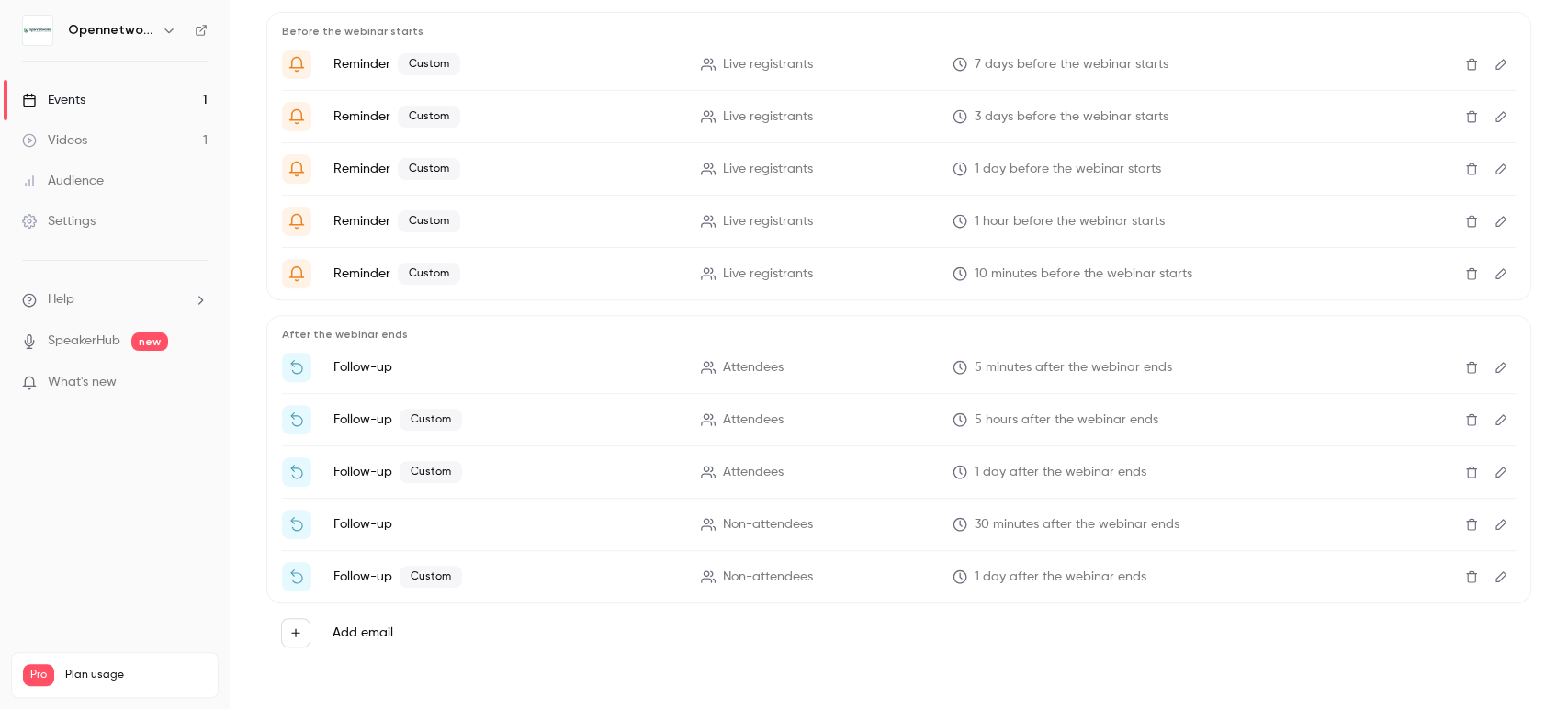
click at [153, 513] on nav "Opennetworks Kft. Events 1 Videos 1 Audience Settings Help SpeakerHub new What'…" at bounding box center [115, 354] width 229 height 709
